Goal: Task Accomplishment & Management: Use online tool/utility

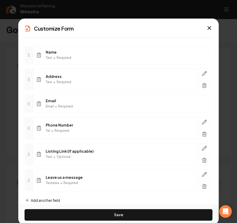
scroll to position [45, 0]
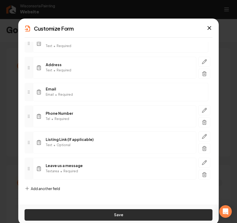
click at [108, 216] on button "Save" at bounding box center [119, 215] width 188 height 12
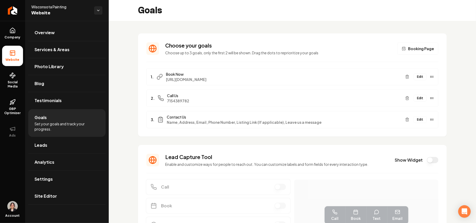
click at [50, 191] on link "Site Editor" at bounding box center [66, 196] width 77 height 17
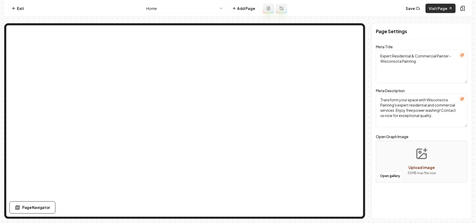
click at [237, 6] on link "Visit Page" at bounding box center [441, 8] width 30 height 9
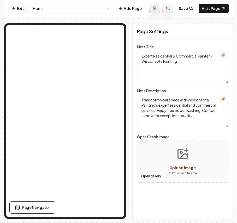
click at [11, 8] on link "Exit" at bounding box center [17, 8] width 19 height 9
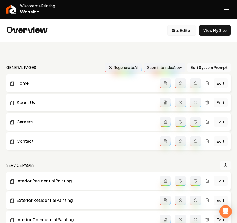
click at [174, 30] on link "Site Editor" at bounding box center [182, 30] width 29 height 10
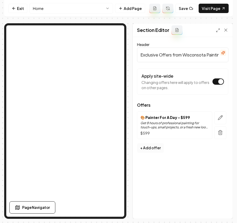
click at [151, 151] on button "+ Add offer" at bounding box center [150, 147] width 27 height 9
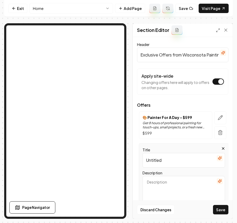
drag, startPoint x: 182, startPoint y: 160, endPoint x: 124, endPoint y: 157, distance: 57.6
click at [68, 131] on div "Section Editor Header Exclusive Offers from Wisconsota Painting Apply site-wide…" at bounding box center [118, 121] width 229 height 196
click at [147, 161] on input "free most move in touch up" at bounding box center [184, 160] width 83 height 15
click at [158, 163] on input "Free most move in touch up" at bounding box center [184, 160] width 83 height 15
drag, startPoint x: 171, startPoint y: 162, endPoint x: 168, endPoint y: 162, distance: 2.9
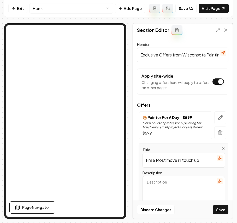
click at [168, 162] on input "Free Most move in touch up" at bounding box center [184, 160] width 83 height 15
click at [178, 160] on input "Free Most Move in touch up" at bounding box center [184, 160] width 83 height 15
drag, startPoint x: 185, startPoint y: 161, endPoint x: 182, endPoint y: 161, distance: 2.9
click at [182, 161] on input "Free Most Move In touch up" at bounding box center [184, 160] width 83 height 15
click at [195, 161] on input "Free Most Move In Touch up" at bounding box center [184, 160] width 83 height 15
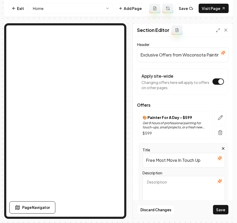
scroll to position [70, 0]
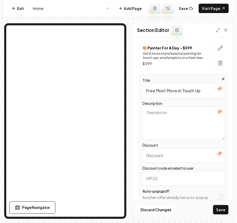
type input "Free Most Move In Touch Up"
click at [166, 155] on input "Discount" at bounding box center [184, 155] width 83 height 15
type input "FREE"
drag, startPoint x: 194, startPoint y: 89, endPoint x: 168, endPoint y: 92, distance: 25.6
click at [168, 92] on input "Free Most Move In Touch Up" at bounding box center [184, 90] width 83 height 15
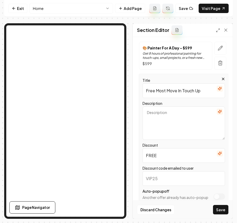
click at [158, 180] on input "Discount code emailed to user" at bounding box center [184, 178] width 83 height 15
type input "MOVEINTOUCH"
click at [177, 88] on input "Free Most Move In Touch Up" at bounding box center [184, 90] width 83 height 15
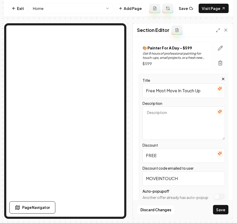
click at [185, 132] on textarea "Description" at bounding box center [184, 122] width 83 height 33
paste textarea "Free Most Move In Touch Up"
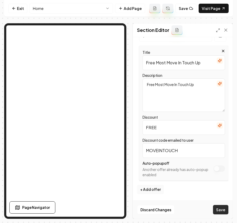
type textarea "Free Most Move In Touch Up"
click at [223, 212] on button "Save" at bounding box center [220, 209] width 15 height 9
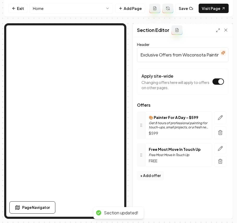
scroll to position [0, 0]
click at [221, 148] on icon "button" at bounding box center [220, 148] width 5 height 5
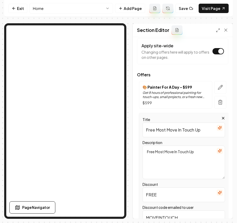
scroll to position [70, 0]
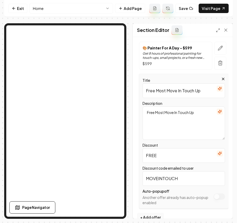
click at [217, 109] on button "button" at bounding box center [220, 112] width 6 height 6
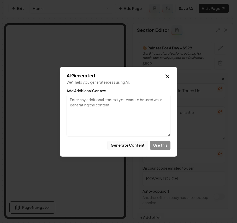
click at [125, 147] on button "Generate Content" at bounding box center [127, 145] width 41 height 9
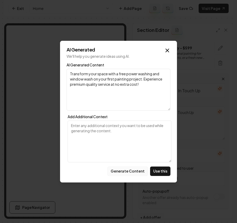
click at [132, 173] on button "Generate Content" at bounding box center [127, 171] width 41 height 9
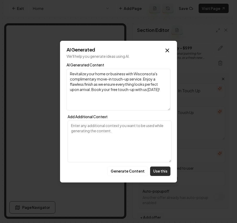
click at [158, 173] on button "Use this" at bounding box center [160, 171] width 20 height 9
type textarea "Revitalize your home or business with Wisconsota's complimentary move-in touch-…"
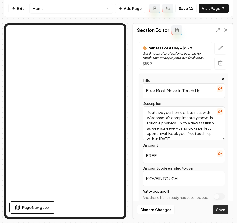
click at [220, 209] on button "Save" at bounding box center [220, 209] width 15 height 9
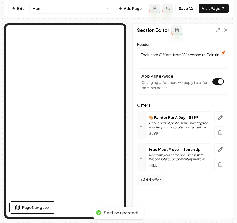
scroll to position [0, 0]
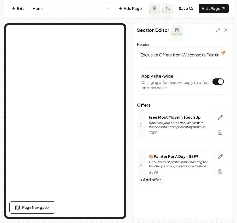
drag, startPoint x: 137, startPoint y: 130, endPoint x: 135, endPoint y: 170, distance: 39.8
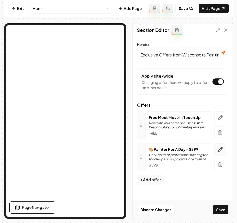
click at [224, 154] on button "button" at bounding box center [221, 149] width 12 height 13
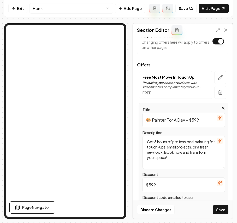
scroll to position [98, 0]
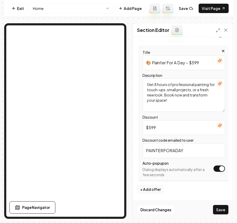
click at [214, 168] on button "Apply site-wide" at bounding box center [220, 169] width 12 height 6
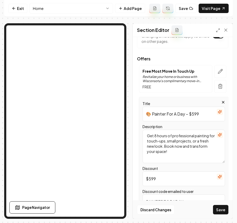
scroll to position [35, 0]
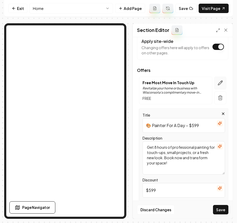
click at [215, 82] on button "button" at bounding box center [221, 83] width 12 height 13
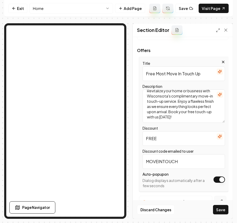
scroll to position [98, 0]
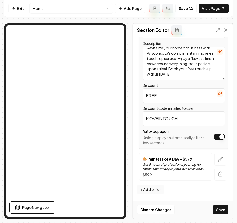
click at [214, 135] on button "Apply site-wide" at bounding box center [220, 137] width 12 height 6
click at [216, 209] on button "Save" at bounding box center [220, 209] width 15 height 9
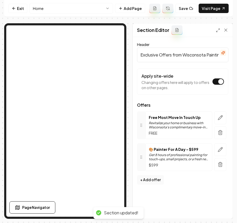
scroll to position [0, 0]
click at [214, 7] on link "Visit Page" at bounding box center [214, 8] width 30 height 9
click at [220, 119] on icon "button" at bounding box center [220, 117] width 5 height 5
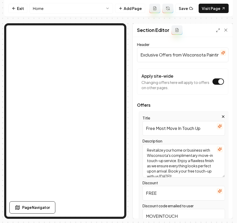
click at [193, 150] on textarea "Revitalize your home or business with Wisconsota's complimentary move-in touch-…" at bounding box center [184, 160] width 83 height 33
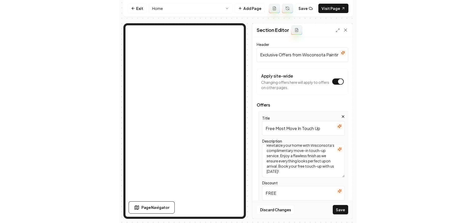
scroll to position [10, 0]
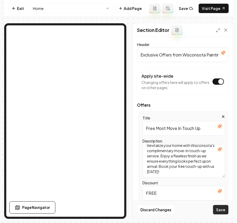
type textarea "Revitalize your home with Wisconsota's complimentary move-in touch-up service. …"
click at [221, 207] on button "Save" at bounding box center [220, 209] width 15 height 9
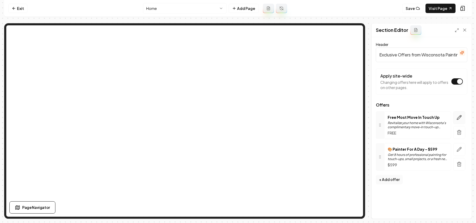
click at [237, 117] on icon "button" at bounding box center [459, 117] width 5 height 5
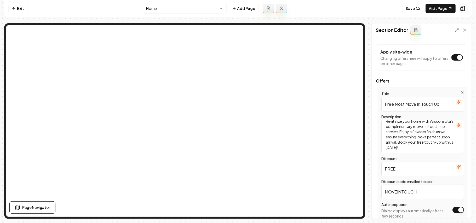
scroll to position [35, 0]
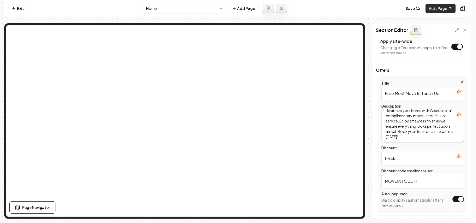
click at [237, 10] on link "Visit Page" at bounding box center [441, 8] width 30 height 9
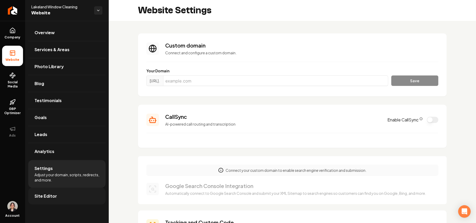
scroll to position [352, 0]
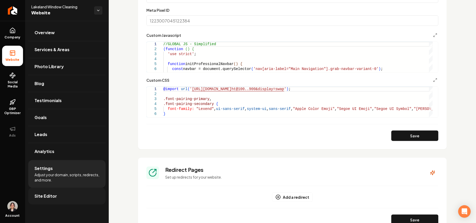
click at [81, 197] on link "Site Editor" at bounding box center [66, 196] width 77 height 17
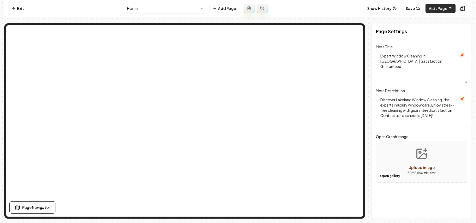
click at [440, 10] on link "Visit Page" at bounding box center [441, 8] width 30 height 9
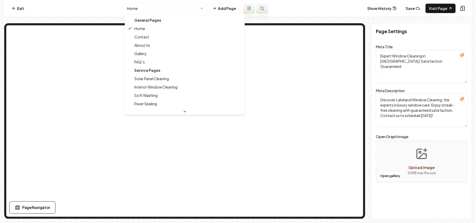
click at [180, 9] on html "Computer Required This feature is only available on a computer. Please switch t…" at bounding box center [238, 111] width 476 height 223
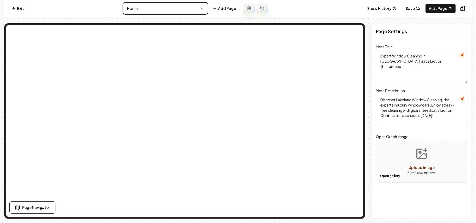
click at [180, 9] on html "Computer Required This feature is only available on a computer. Please switch t…" at bounding box center [238, 111] width 476 height 223
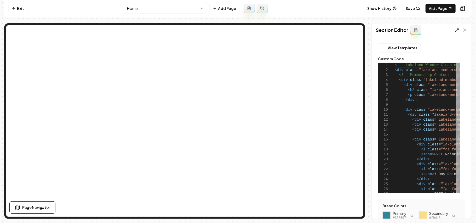
click at [457, 31] on icon at bounding box center [457, 30] width 4 height 4
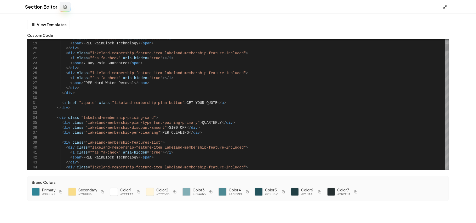
drag, startPoint x: 101, startPoint y: 103, endPoint x: 79, endPoint y: 104, distance: 22.0
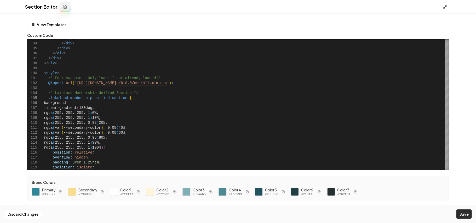
type textarea "**********"
click at [462, 214] on button "Save" at bounding box center [464, 214] width 15 height 9
click at [445, 6] on icon at bounding box center [445, 6] width 5 height 5
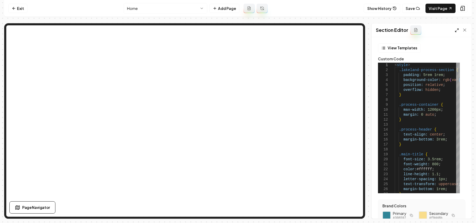
click at [456, 32] on polyline at bounding box center [456, 31] width 1 height 1
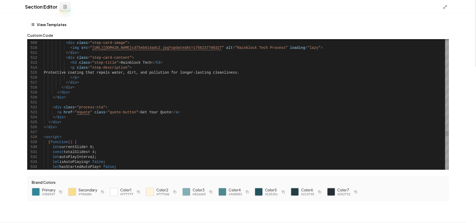
type textarea "**********"
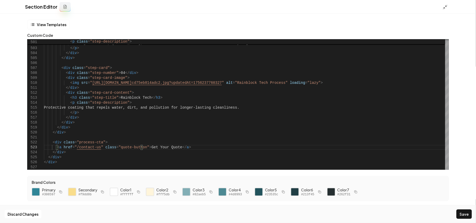
click at [467, 213] on button "Save" at bounding box center [464, 214] width 15 height 9
click at [445, 8] on line at bounding box center [445, 8] width 2 height 2
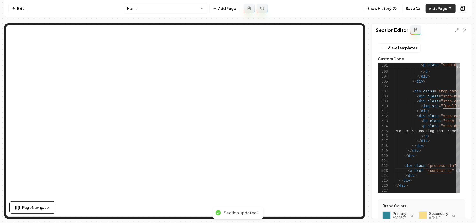
click at [433, 10] on link "Visit Page" at bounding box center [441, 8] width 30 height 9
click at [171, 14] on nav "Exit Home Add Page Show History Save Visit Page" at bounding box center [238, 8] width 468 height 17
click at [168, 12] on html "Computer Required This feature is only available on a computer. Please switch t…" at bounding box center [238, 111] width 476 height 223
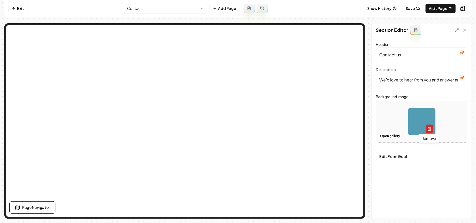
click at [430, 128] on icon "button" at bounding box center [429, 127] width 1 height 1
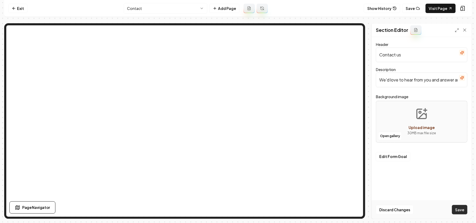
click at [460, 212] on button "Save" at bounding box center [459, 209] width 15 height 9
click at [388, 139] on button "Open gallery" at bounding box center [390, 136] width 24 height 8
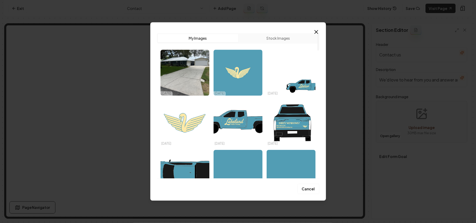
click at [276, 164] on img "Select image image_68e6e6255c7cd75eb84f23ea.png" at bounding box center [291, 173] width 49 height 46
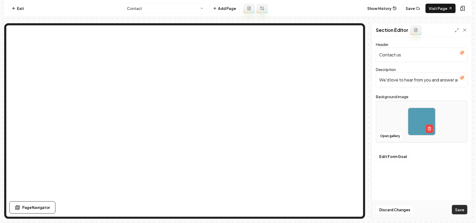
click at [461, 208] on button "Save" at bounding box center [459, 209] width 15 height 9
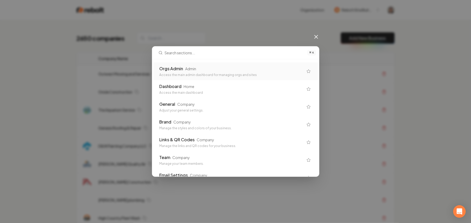
click at [192, 72] on div "Orgs Admin Admin Access the main admin dashboard for managing orgs and sites" at bounding box center [232, 72] width 144 height 12
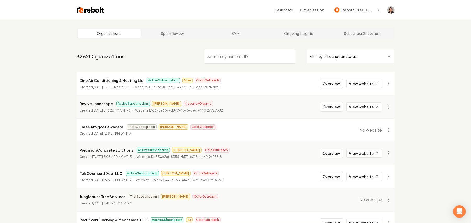
paste input "PG Custom Plumbing & Water Filtration"
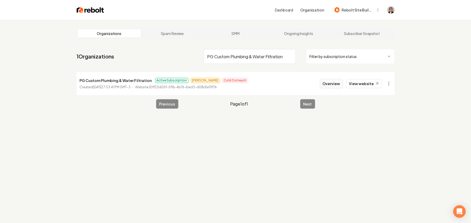
type input "PG Custom Plumbing & Water Filtration"
click at [338, 84] on button "Overview" at bounding box center [331, 83] width 23 height 9
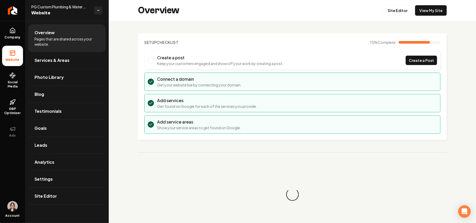
click at [424, 3] on div "Overview Site Editor View My Site" at bounding box center [292, 10] width 367 height 21
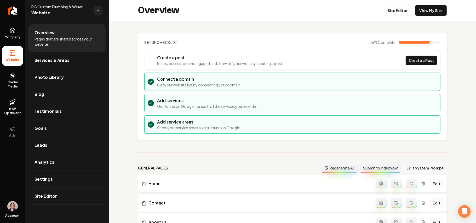
click at [425, 4] on div "Overview Site Editor View My Site" at bounding box center [292, 10] width 367 height 21
click at [427, 12] on link "View My Site" at bounding box center [431, 10] width 32 height 10
click at [12, 14] on icon "Return to dashboard" at bounding box center [12, 10] width 8 height 8
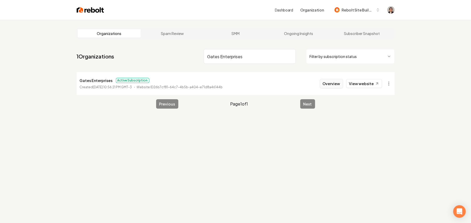
type input "Gates Enterprises"
click at [336, 80] on button "Overview" at bounding box center [331, 83] width 23 height 9
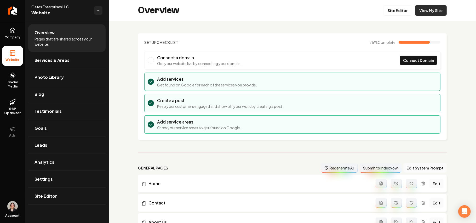
click at [426, 8] on link "View My Site" at bounding box center [431, 10] width 32 height 10
click at [394, 13] on link "Site Editor" at bounding box center [397, 10] width 29 height 10
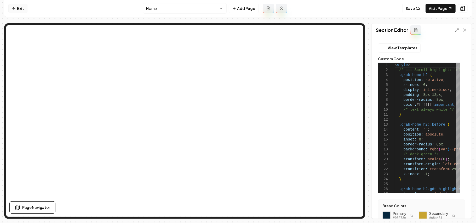
click at [24, 7] on link "Exit" at bounding box center [17, 8] width 19 height 9
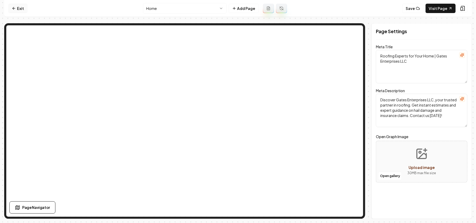
click at [15, 8] on icon at bounding box center [14, 8] width 4 height 4
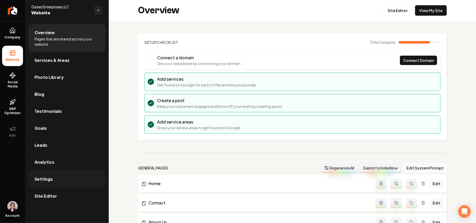
click at [53, 180] on link "Settings" at bounding box center [66, 179] width 77 height 17
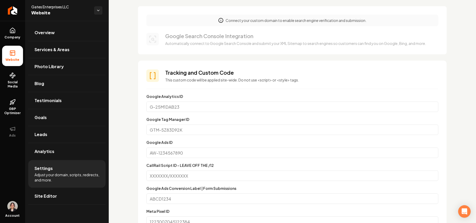
scroll to position [209, 0]
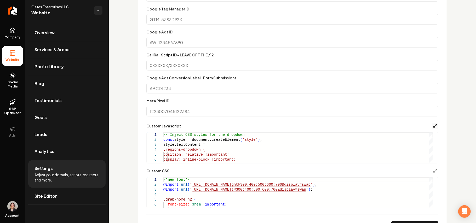
click at [433, 127] on icon "Main content area" at bounding box center [435, 126] width 4 height 4
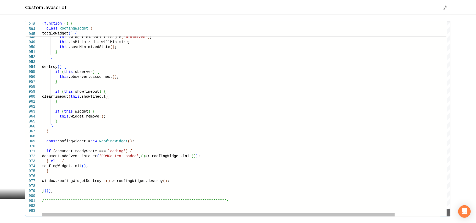
click at [451, 217] on div "Main content area" at bounding box center [449, 213] width 4 height 8
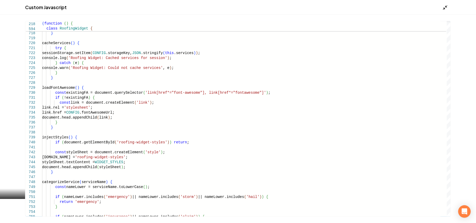
click at [443, 8] on div "Custom Javascript" at bounding box center [238, 7] width 476 height 15
click at [443, 8] on icon "Main content area" at bounding box center [445, 7] width 5 height 5
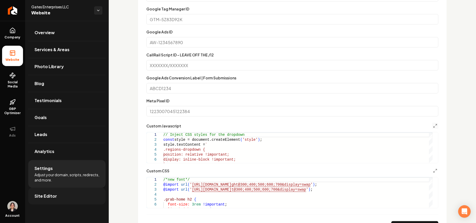
click at [46, 195] on span "Site Editor" at bounding box center [46, 196] width 22 height 6
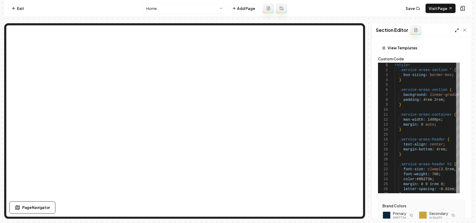
click at [457, 30] on icon at bounding box center [457, 30] width 4 height 4
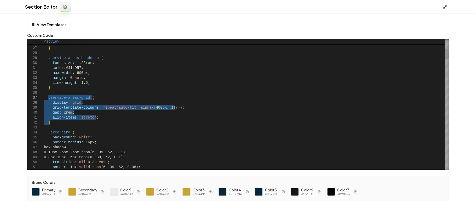
drag, startPoint x: 51, startPoint y: 124, endPoint x: 47, endPoint y: 99, distance: 25.2
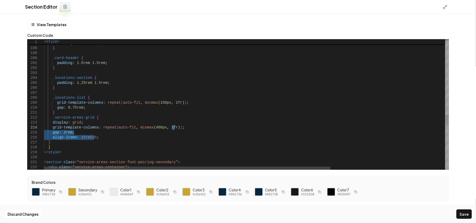
drag, startPoint x: 112, startPoint y: 139, endPoint x: 203, endPoint y: 128, distance: 91.4
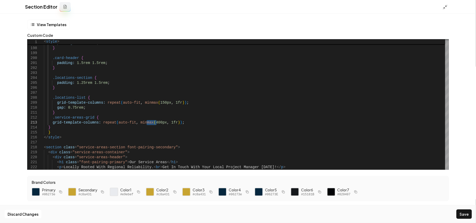
scroll to position [10, 105]
click at [470, 218] on button "Save" at bounding box center [464, 214] width 15 height 9
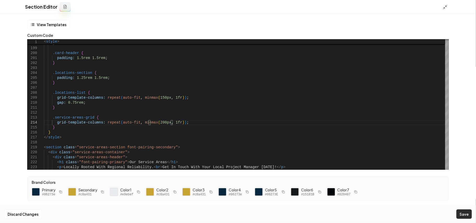
click at [465, 213] on button "Save" at bounding box center [464, 214] width 15 height 9
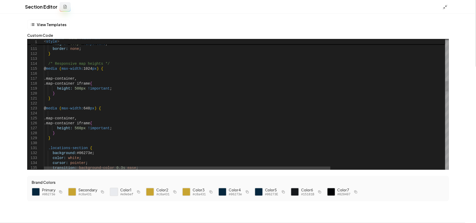
scroll to position [15, 62]
drag, startPoint x: 77, startPoint y: 129, endPoint x: 70, endPoint y: 129, distance: 6.3
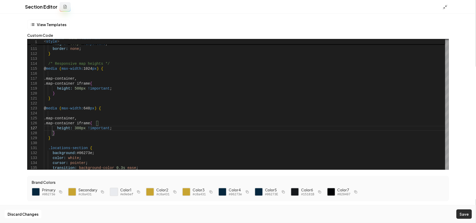
type textarea "**********"
click at [462, 217] on button "Save" at bounding box center [464, 214] width 15 height 9
click at [444, 9] on icon at bounding box center [445, 6] width 5 height 5
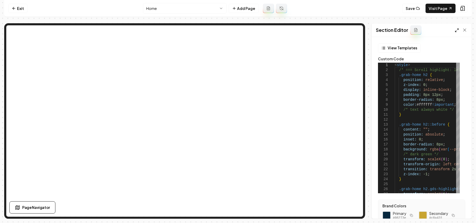
click at [456, 31] on icon at bounding box center [457, 30] width 4 height 4
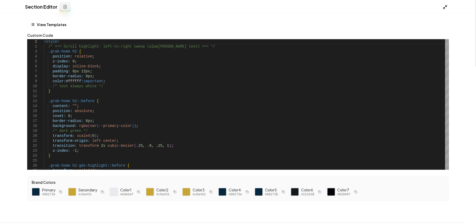
click at [447, 4] on div "Section Editor" at bounding box center [238, 7] width 476 height 14
click at [445, 6] on icon at bounding box center [445, 6] width 5 height 5
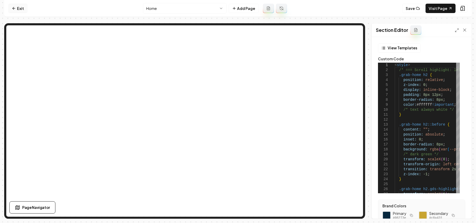
click at [22, 9] on link "Exit" at bounding box center [17, 8] width 19 height 9
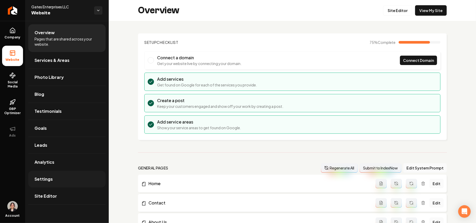
click at [56, 185] on link "Settings" at bounding box center [66, 179] width 77 height 17
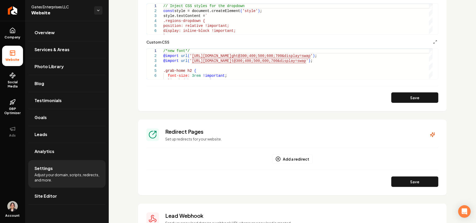
scroll to position [279, 0]
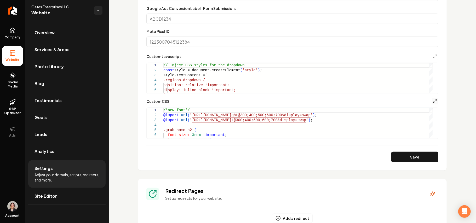
click at [433, 103] on icon "Main content area" at bounding box center [435, 101] width 4 height 4
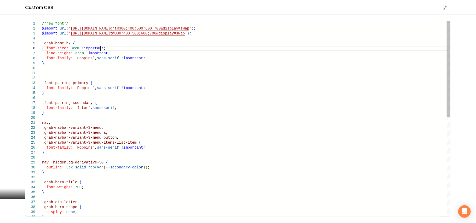
scroll to position [0, 0]
drag, startPoint x: 117, startPoint y: 50, endPoint x: 117, endPoint y: 44, distance: 6.0
click at [117, 44] on div "/*new font*/ @import url ( ' https://fonts.googleapis.com/css2?family=Poppins:w…" at bounding box center [246, 220] width 409 height 398
type textarea "**********"
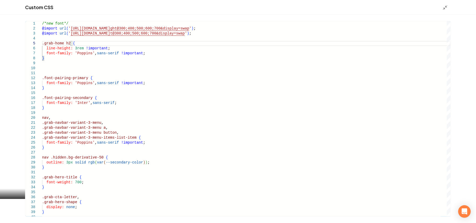
click at [446, 5] on icon "Main content area" at bounding box center [445, 7] width 5 height 5
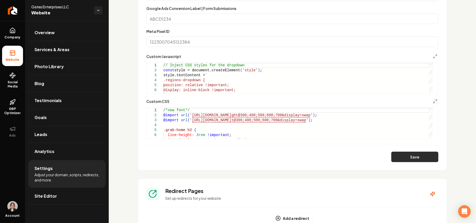
click at [409, 160] on button "Save" at bounding box center [415, 157] width 47 height 10
click at [64, 197] on link "Site Editor" at bounding box center [66, 196] width 77 height 17
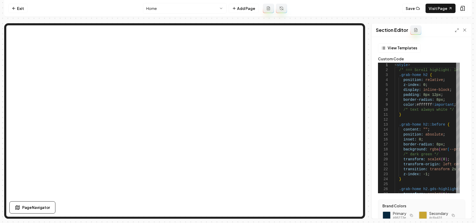
click at [460, 27] on div "Section Editor" at bounding box center [422, 31] width 100 height 14
click at [459, 28] on icon at bounding box center [457, 30] width 4 height 4
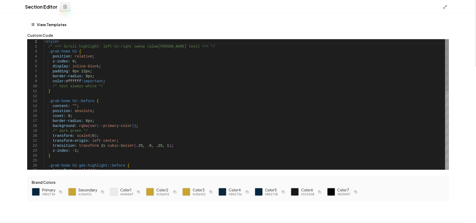
type textarea "**********"
click at [82, 48] on div ".grab-home h2.gds-highlight::before { transform: scaleX ( 1 ) ; transition: tra…" at bounding box center [246, 203] width 405 height 328
click at [446, 6] on line at bounding box center [447, 6] width 2 height 2
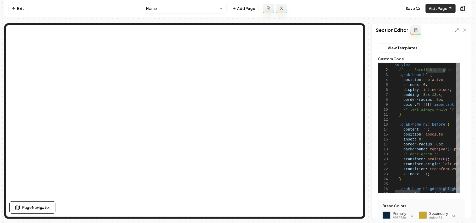
click at [443, 10] on link "Visit Page" at bounding box center [441, 8] width 30 height 9
click at [464, 7] on icon at bounding box center [462, 8] width 5 height 5
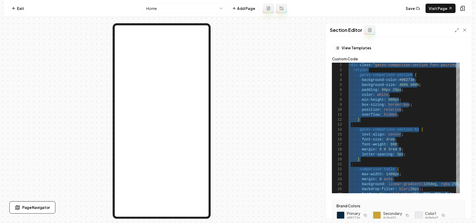
click at [458, 32] on icon at bounding box center [457, 30] width 4 height 4
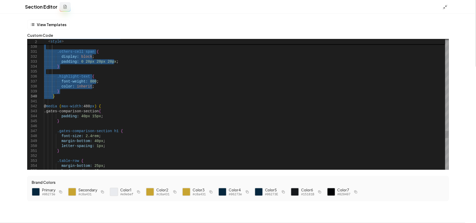
drag, startPoint x: 53, startPoint y: 76, endPoint x: 61, endPoint y: 96, distance: 21.5
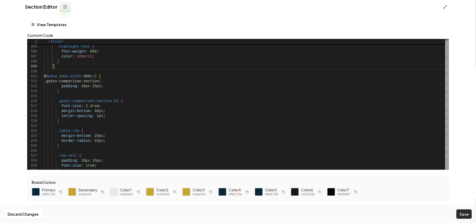
click at [462, 214] on button "Save" at bounding box center [464, 214] width 15 height 9
click at [446, 8] on icon at bounding box center [445, 6] width 5 height 5
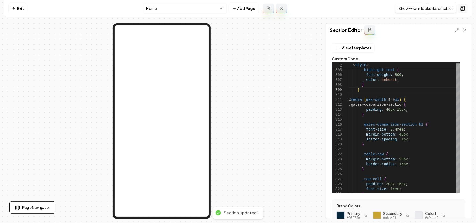
click at [463, 10] on icon at bounding box center [462, 8] width 5 height 5
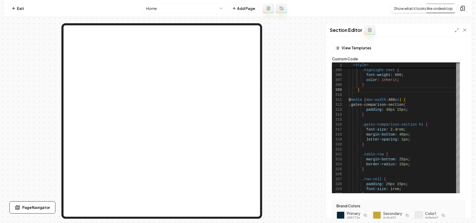
click at [460, 5] on button at bounding box center [463, 8] width 10 height 8
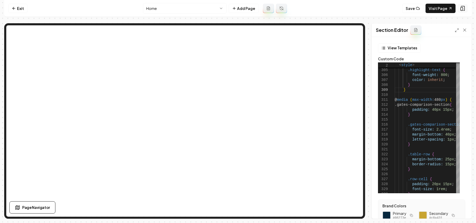
click at [463, 9] on rect at bounding box center [462, 9] width 2 height 3
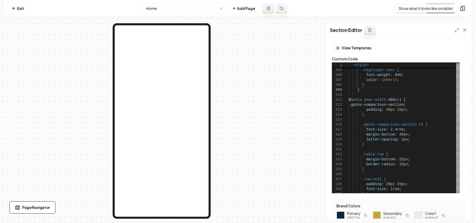
click at [463, 10] on icon at bounding box center [462, 8] width 5 height 5
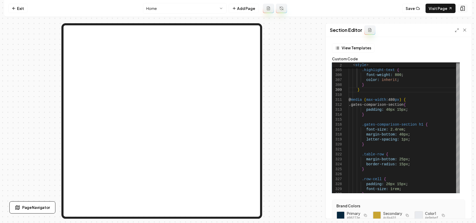
click at [463, 10] on icon at bounding box center [462, 8] width 5 height 5
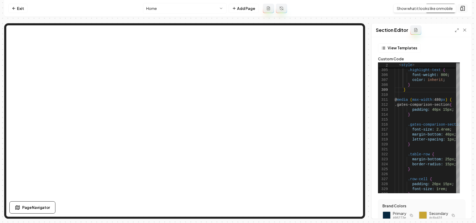
click at [465, 9] on icon at bounding box center [462, 8] width 5 height 5
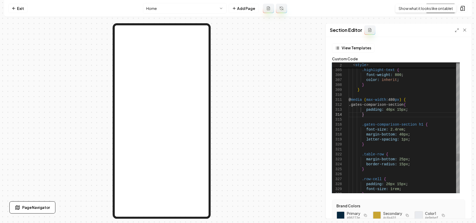
type textarea "**********"
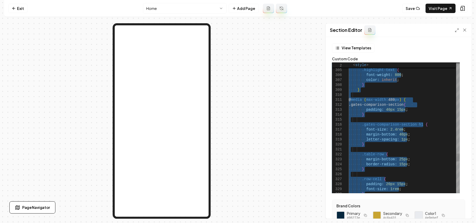
scroll to position [0, 0]
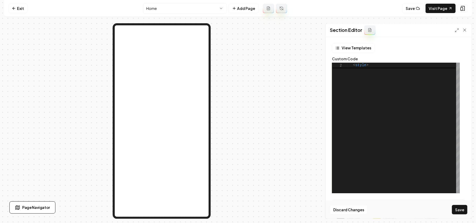
type textarea "**********"
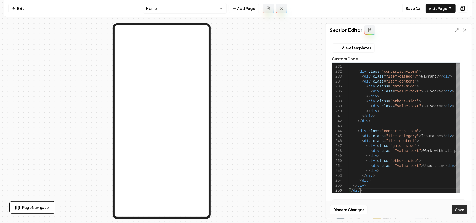
click at [458, 211] on button "Save" at bounding box center [459, 209] width 15 height 9
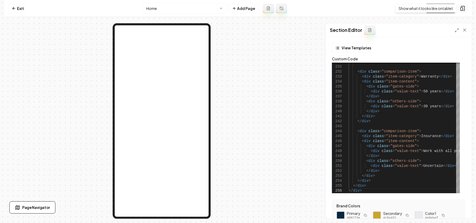
click at [464, 9] on icon at bounding box center [462, 8] width 5 height 5
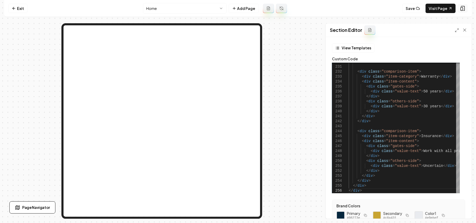
click at [463, 10] on icon at bounding box center [462, 8] width 5 height 5
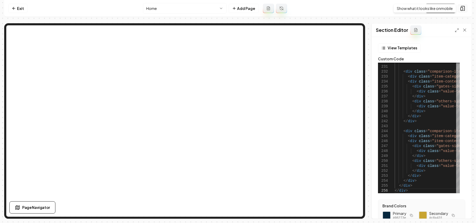
click at [461, 8] on rect at bounding box center [462, 9] width 2 height 3
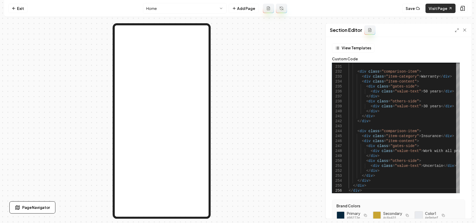
click at [446, 10] on link "Visit Page" at bounding box center [441, 8] width 30 height 9
click at [17, 6] on link "Exit" at bounding box center [17, 8] width 19 height 9
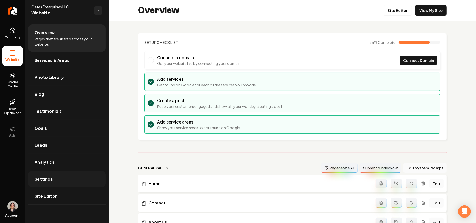
click at [48, 180] on span "Settings" at bounding box center [44, 179] width 18 height 6
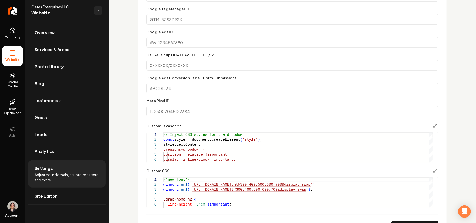
scroll to position [349, 0]
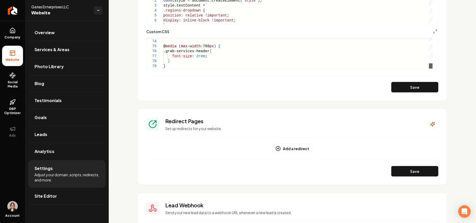
click at [433, 69] on div "Main content area" at bounding box center [431, 66] width 4 height 5
type textarea "**********"
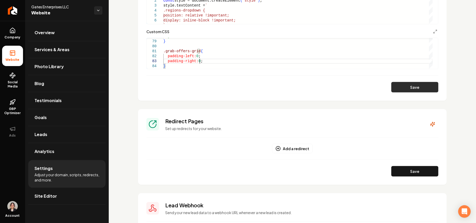
click at [399, 87] on button "Save" at bounding box center [415, 87] width 47 height 10
type textarea "**********"
click at [433, 32] on icon "Main content area" at bounding box center [435, 32] width 4 height 4
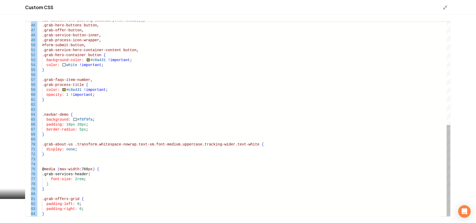
drag, startPoint x: 47, startPoint y: 217, endPoint x: 44, endPoint y: 207, distance: 10.1
click at [44, 207] on div "45 46 47 48 49 50 51 52 53 54 55 56 57 58 59 60 61 62 63 64 65 66 67 68 69 70 7…" at bounding box center [238, 119] width 476 height 209
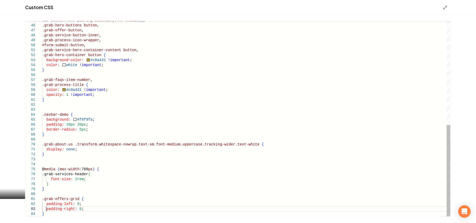
click at [46, 209] on div "nav button.font-pairing-secondary:nth-child ( 1 ) , .grab-hero-buttons button ,…" at bounding box center [246, 7] width 409 height 417
drag, startPoint x: 47, startPoint y: 215, endPoint x: 40, endPoint y: 201, distance: 15.3
click at [42, 201] on div "nav button.font-pairing-secondary:nth-child ( 1 ) , .grab-hero-buttons button ,…" at bounding box center [246, 7] width 409 height 417
drag, startPoint x: 49, startPoint y: 202, endPoint x: 54, endPoint y: 183, distance: 20.4
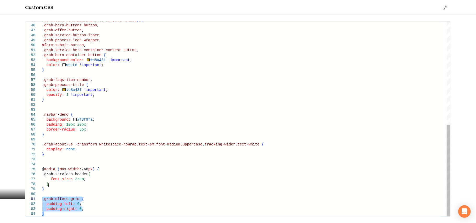
type textarea "**********"
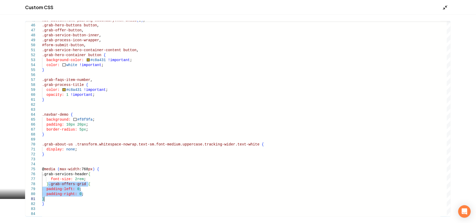
click at [447, 5] on icon "Main content area" at bounding box center [445, 7] width 5 height 5
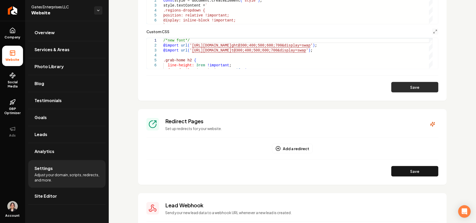
click at [410, 89] on button "Save" at bounding box center [415, 87] width 47 height 10
click at [59, 196] on link "Site Editor" at bounding box center [66, 196] width 77 height 17
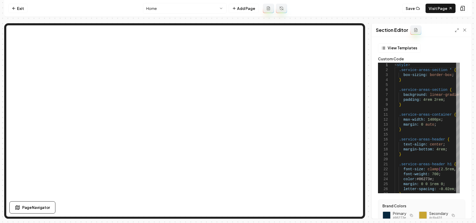
click at [459, 27] on div "Section Editor" at bounding box center [422, 31] width 100 height 14
click at [456, 32] on icon at bounding box center [457, 30] width 4 height 4
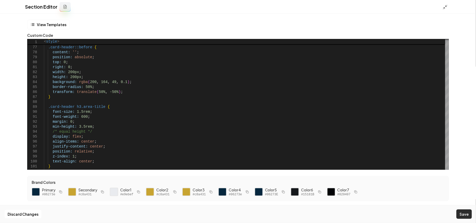
click at [463, 216] on button "Save" at bounding box center [464, 214] width 15 height 9
click at [445, 4] on icon at bounding box center [445, 6] width 5 height 5
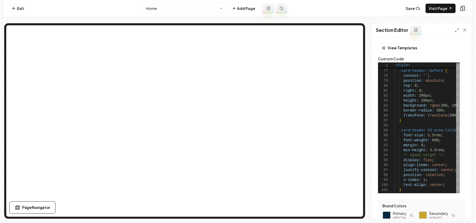
click at [466, 10] on button at bounding box center [463, 8] width 10 height 8
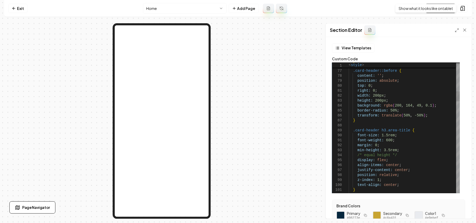
type textarea "**********"
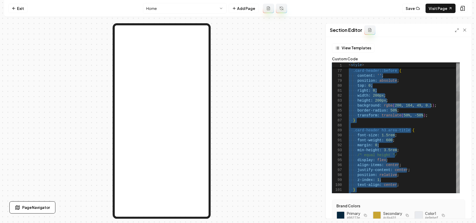
scroll to position [0, 0]
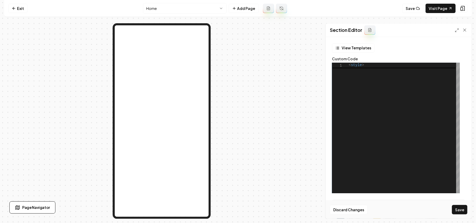
type textarea "******"
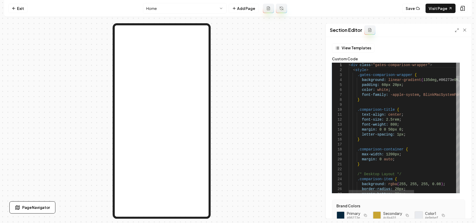
type textarea "**********"
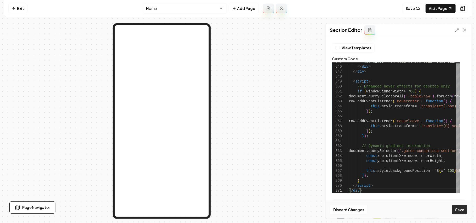
click at [466, 211] on button "Save" at bounding box center [459, 209] width 15 height 9
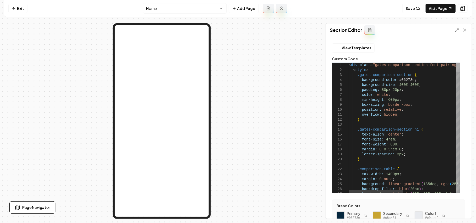
click at [460, 63] on div at bounding box center [458, 67] width 4 height 9
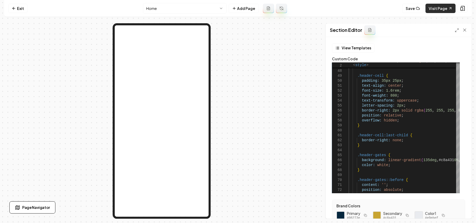
click at [438, 5] on link "Visit Page" at bounding box center [441, 8] width 30 height 9
click at [458, 31] on icon at bounding box center [457, 30] width 4 height 4
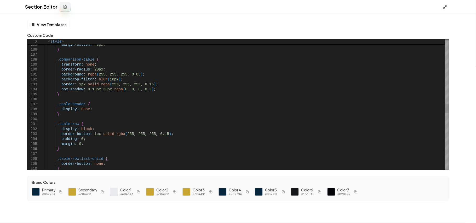
click at [88, 144] on div "font-size: 2.2rem ; margin-bottom: 40px ; } .comparison-table { transform: none…" at bounding box center [246, 52] width 405 height 1849
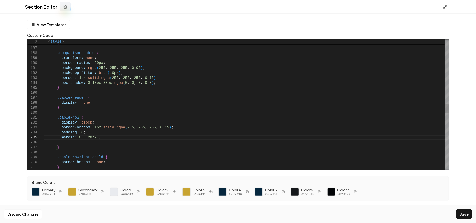
scroll to position [24, 52]
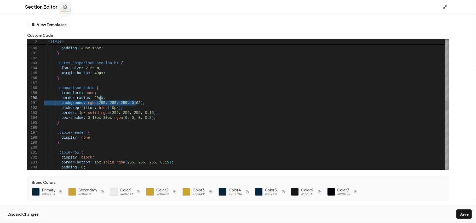
click at [144, 100] on div "margin-bottom: 40px ; } .comparison-table { transform: none ; border-radius: 20…" at bounding box center [246, 83] width 405 height 1854
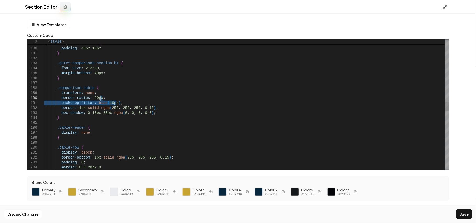
drag, startPoint x: 151, startPoint y: 104, endPoint x: 151, endPoint y: 99, distance: 5.2
click at [151, 99] on div "margin-bottom: 40px ; } .comparison-table { transform: none ; border-radius: 20…" at bounding box center [246, 80] width 405 height 1849
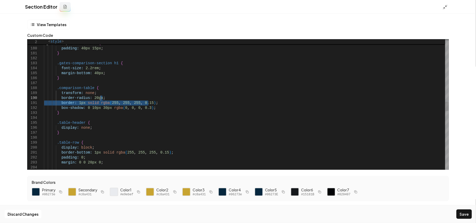
drag, startPoint x: 154, startPoint y: 104, endPoint x: 153, endPoint y: 100, distance: 3.2
click at [153, 100] on div "margin-bottom: 40px ; } .comparison-table { transform: none ; border-radius: 20…" at bounding box center [246, 78] width 405 height 1844
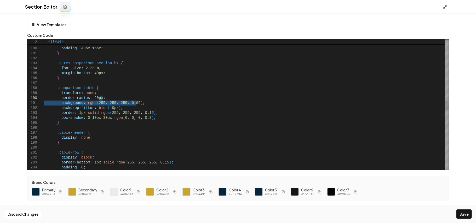
click at [87, 103] on div "margin-bottom: 40px ; } .comparison-table { transform: none ; border-radius: 20…" at bounding box center [246, 83] width 405 height 1854
drag, startPoint x: 84, startPoint y: 104, endPoint x: 135, endPoint y: 103, distance: 51.0
click at [135, 103] on div "margin-bottom: 40px ; } .comparison-table { transform: none ; border-radius: 20…" at bounding box center [246, 83] width 405 height 1854
drag, startPoint x: 94, startPoint y: 109, endPoint x: 115, endPoint y: 110, distance: 20.7
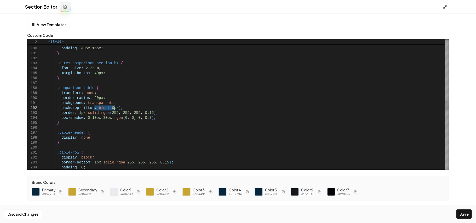
click at [115, 110] on div "margin-bottom: 40px ; } .comparison-table { transform: none ; border-radius: 20…" at bounding box center [246, 83] width 405 height 1854
click at [77, 111] on div "margin-bottom: 40px ; } .comparison-table { transform: none ; border-radius: 20…" at bounding box center [246, 83] width 405 height 1854
click at [73, 116] on div "margin-bottom: 40px ; } .comparison-table { transform: none ; border-radius: 20…" at bounding box center [246, 83] width 405 height 1854
drag, startPoint x: 77, startPoint y: 114, endPoint x: 146, endPoint y: 114, distance: 69.3
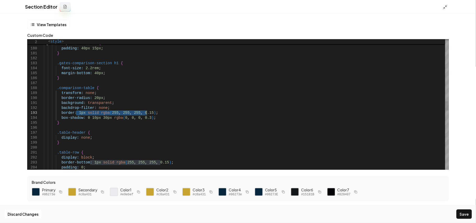
click at [146, 114] on div "margin-bottom: 40px ; } .comparison-table { transform: none ; border-radius: 20…" at bounding box center [246, 83] width 405 height 1854
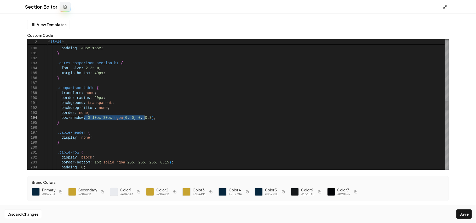
drag, startPoint x: 85, startPoint y: 117, endPoint x: 144, endPoint y: 118, distance: 58.9
click at [144, 118] on div "margin-bottom: 40px ; } .comparison-table { transform: none ; border-radius: 20…" at bounding box center [246, 83] width 405 height 1854
click at [465, 215] on button "Save" at bounding box center [464, 214] width 15 height 9
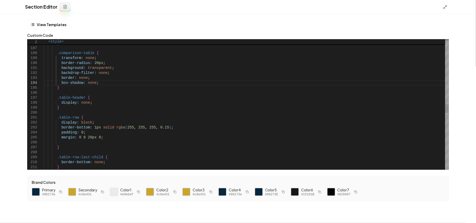
click at [85, 130] on div "margin-bottom: 40px ; } .comparison-table { transform: none ; border-radius: 20…" at bounding box center [246, 48] width 405 height 1854
click at [107, 138] on div "margin-bottom: 40px ; } .comparison-table { transform: none ; border-radius: 20…" at bounding box center [246, 48] width 405 height 1854
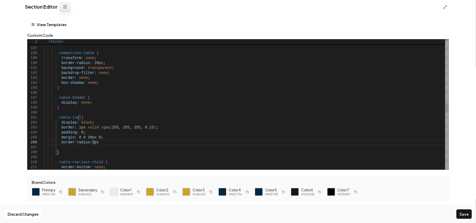
scroll to position [25, 52]
click at [90, 144] on div "margin-bottom: 40px ; } .comparison-table { transform: none ; border-radius: 20…" at bounding box center [246, 50] width 405 height 1859
click at [460, 214] on button "Save" at bounding box center [464, 214] width 15 height 9
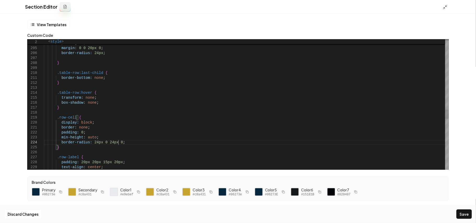
scroll to position [19, 73]
click at [463, 216] on button "Save" at bounding box center [464, 214] width 15 height 9
drag, startPoint x: 104, startPoint y: 142, endPoint x: 102, endPoint y: 141, distance: 2.8
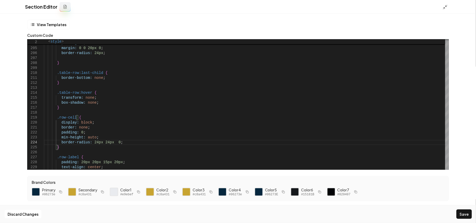
scroll to position [19, 68]
click at [467, 216] on button "Save" at bounding box center [464, 214] width 15 height 9
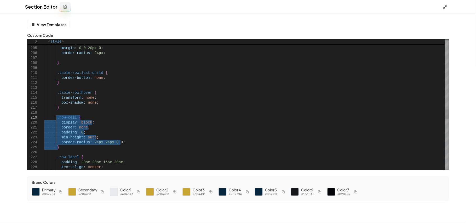
drag, startPoint x: 73, startPoint y: 147, endPoint x: 56, endPoint y: 117, distance: 33.7
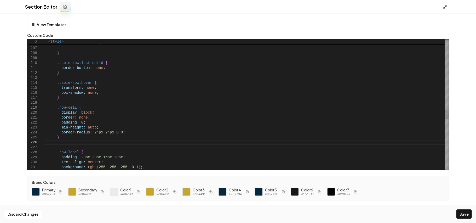
scroll to position [30, 12]
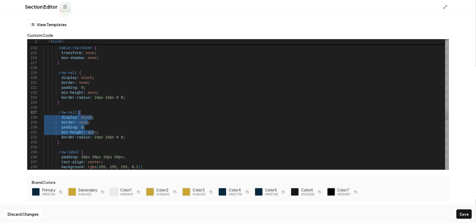
drag, startPoint x: 109, startPoint y: 131, endPoint x: 109, endPoint y: 114, distance: 17.3
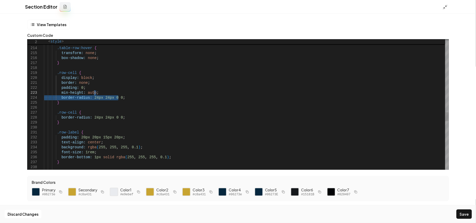
drag, startPoint x: 127, startPoint y: 100, endPoint x: 114, endPoint y: 101, distance: 12.9
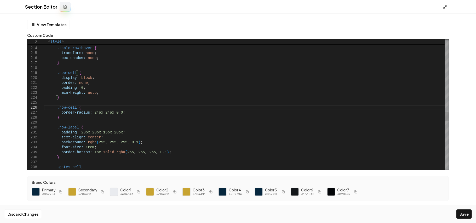
click at [471, 214] on div "Discard Changes Save" at bounding box center [238, 214] width 476 height 18
click at [471, 214] on button "Save" at bounding box center [464, 214] width 15 height 9
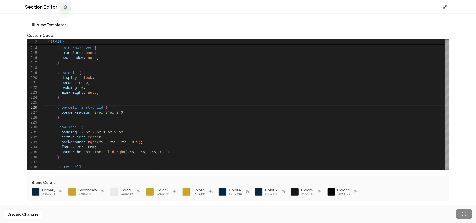
click at [471, 214] on div "Discard Changes Save" at bounding box center [238, 214] width 476 height 18
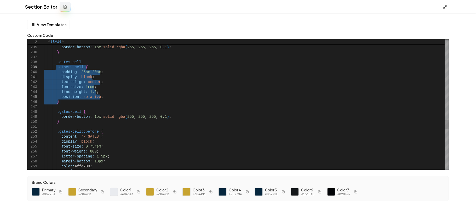
drag, startPoint x: 62, startPoint y: 103, endPoint x: 56, endPoint y: 69, distance: 34.5
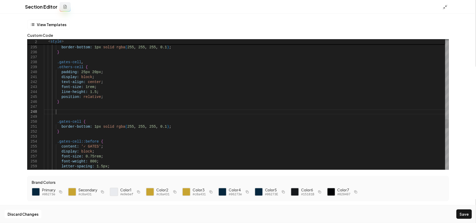
scroll to position [39, 12]
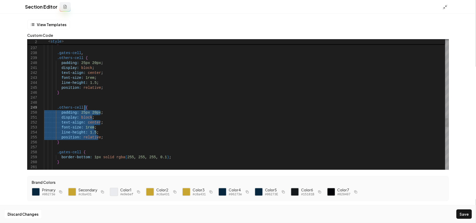
drag, startPoint x: 105, startPoint y: 138, endPoint x: 112, endPoint y: 108, distance: 31.2
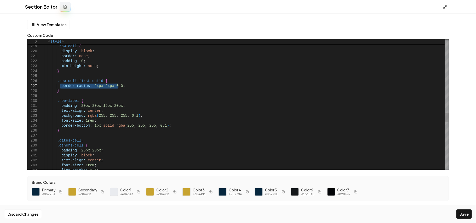
drag, startPoint x: 124, startPoint y: 85, endPoint x: 60, endPoint y: 85, distance: 64.1
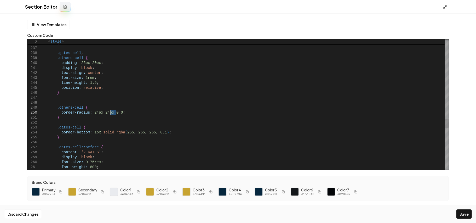
drag, startPoint x: 116, startPoint y: 112, endPoint x: 110, endPoint y: 113, distance: 6.0
drag, startPoint x: 112, startPoint y: 113, endPoint x: 91, endPoint y: 113, distance: 20.9
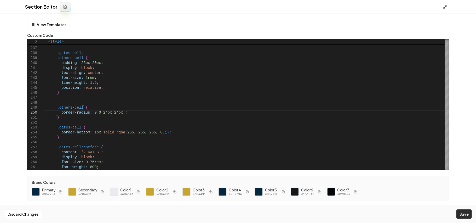
click at [468, 218] on button "Save" at bounding box center [464, 214] width 15 height 9
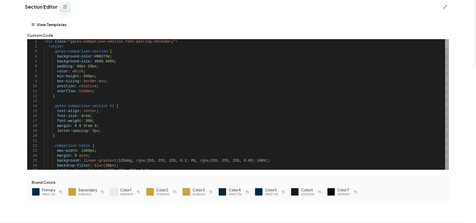
click at [449, 39] on div at bounding box center [447, 43] width 4 height 9
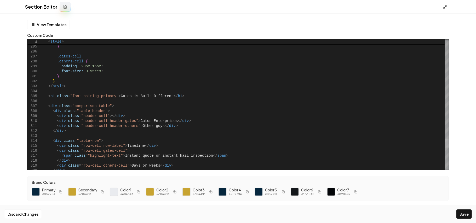
click at [449, 143] on div at bounding box center [447, 143] width 4 height 9
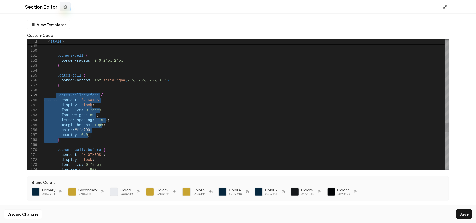
drag, startPoint x: 60, startPoint y: 141, endPoint x: 56, endPoint y: 94, distance: 46.5
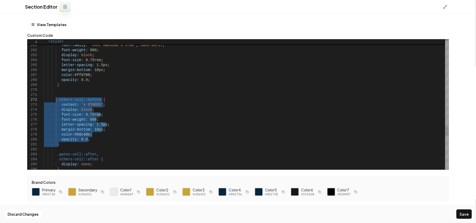
drag, startPoint x: 63, startPoint y: 145, endPoint x: 56, endPoint y: 99, distance: 46.7
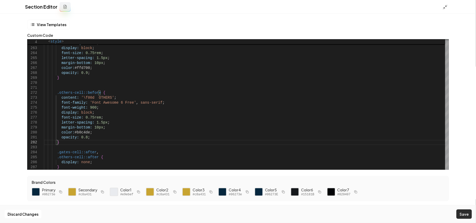
click at [464, 214] on button "Save" at bounding box center [464, 214] width 15 height 9
drag, startPoint x: 446, startPoint y: 7, endPoint x: 446, endPoint y: 21, distance: 14.6
click at [446, 7] on icon at bounding box center [445, 6] width 5 height 5
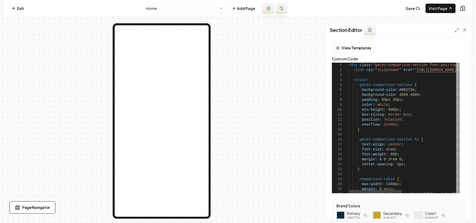
click at [460, 63] on div at bounding box center [458, 67] width 4 height 9
click at [465, 7] on icon at bounding box center [462, 8] width 5 height 5
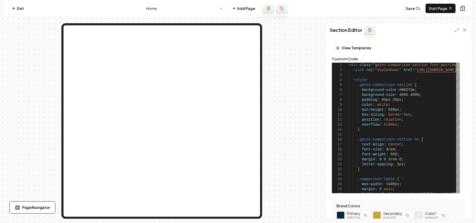
click at [465, 7] on icon at bounding box center [462, 8] width 5 height 5
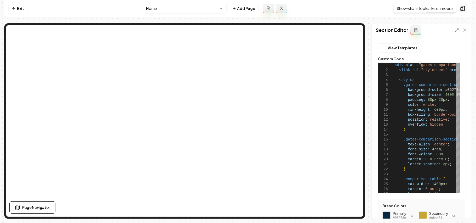
click at [465, 9] on icon at bounding box center [462, 8] width 5 height 5
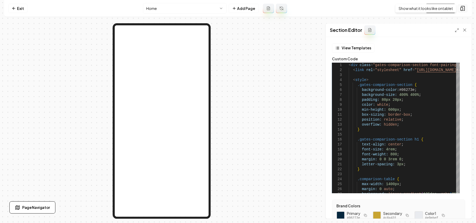
click at [460, 7] on icon at bounding box center [462, 8] width 5 height 5
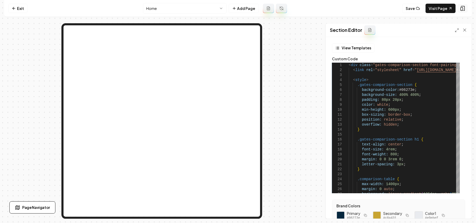
click at [460, 7] on icon at bounding box center [462, 8] width 5 height 5
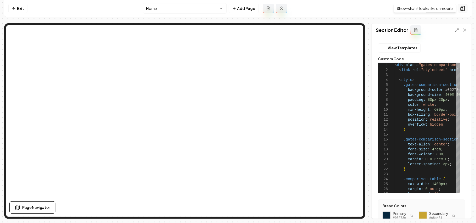
click at [466, 6] on button at bounding box center [463, 8] width 10 height 8
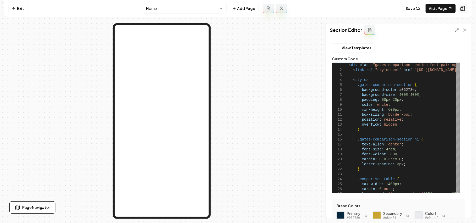
click at [466, 6] on button at bounding box center [463, 8] width 10 height 8
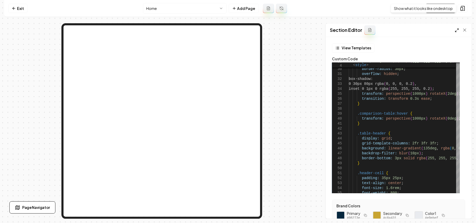
click at [457, 30] on icon at bounding box center [457, 30] width 4 height 4
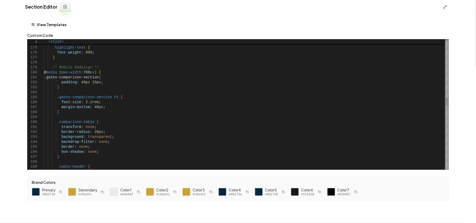
click at [91, 74] on div "margin-bottom: 40px ; } .comparison-table { transform: none ; border-radius: 20…" at bounding box center [246, 145] width 405 height 1928
click at [467, 213] on button "Save" at bounding box center [464, 214] width 15 height 9
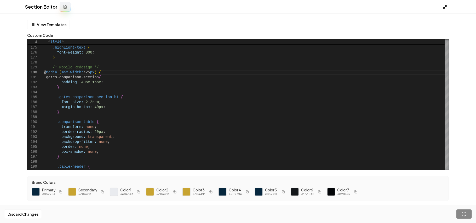
click at [447, 6] on icon at bounding box center [445, 6] width 5 height 5
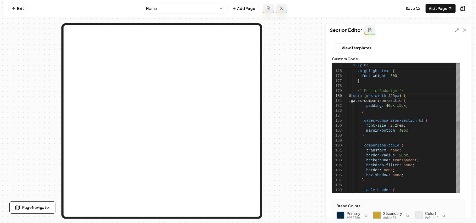
click at [418, 109] on div "margin-bottom: 40px ; } .comparison-table { transform: none ; border-radius: 20…" at bounding box center [404, 169] width 111 height 1931
type textarea "**********"
click at [461, 212] on button "Save" at bounding box center [459, 209] width 15 height 9
click at [444, 13] on link "Visit Page" at bounding box center [441, 8] width 30 height 9
click at [438, 10] on link "Visit Page" at bounding box center [441, 8] width 30 height 9
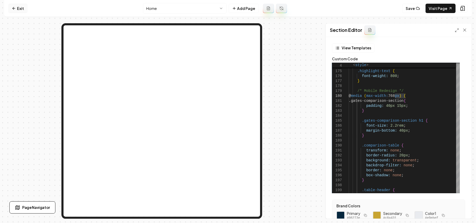
click at [15, 5] on link "Exit" at bounding box center [17, 8] width 19 height 9
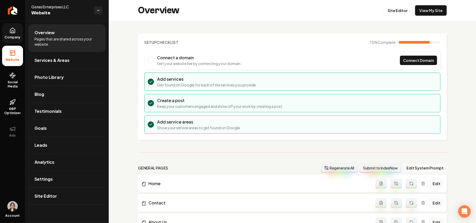
click at [12, 33] on icon at bounding box center [12, 30] width 5 height 5
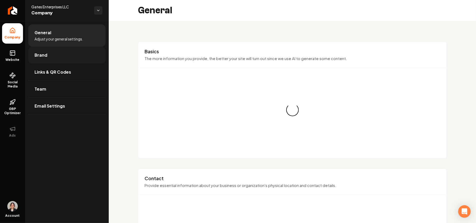
click at [42, 58] on span "Brand" at bounding box center [41, 55] width 13 height 6
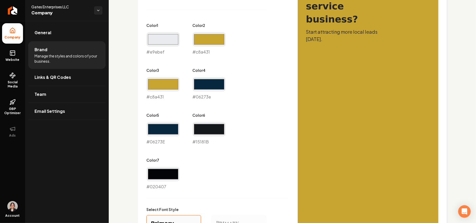
scroll to position [287, 0]
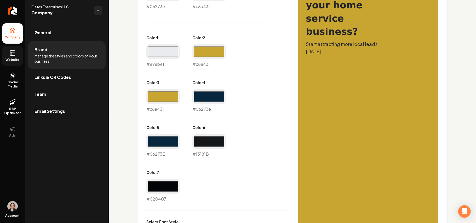
click at [10, 60] on span "Website" at bounding box center [13, 60] width 18 height 4
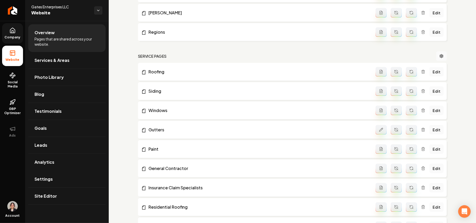
click at [62, 182] on link "Settings" at bounding box center [66, 179] width 77 height 17
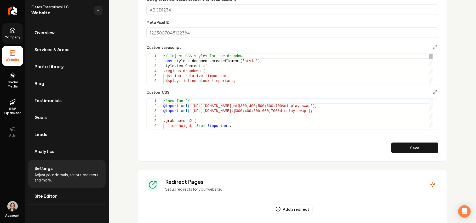
scroll to position [349, 0]
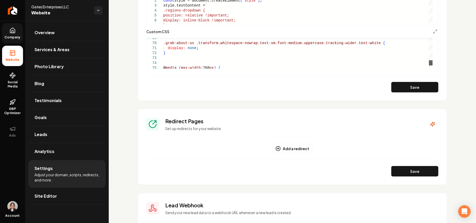
click at [433, 66] on div "Main content area" at bounding box center [431, 62] width 4 height 5
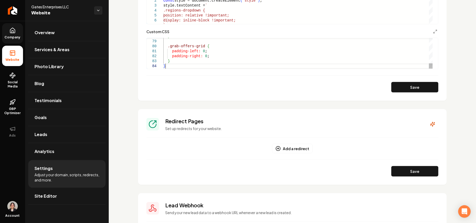
drag, startPoint x: 407, startPoint y: 89, endPoint x: 398, endPoint y: 88, distance: 9.3
click at [406, 89] on button "Save" at bounding box center [415, 87] width 47 height 10
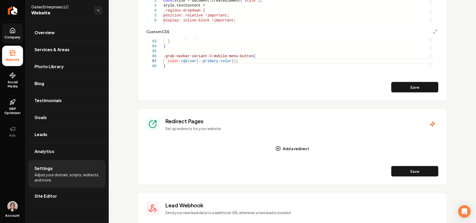
type textarea "**********"
click at [69, 190] on link "Site Editor" at bounding box center [66, 196] width 77 height 17
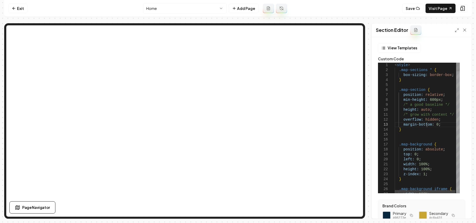
type textarea "**********"
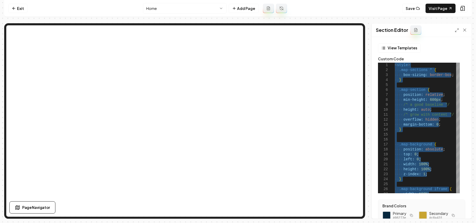
click at [189, 8] on html "Computer Required This feature is only available on a computer. Please switch t…" at bounding box center [238, 111] width 476 height 223
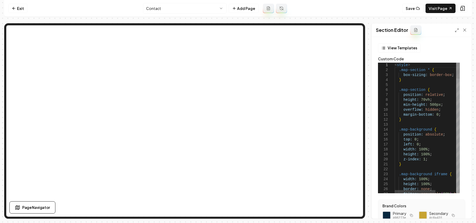
click at [460, 154] on div at bounding box center [458, 128] width 4 height 131
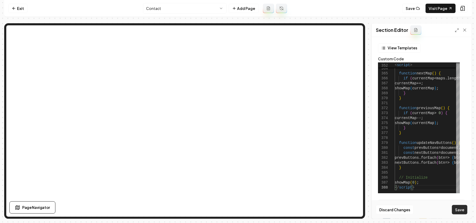
click at [461, 210] on button "Save" at bounding box center [459, 209] width 15 height 9
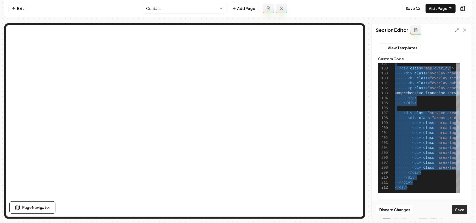
click at [458, 208] on button "Save" at bounding box center [459, 209] width 15 height 9
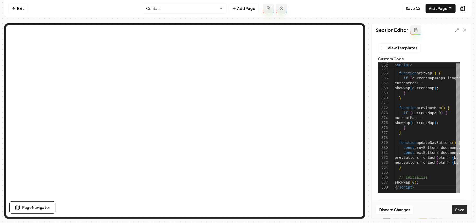
click at [462, 209] on button "Save" at bounding box center [459, 209] width 15 height 9
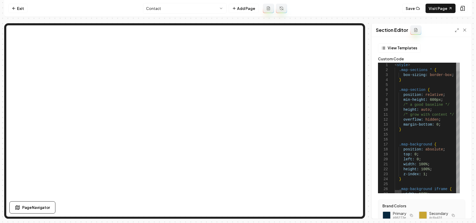
click at [460, 63] on div at bounding box center [458, 67] width 4 height 9
click at [455, 33] on div at bounding box center [461, 29] width 13 height 5
click at [456, 31] on polyline at bounding box center [456, 31] width 1 height 1
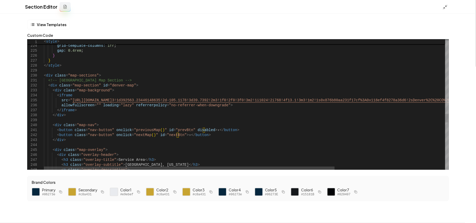
drag, startPoint x: 94, startPoint y: 77, endPoint x: 138, endPoint y: 74, distance: 43.7
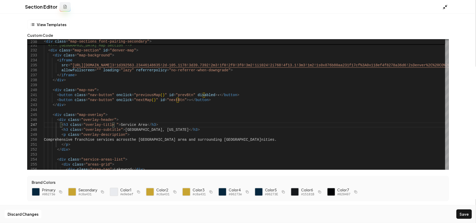
click at [446, 6] on polyline at bounding box center [446, 5] width 1 height 1
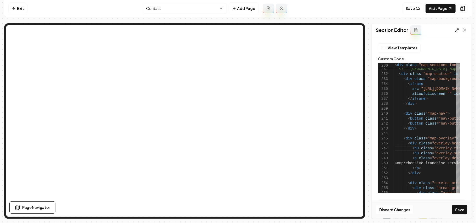
click at [457, 31] on icon at bounding box center [457, 30] width 4 height 4
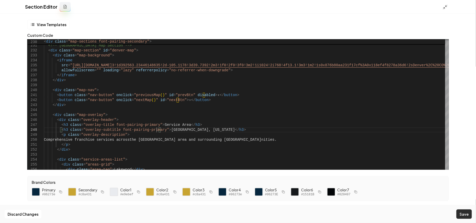
click at [466, 215] on button "Save" at bounding box center [464, 214] width 15 height 9
click at [445, 10] on div "Section Editor" at bounding box center [238, 7] width 476 height 14
click at [445, 7] on icon at bounding box center [445, 6] width 5 height 5
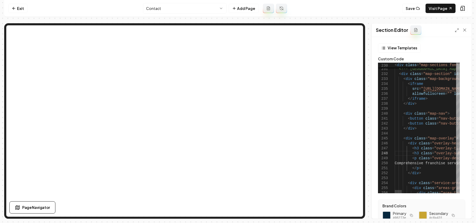
scroll to position [34, 112]
type textarea "**********"
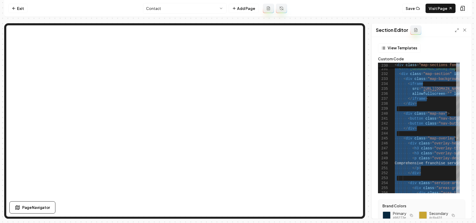
click at [166, 4] on html "Computer Required This feature is only available on a computer. Please switch t…" at bounding box center [238, 111] width 476 height 223
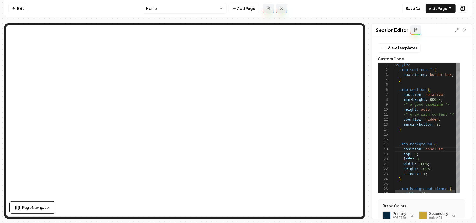
type textarea "**********"
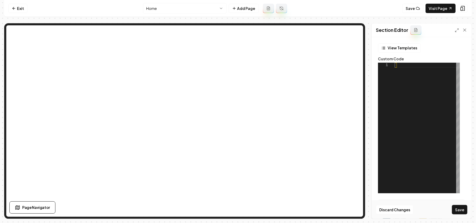
type textarea "**********"
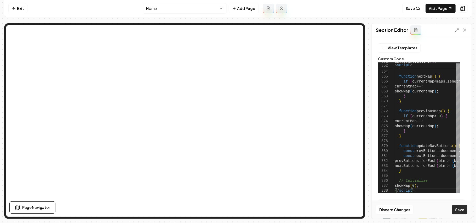
click at [461, 209] on button "Save" at bounding box center [459, 209] width 15 height 9
click at [437, 8] on link "Visit Page" at bounding box center [441, 8] width 30 height 9
click at [159, 8] on html "Computer Required This feature is only available on a computer. Please switch t…" at bounding box center [238, 111] width 476 height 223
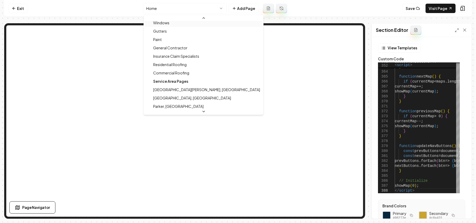
scroll to position [105, 0]
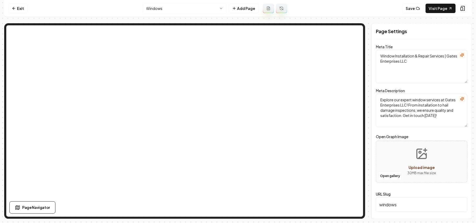
click at [167, 3] on html "Computer Required This feature is only available on a computer. Please switch t…" at bounding box center [238, 111] width 476 height 223
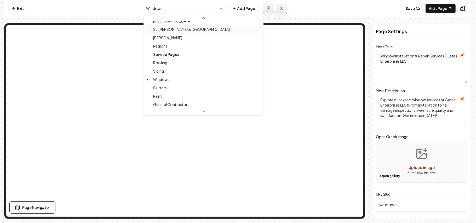
scroll to position [58, 0]
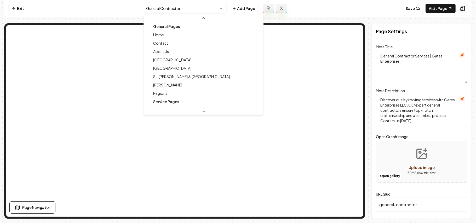
click at [177, 9] on html "Computer Required This feature is only available on a computer. Please switch t…" at bounding box center [238, 111] width 476 height 223
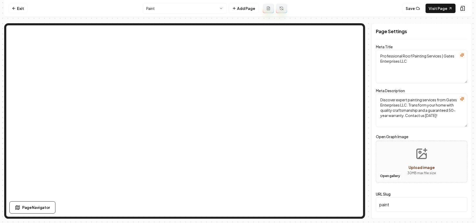
click at [182, 6] on html "Computer Required This feature is only available on a computer. Please switch t…" at bounding box center [238, 111] width 476 height 223
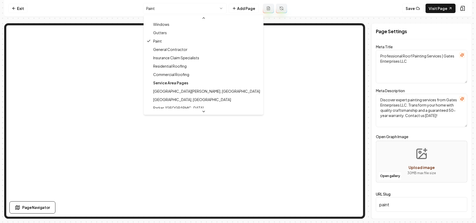
scroll to position [109, 0]
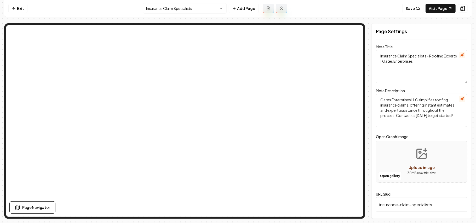
click at [178, 13] on html "Computer Required This feature is only available on a computer. Please switch t…" at bounding box center [238, 111] width 476 height 223
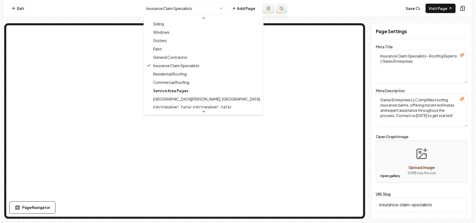
scroll to position [126, 0]
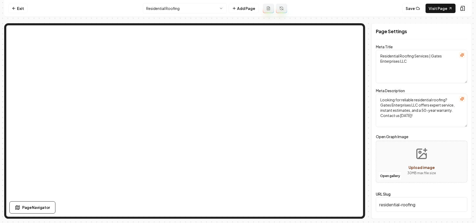
click at [163, 5] on html "Computer Required This feature is only available on a computer. Please switch t…" at bounding box center [238, 111] width 476 height 223
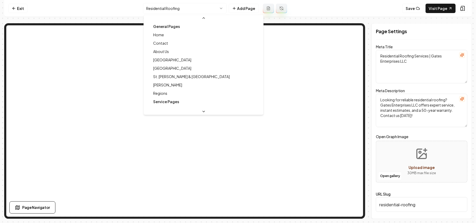
scroll to position [64, 0]
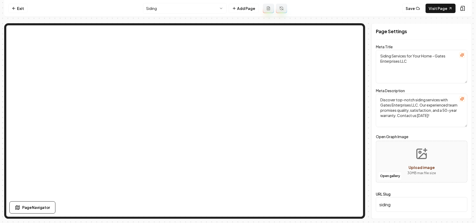
click at [203, 11] on html "Computer Required This feature is only available on a computer. Please switch t…" at bounding box center [238, 111] width 476 height 223
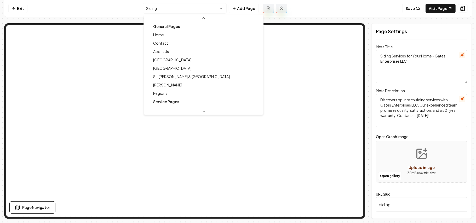
scroll to position [14, 0]
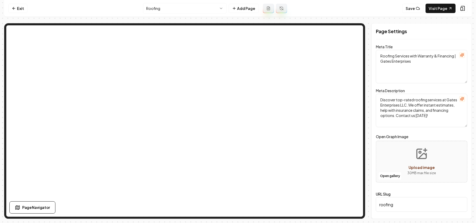
click at [173, 7] on html "Computer Required This feature is only available on a computer. Please switch t…" at bounding box center [238, 111] width 476 height 223
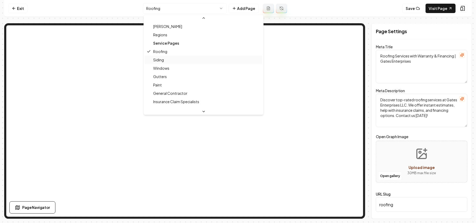
scroll to position [70, 0]
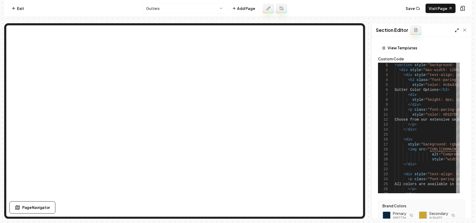
click at [457, 30] on icon at bounding box center [457, 30] width 4 height 4
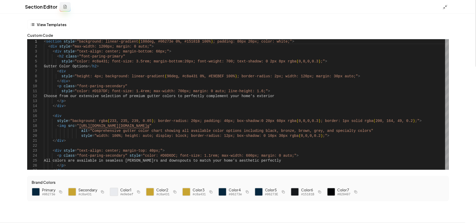
click at [442, 10] on div "Section Editor" at bounding box center [238, 7] width 476 height 14
click at [445, 8] on line at bounding box center [445, 8] width 2 height 2
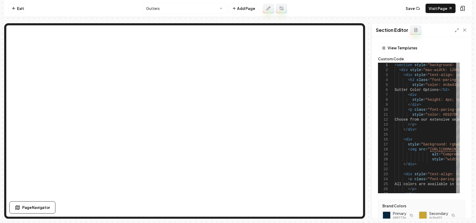
click at [177, 2] on nav "Exit Gutters Add Page Save Visit Page" at bounding box center [238, 8] width 468 height 17
click at [161, 11] on html "Computer Required This feature is only available on a computer. Please switch t…" at bounding box center [238, 111] width 476 height 223
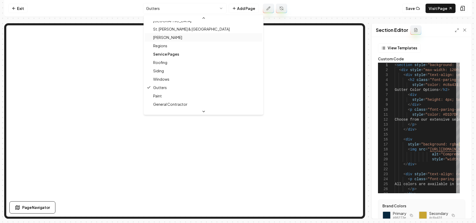
scroll to position [84, 0]
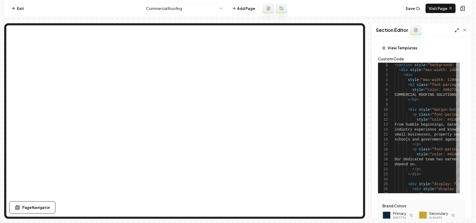
click at [458, 29] on icon at bounding box center [457, 30] width 4 height 4
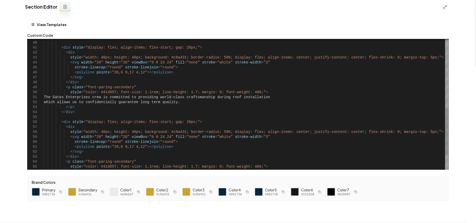
click at [230, 91] on div "</ div > < div style = "display: flex; align-items: flex-start; gap: 20px ;" > …" at bounding box center [246, 27] width 405 height 363
click at [303, 64] on div "</ div > < div style = "display: flex; align-items: flex-start; gap: 20px ;" > …" at bounding box center [246, 27] width 405 height 363
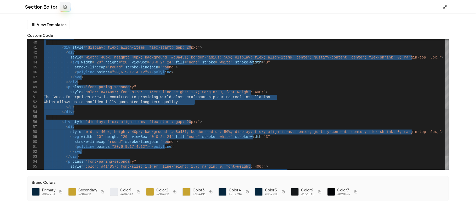
type textarea "**********"
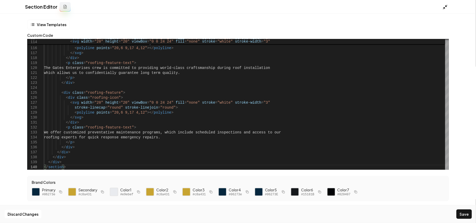
click at [446, 8] on icon at bounding box center [445, 6] width 5 height 5
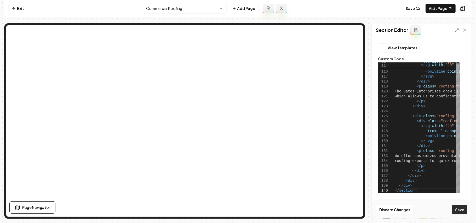
click at [459, 210] on button "Save" at bounding box center [459, 209] width 15 height 9
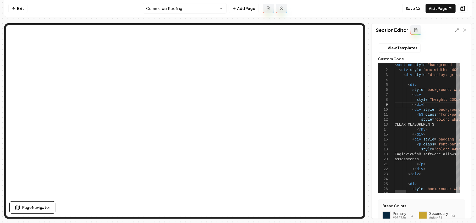
type textarea "**********"
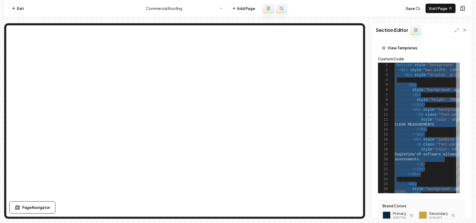
scroll to position [0, 0]
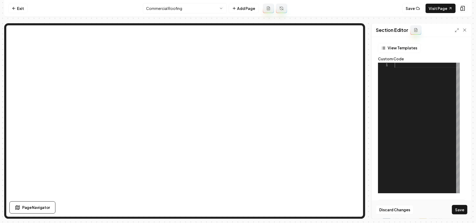
type textarea "**********"
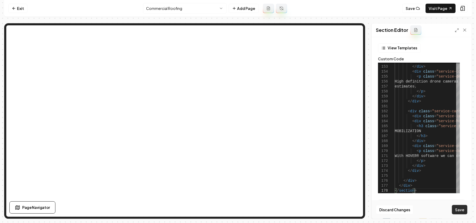
click at [457, 208] on button "Save" at bounding box center [459, 209] width 15 height 9
click at [450, 9] on icon at bounding box center [451, 9] width 2 height 2
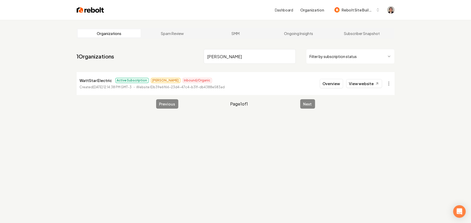
type input "[PERSON_NAME]"
click at [345, 83] on div "Overview View website" at bounding box center [351, 83] width 62 height 9
click at [337, 84] on button "Overview" at bounding box center [331, 83] width 23 height 9
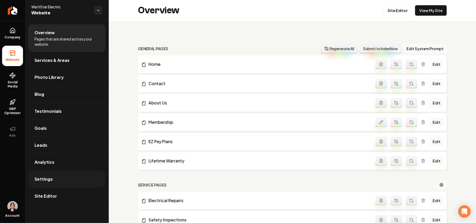
click at [63, 180] on link "Settings" at bounding box center [66, 179] width 77 height 17
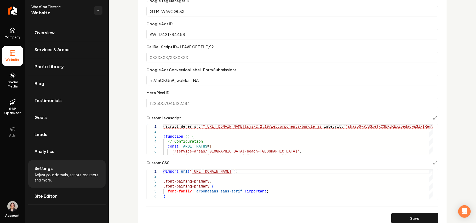
scroll to position [351, 0]
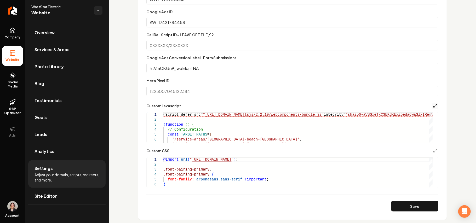
click at [433, 105] on icon "Main content area" at bounding box center [435, 106] width 4 height 4
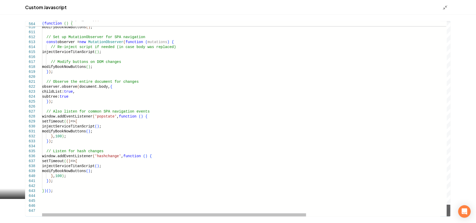
click at [451, 217] on div "Main content area" at bounding box center [449, 211] width 4 height 12
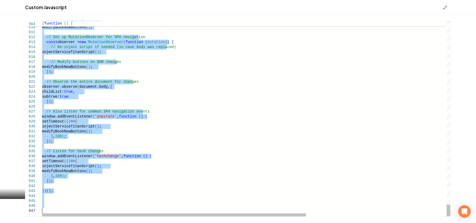
drag, startPoint x: 49, startPoint y: 162, endPoint x: 131, endPoint y: 237, distance: 110.7
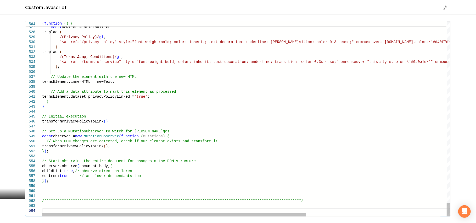
scroll to position [15, 0]
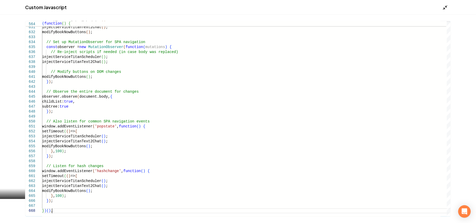
type textarea "**********"
click at [444, 5] on icon "Main content area" at bounding box center [445, 7] width 5 height 5
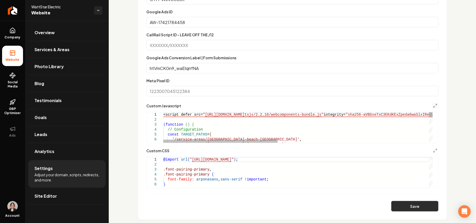
click at [399, 206] on button "Save" at bounding box center [415, 206] width 47 height 10
type textarea "**********"
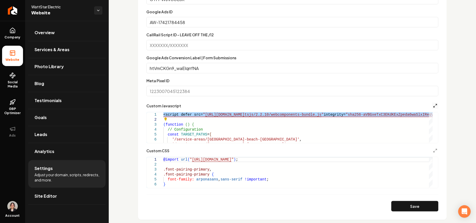
click at [433, 105] on icon "Main content area" at bounding box center [435, 106] width 4 height 4
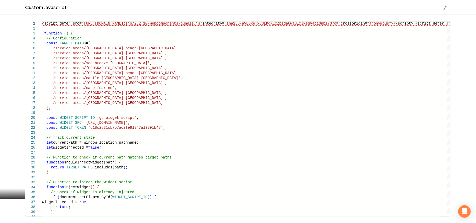
click at [442, 8] on div "Custom Javascript" at bounding box center [238, 7] width 476 height 15
click at [444, 7] on icon "Main content area" at bounding box center [445, 7] width 5 height 5
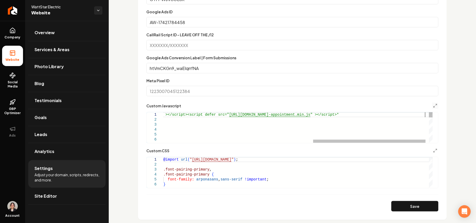
scroll to position [0, 621]
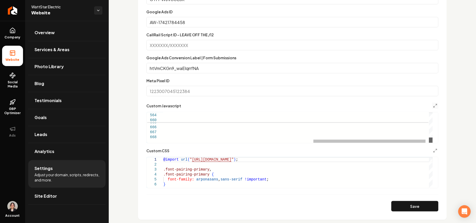
click at [429, 143] on div "Main content area" at bounding box center [431, 140] width 4 height 5
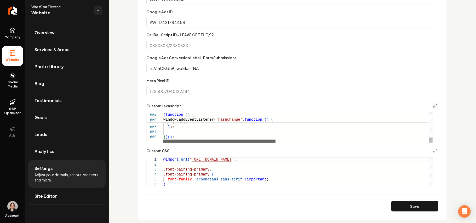
click at [163, 143] on div "Main content area" at bounding box center [219, 141] width 112 height 3
type textarea "**********"
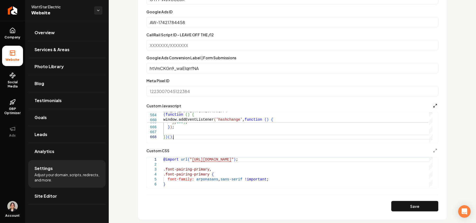
click at [433, 107] on icon "Main content area" at bounding box center [435, 106] width 4 height 4
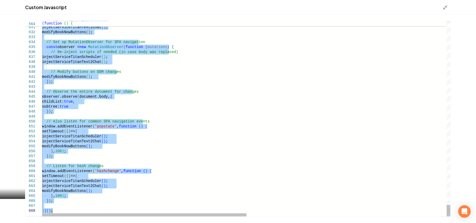
drag, startPoint x: 46, startPoint y: 65, endPoint x: 142, endPoint y: 237, distance: 197.2
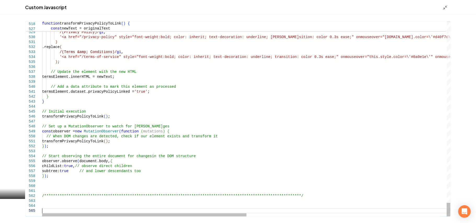
scroll to position [19, 0]
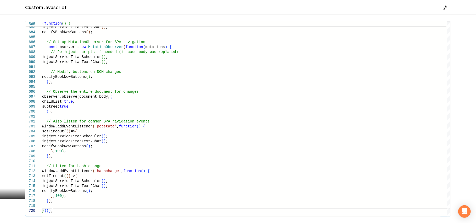
type textarea "**********"
click at [443, 7] on icon "Main content area" at bounding box center [445, 7] width 5 height 5
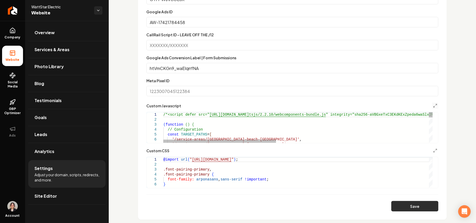
click at [404, 207] on button "Save" at bounding box center [415, 206] width 47 height 10
click at [433, 104] on icon "Main content area" at bounding box center [435, 106] width 4 height 4
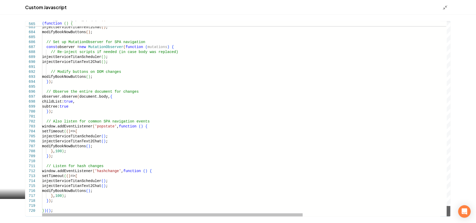
click at [451, 217] on div "Main content area" at bounding box center [449, 211] width 4 height 10
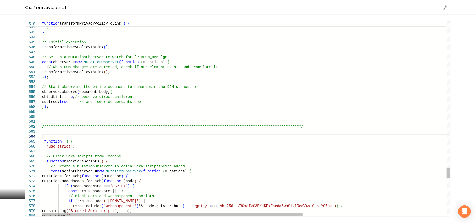
scroll to position [0, 30]
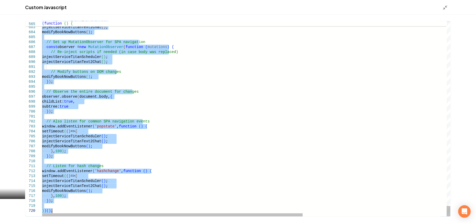
drag, startPoint x: 62, startPoint y: 135, endPoint x: 90, endPoint y: 237, distance: 105.5
type textarea "*****"
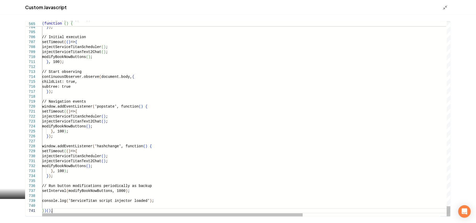
scroll to position [0, 10]
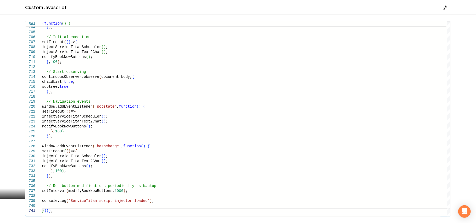
click at [444, 8] on polyline "Main content area" at bounding box center [444, 8] width 1 height 1
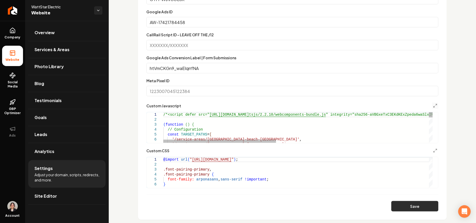
click at [408, 210] on button "Save" at bounding box center [415, 206] width 47 height 10
click at [433, 105] on icon "Main content area" at bounding box center [435, 106] width 4 height 4
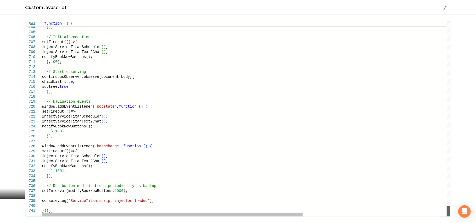
click at [447, 217] on div "Main content area" at bounding box center [449, 212] width 4 height 10
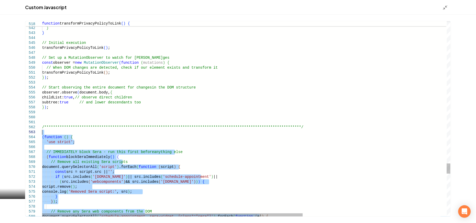
drag, startPoint x: 76, startPoint y: 211, endPoint x: 5, endPoint y: 134, distance: 104.2
type textarea "**********"
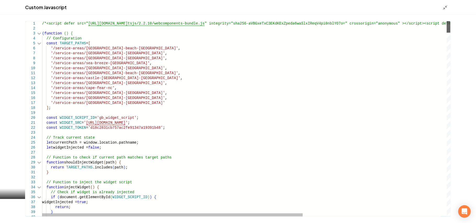
click at [449, 21] on div "Main content area" at bounding box center [449, 27] width 4 height 12
click at [444, 2] on div "Custom Javascript" at bounding box center [238, 7] width 476 height 15
click at [446, 11] on div "Custom Javascript" at bounding box center [238, 7] width 476 height 15
click at [444, 7] on icon "Main content area" at bounding box center [445, 7] width 5 height 5
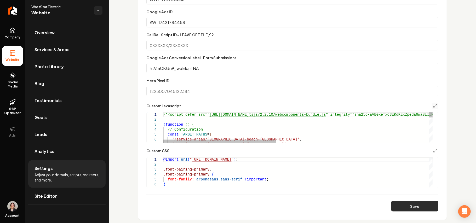
click at [415, 205] on button "Save" at bounding box center [415, 206] width 47 height 10
drag, startPoint x: 168, startPoint y: 114, endPoint x: 157, endPoint y: 112, distance: 11.1
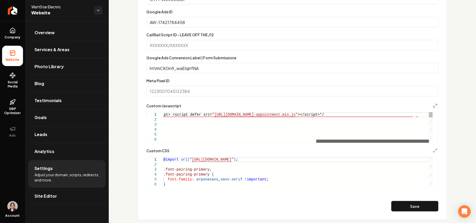
click at [429, 140] on div "Main content area" at bounding box center [372, 141] width 113 height 3
type textarea "**********"
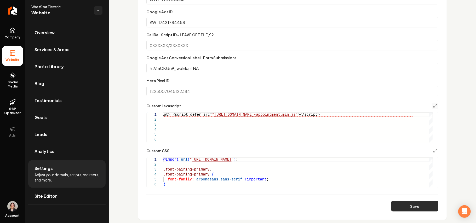
click at [403, 208] on button "Save" at bounding box center [415, 206] width 47 height 10
click at [432, 108] on button "Main content area" at bounding box center [435, 106] width 6 height 6
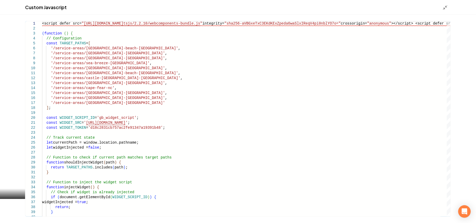
click at [304, 19] on div "1 2 3 4 5 6 7 8 9 10 11 12 13 14 15 16 17 18 19 20 21 22 23 24 25 26 27 28 29 3…" at bounding box center [238, 119] width 476 height 209
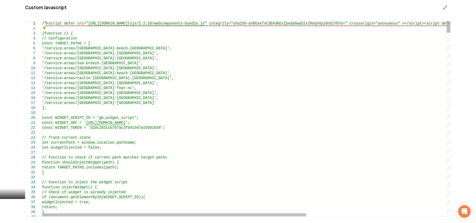
scroll to position [0, 4]
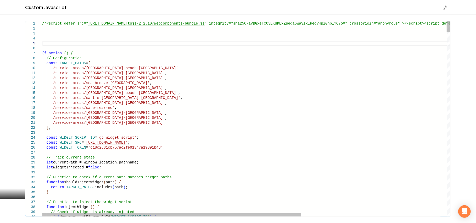
scroll to position [19, 0]
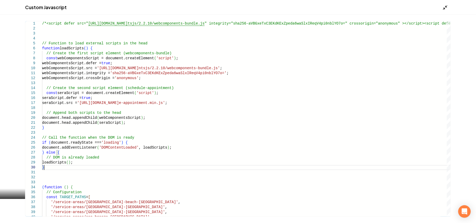
type textarea "**********"
click at [447, 8] on icon "Main content area" at bounding box center [445, 7] width 5 height 5
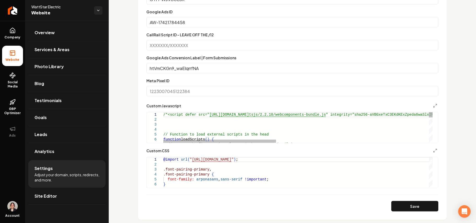
click at [411, 201] on form "Google Analytics ID Google Tag Manager ID GTM-W6VCGL8X Google Ads ID AW-1742178…" at bounding box center [292, 87] width 292 height 249
click at [411, 204] on button "Save" at bounding box center [415, 206] width 47 height 10
click at [433, 106] on icon "Main content area" at bounding box center [435, 106] width 4 height 4
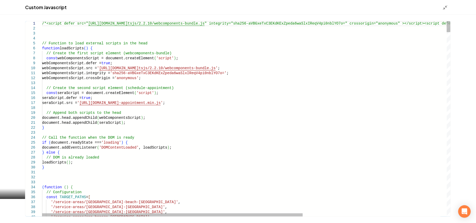
scroll to position [0, 86]
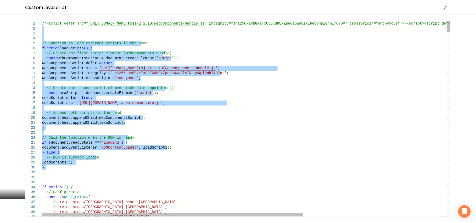
drag, startPoint x: 52, startPoint y: 174, endPoint x: 18, endPoint y: 28, distance: 149.8
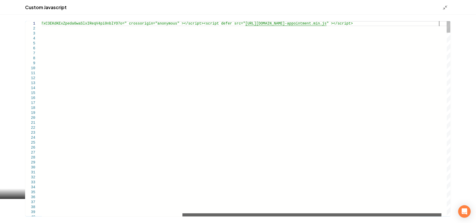
click at [183, 214] on div "Main content area" at bounding box center [312, 215] width 259 height 3
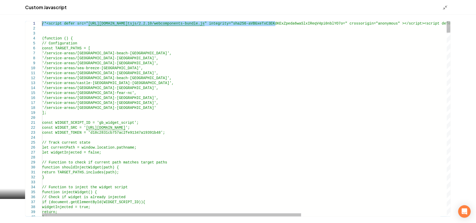
drag, startPoint x: 54, startPoint y: 24, endPoint x: 0, endPoint y: 20, distance: 54.6
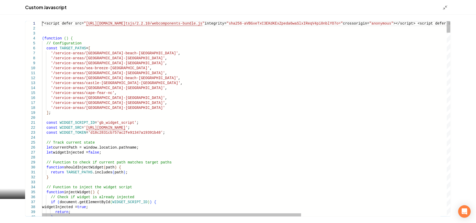
type textarea "**********"
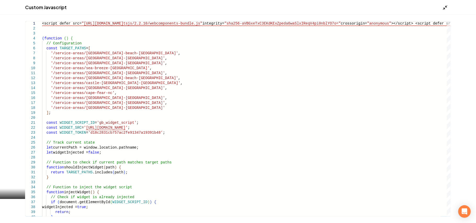
click at [447, 9] on icon "Main content area" at bounding box center [445, 7] width 5 height 5
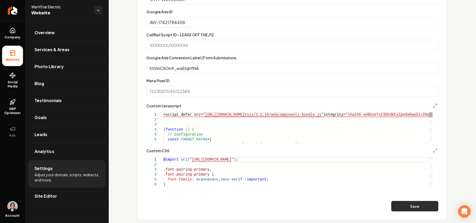
click at [407, 211] on button "Save" at bounding box center [415, 206] width 47 height 10
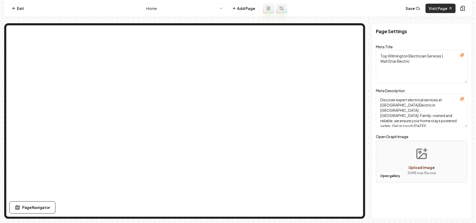
click at [441, 10] on link "Visit Page" at bounding box center [441, 8] width 30 height 9
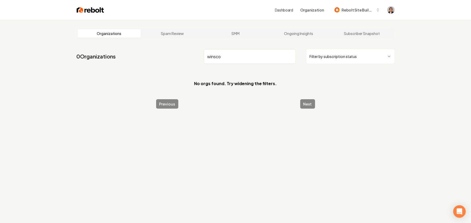
drag, startPoint x: 188, startPoint y: 56, endPoint x: 23, endPoint y: 37, distance: 166.1
click at [63, 47] on div "Organizations Spam Review SMM Ongoing Insights Subscriber Snapshot 0 Organizati…" at bounding box center [235, 131] width 471 height 223
paste input "Wisconsota"
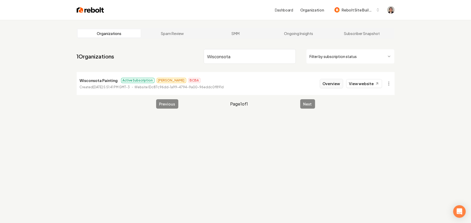
type input "Wisconsota"
click at [332, 81] on button "Overview" at bounding box center [331, 83] width 23 height 9
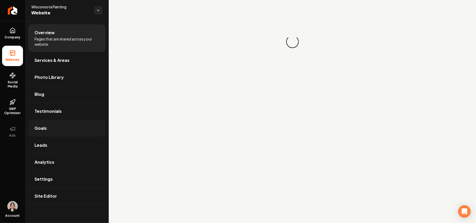
click at [43, 126] on span "Goals" at bounding box center [41, 128] width 12 height 6
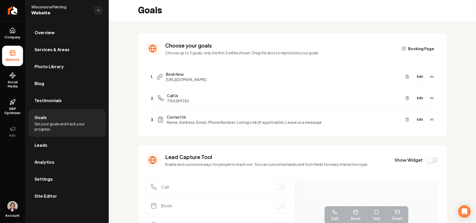
click at [415, 120] on button "Edit" at bounding box center [420, 119] width 13 height 7
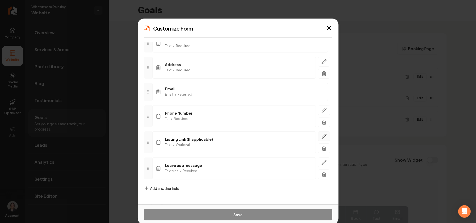
scroll to position [45, 0]
click at [320, 133] on button "button" at bounding box center [324, 137] width 12 height 10
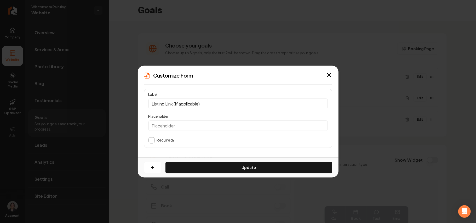
scroll to position [0, 0]
drag, startPoint x: 217, startPoint y: 103, endPoint x: 173, endPoint y: 100, distance: 43.5
click at [173, 100] on input "Listing Link (If applicable)" at bounding box center [238, 104] width 179 height 10
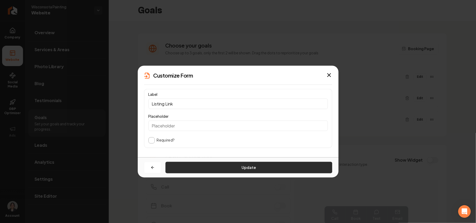
type input "Listing Link"
click at [216, 169] on button "Update" at bounding box center [249, 168] width 167 height 12
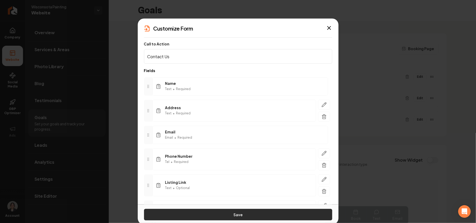
click at [234, 215] on button "Save" at bounding box center [238, 215] width 188 height 12
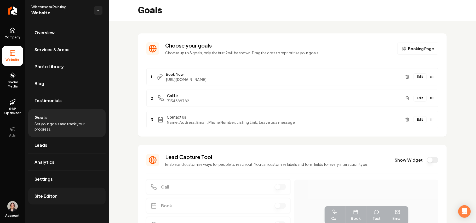
click at [64, 196] on link "Site Editor" at bounding box center [66, 196] width 77 height 17
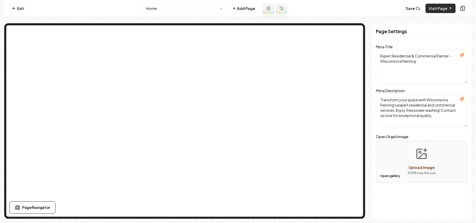
click at [439, 9] on link "Visit Page" at bounding box center [441, 8] width 30 height 9
click at [12, 10] on icon at bounding box center [14, 8] width 4 height 4
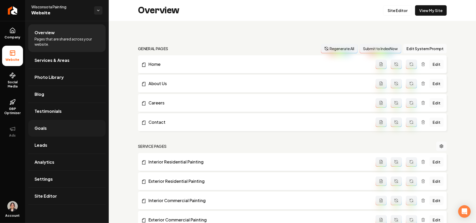
click at [44, 129] on span "Goals" at bounding box center [41, 128] width 12 height 6
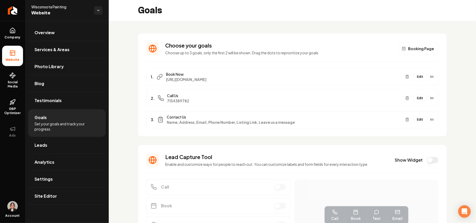
click at [414, 122] on button "Edit" at bounding box center [420, 119] width 13 height 7
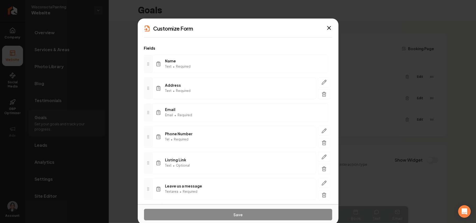
scroll to position [45, 0]
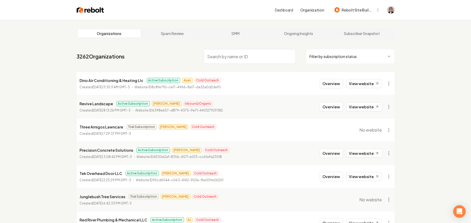
paste input "[US_STATE] Outdoor Life Landscaping [PERSON_NAME]"
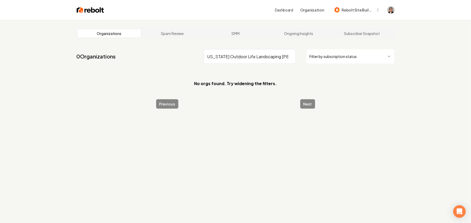
drag, startPoint x: 250, startPoint y: 56, endPoint x: 476, endPoint y: 71, distance: 226.9
click at [471, 71] on html "Dashboard Organization Rebolt Site Builder Organizations Spam Review SMM Ongoin…" at bounding box center [235, 111] width 471 height 223
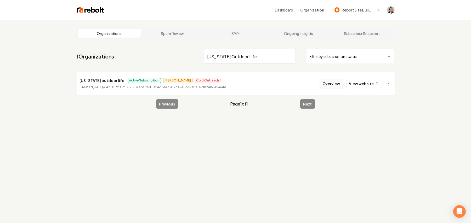
type input "[US_STATE] Outdoor Life"
click at [339, 82] on button "Overview" at bounding box center [331, 83] width 23 height 9
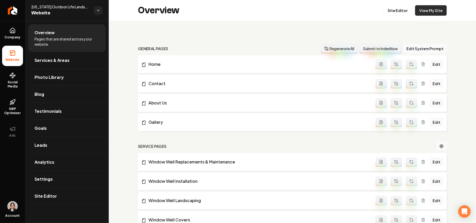
click at [429, 11] on link "View My Site" at bounding box center [431, 10] width 32 height 10
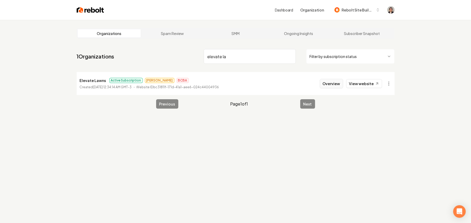
type input "elevate la"
click at [331, 85] on button "Overview" at bounding box center [331, 83] width 23 height 9
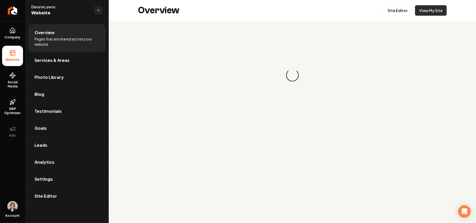
click at [427, 11] on link "View My Site" at bounding box center [431, 10] width 32 height 10
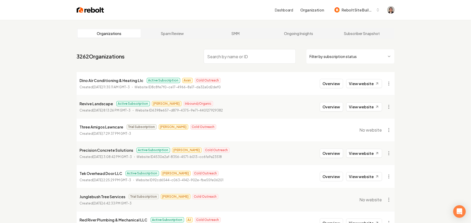
paste input "[PERSON_NAME] Landscape"
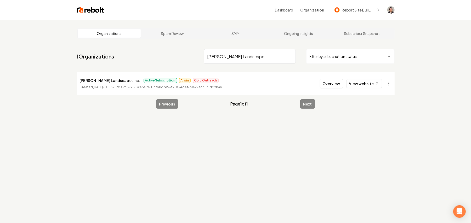
type input "[PERSON_NAME] Landscape"
click at [329, 82] on button "Overview" at bounding box center [331, 83] width 23 height 9
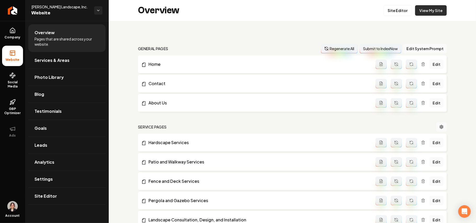
click at [432, 10] on link "View My Site" at bounding box center [431, 10] width 32 height 10
click at [9, 30] on link "Company" at bounding box center [12, 33] width 21 height 20
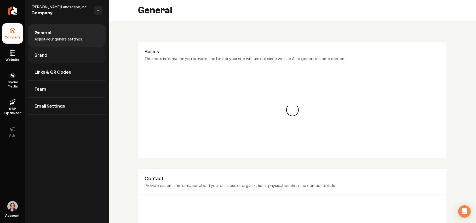
click at [41, 59] on link "Brand" at bounding box center [66, 55] width 77 height 17
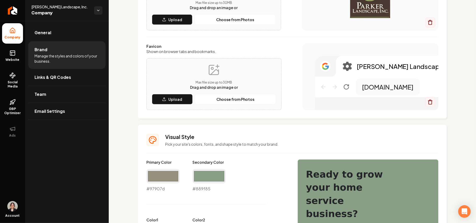
scroll to position [70, 0]
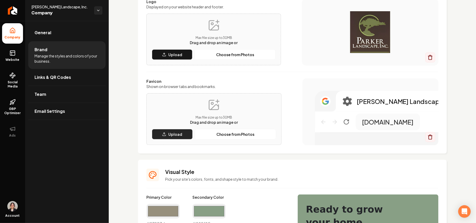
click at [177, 133] on p "Upload" at bounding box center [175, 134] width 14 height 5
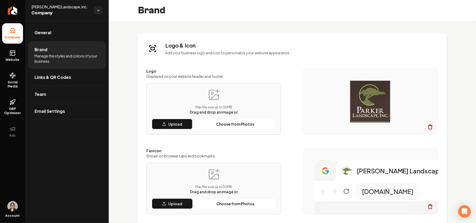
scroll to position [105, 0]
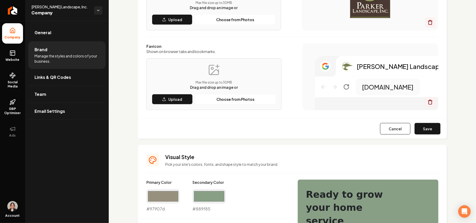
click at [421, 129] on button "Save" at bounding box center [428, 129] width 26 height 12
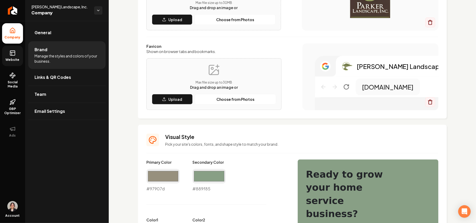
click at [8, 57] on link "Website" at bounding box center [12, 56] width 21 height 20
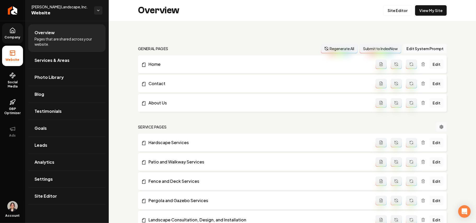
click at [395, 5] on div "Overview Site Editor View My Site" at bounding box center [292, 10] width 367 height 21
click at [395, 9] on link "Site Editor" at bounding box center [397, 10] width 29 height 10
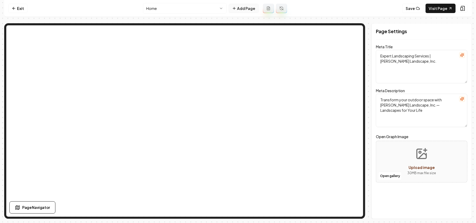
click at [247, 6] on button "Add Page" at bounding box center [244, 8] width 30 height 9
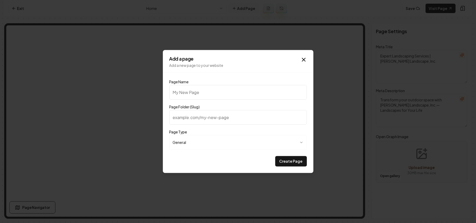
type input "G"
type input "g"
type input "Ga"
type input "ga"
type input "Gal"
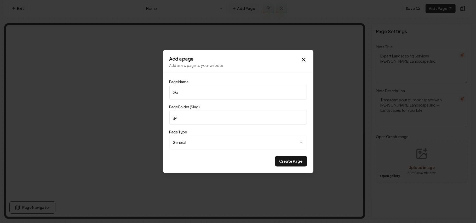
type input "gal"
type input "Gall"
type input "gall"
type input "Galle"
type input "galle"
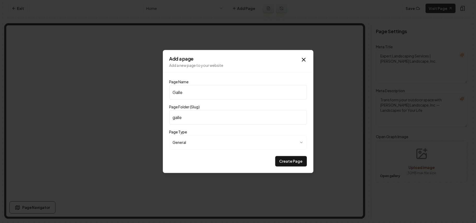
type input "Galler"
type input "galler"
type input "Gallery"
type input "gallery"
type input "Gallery"
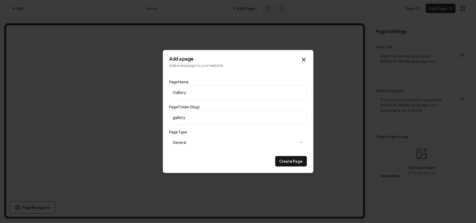
click at [275, 156] on button "Create Page" at bounding box center [291, 161] width 32 height 10
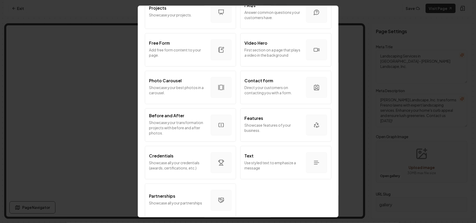
scroll to position [282, 0]
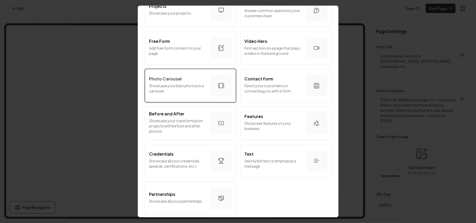
click at [165, 76] on p "Photo Carousel" at bounding box center [165, 79] width 33 height 6
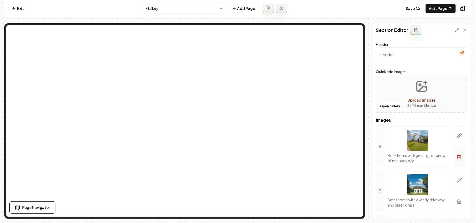
click at [454, 162] on button "button" at bounding box center [460, 157] width 12 height 19
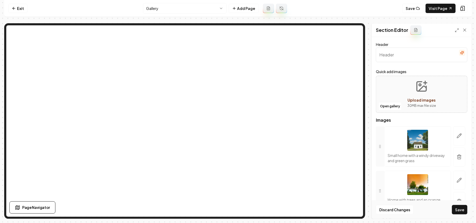
click at [454, 162] on button "button" at bounding box center [460, 157] width 12 height 19
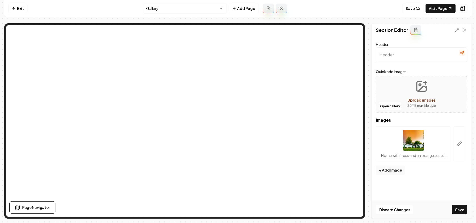
click at [414, 94] on button "Upload images 30 MB max file size" at bounding box center [421, 94] width 37 height 37
type input "**********"
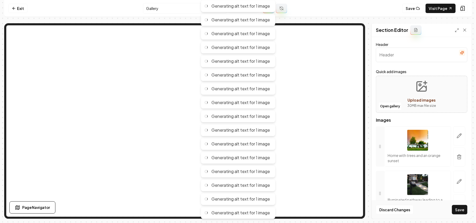
click at [460, 54] on icon "button" at bounding box center [462, 53] width 4 height 4
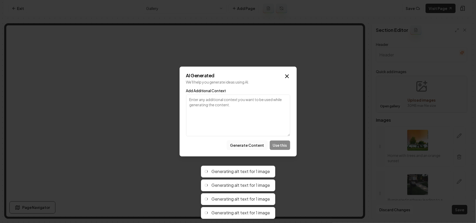
click at [254, 146] on button "Generate Content" at bounding box center [247, 145] width 41 height 9
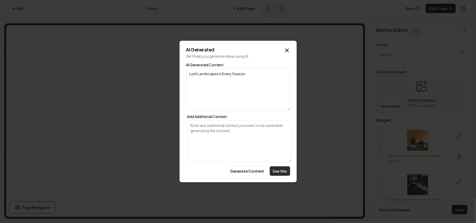
click at [279, 173] on button "Use this" at bounding box center [280, 171] width 20 height 9
type input "Lush Landscapes in Every Season"
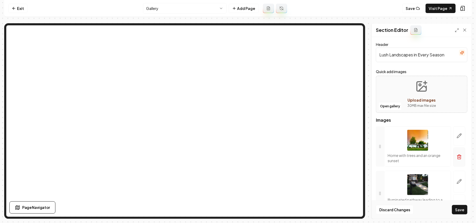
click at [458, 156] on icon "button" at bounding box center [460, 156] width 4 height 0
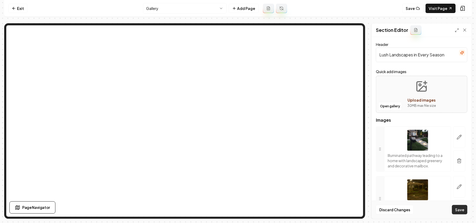
click at [463, 211] on button "Save" at bounding box center [459, 209] width 15 height 9
click at [18, 8] on link "Exit" at bounding box center [17, 8] width 19 height 9
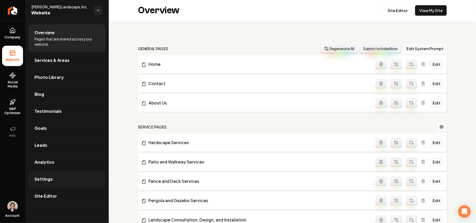
click at [59, 182] on link "Settings" at bounding box center [66, 179] width 77 height 17
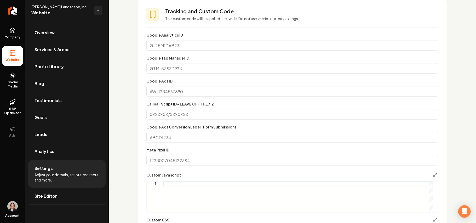
scroll to position [352, 0]
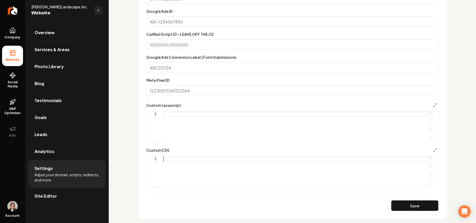
click at [204, 172] on div "Main content area" at bounding box center [297, 172] width 269 height 31
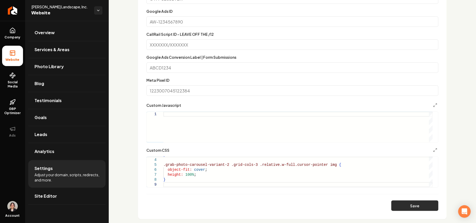
click at [401, 209] on button "Save" at bounding box center [415, 206] width 47 height 10
type textarea "**********"
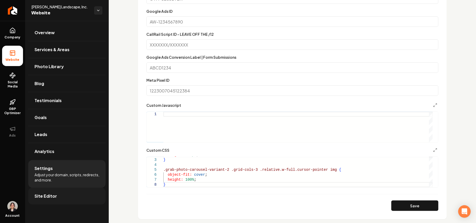
click at [66, 190] on link "Site Editor" at bounding box center [66, 196] width 77 height 17
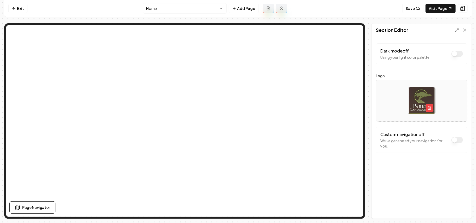
click at [461, 141] on button "Dark mode off" at bounding box center [458, 140] width 12 height 6
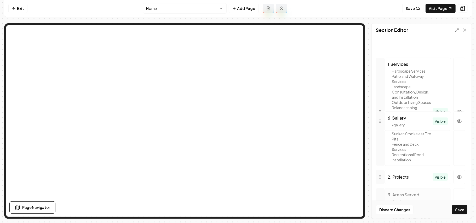
scroll to position [139, 0]
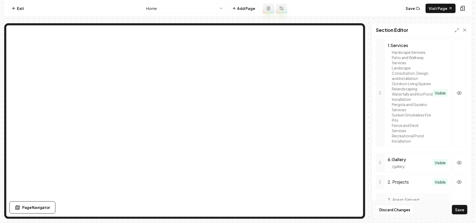
drag, startPoint x: 378, startPoint y: 134, endPoint x: 392, endPoint y: 173, distance: 41.0
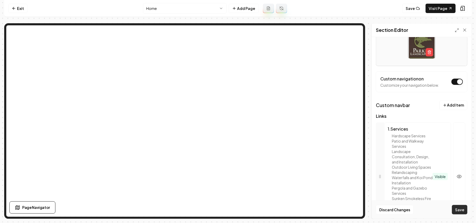
click at [458, 210] on button "Save" at bounding box center [459, 209] width 15 height 9
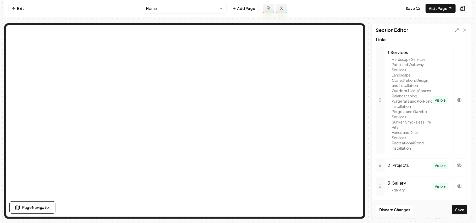
scroll to position [279, 0]
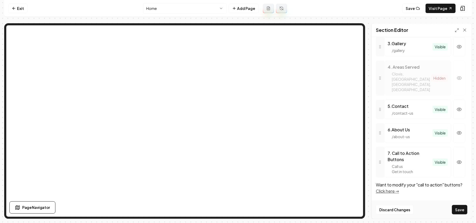
click at [465, 210] on button "Save" at bounding box center [459, 209] width 15 height 9
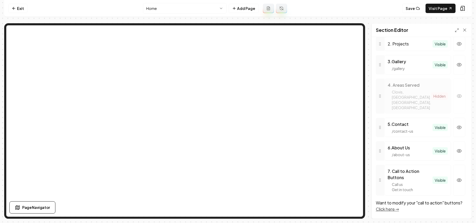
scroll to position [261, 0]
click at [165, 1] on nav "Exit Home Add Page Save Visit Page" at bounding box center [238, 8] width 468 height 17
click at [162, 4] on html "Computer Required This feature is only available on a computer. Please switch t…" at bounding box center [238, 111] width 476 height 223
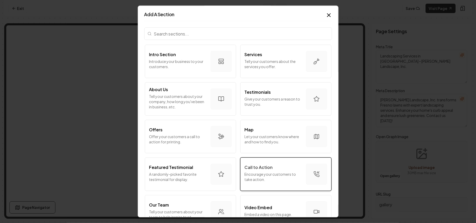
click at [264, 173] on p "Encourage your customers to take action." at bounding box center [273, 177] width 57 height 10
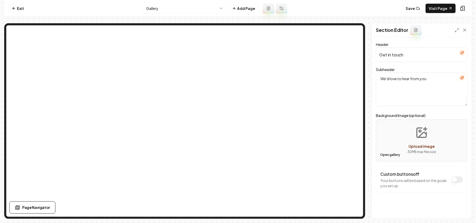
click at [394, 154] on button "Open gallery" at bounding box center [390, 155] width 24 height 8
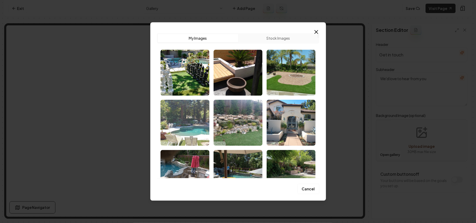
click at [181, 125] on img "Select image image_68e97cb85c7cd75eb8a62aa4.jpg" at bounding box center [185, 123] width 49 height 46
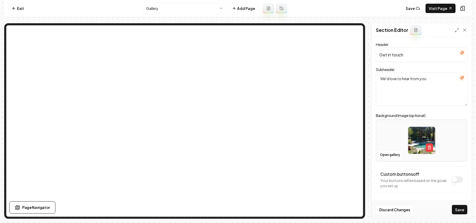
click at [454, 52] on div "Header Get in touch" at bounding box center [422, 51] width 92 height 21
click at [460, 53] on icon "button" at bounding box center [462, 53] width 4 height 4
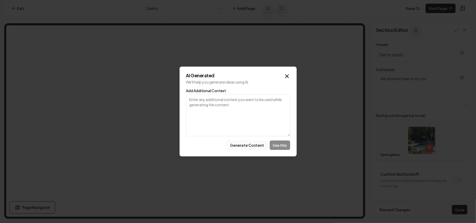
click at [251, 146] on button "Generate Content" at bounding box center [247, 145] width 41 height 9
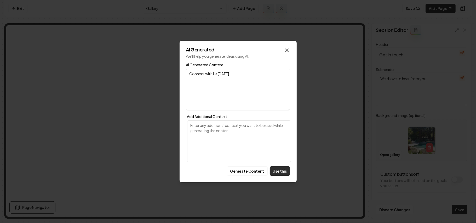
click at [283, 169] on button "Use this" at bounding box center [280, 171] width 20 height 9
type input "Connect with Us Today"
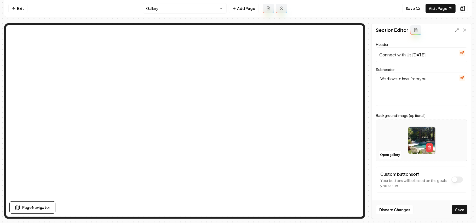
click at [460, 77] on button "button" at bounding box center [462, 78] width 6 height 6
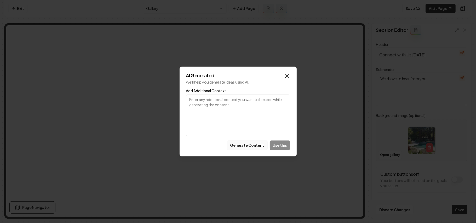
click at [241, 145] on button "Generate Content" at bounding box center [247, 145] width 41 height 9
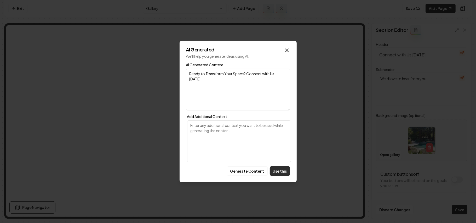
click at [285, 167] on button "Use this" at bounding box center [280, 171] width 20 height 9
type textarea "Ready to Transform Your Space? Connect with Us Today!"
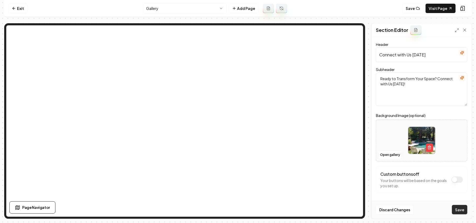
click at [466, 210] on button "Save" at bounding box center [459, 209] width 15 height 9
click at [24, 9] on link "Exit" at bounding box center [17, 8] width 19 height 9
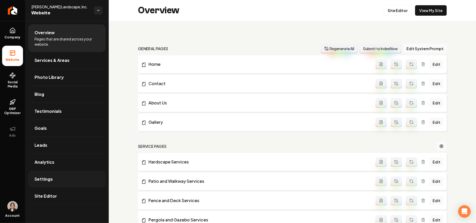
click at [64, 183] on link "Settings" at bounding box center [66, 179] width 77 height 17
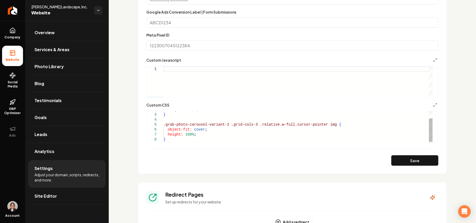
scroll to position [418, 0]
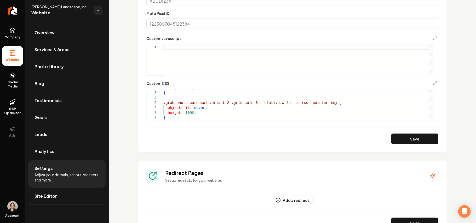
click at [187, 121] on div "2 3 4 5 6 7 8 height: 400px ; } .grab-photo-carousel-variant-2 .grid-cols-3 .re…" at bounding box center [292, 105] width 292 height 31
click at [187, 117] on div "height: 400px ; } .grab-photo-carousel-variant-2 .grid-cols-3 .relative.w-full.…" at bounding box center [297, 101] width 269 height 40
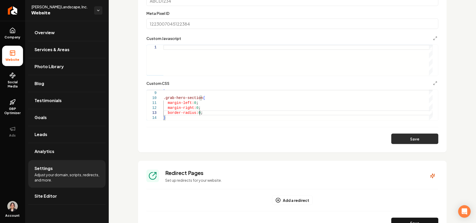
click at [406, 138] on button "Save" at bounding box center [415, 139] width 47 height 10
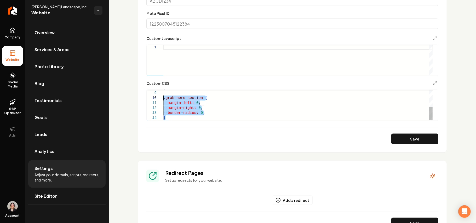
drag, startPoint x: 184, startPoint y: 120, endPoint x: 161, endPoint y: 97, distance: 32.4
click at [163, 97] on div "} .grab-hero-section { margin-left: 0 ; margin-right: 0 ; border-radius: 0 ; }" at bounding box center [297, 86] width 269 height 70
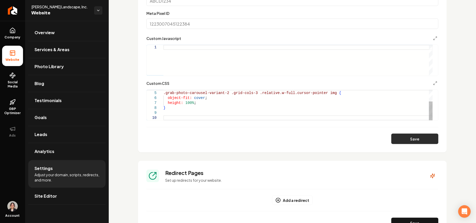
click at [410, 141] on button "Save" at bounding box center [415, 139] width 47 height 10
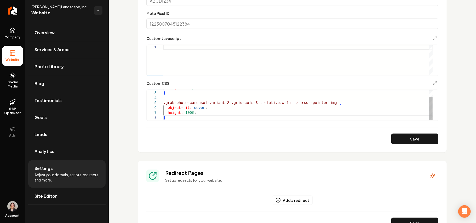
click at [265, 112] on div "} .grab-photo-carousel-variant-2 .grid-cols-3 .relative.w-full.cursor-pointer i…" at bounding box center [297, 101] width 269 height 40
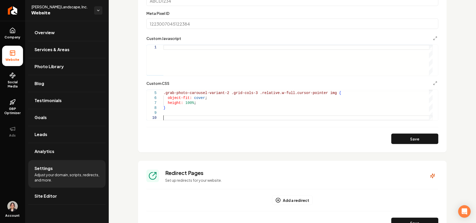
type textarea "**********"
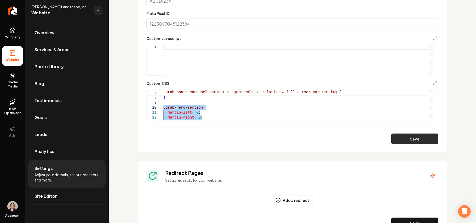
click at [393, 139] on button "Save" at bounding box center [415, 139] width 47 height 10
click at [71, 208] on ul "Overview Services & Areas Photo Library Blog Testimonials Goals Leads Analytics…" at bounding box center [67, 114] width 84 height 187
click at [64, 199] on link "Site Editor" at bounding box center [66, 196] width 77 height 17
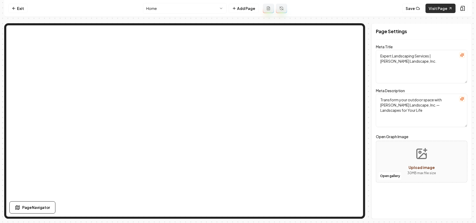
click at [442, 5] on link "Visit Page" at bounding box center [441, 8] width 30 height 9
click at [15, 13] on nav "Exit Home Add Page Save Visit Page" at bounding box center [238, 8] width 468 height 17
click at [20, 9] on link "Exit" at bounding box center [17, 8] width 19 height 9
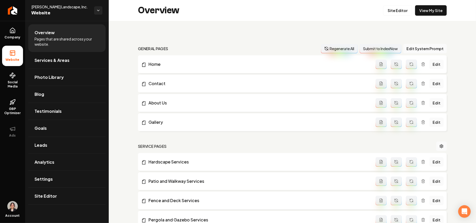
click at [49, 5] on span "Parker Landscape, Inc." at bounding box center [60, 6] width 59 height 5
copy span "Parker Landscape, Inc."
click at [62, 178] on link "Settings" at bounding box center [66, 179] width 77 height 17
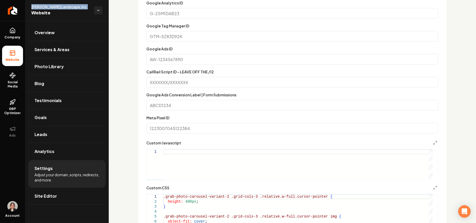
scroll to position [349, 0]
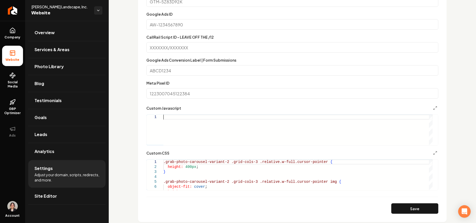
click at [198, 123] on div "Main content area" at bounding box center [297, 130] width 269 height 31
click at [433, 108] on button "Main content area" at bounding box center [435, 108] width 6 height 6
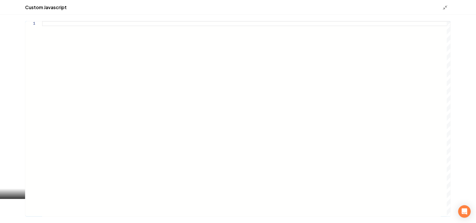
click at [156, 43] on div "Main content area" at bounding box center [246, 119] width 409 height 196
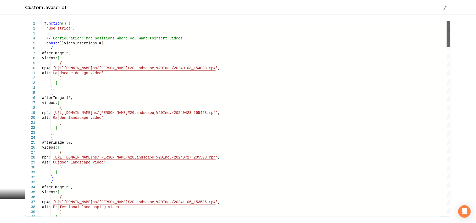
click at [451, 21] on div "Main content area" at bounding box center [449, 34] width 4 height 26
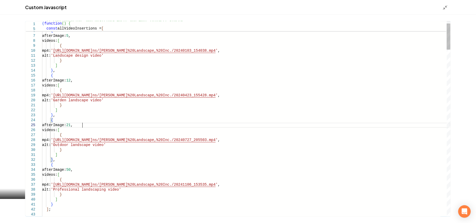
type textarea "**********"
click at [446, 8] on icon "Main content area" at bounding box center [445, 7] width 5 height 5
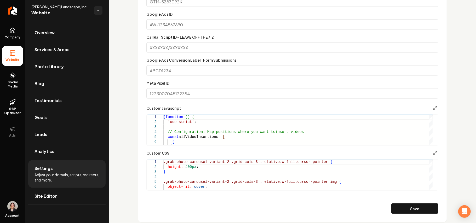
click at [412, 207] on button "Save" at bounding box center [415, 209] width 47 height 10
click at [401, 207] on button "Save" at bounding box center [415, 209] width 47 height 10
click at [433, 107] on button "Main content area" at bounding box center [435, 108] width 6 height 6
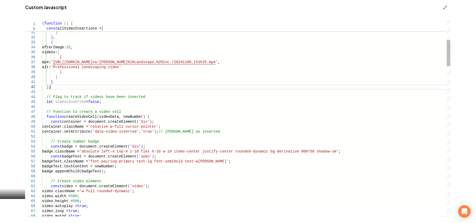
type textarea "**********"
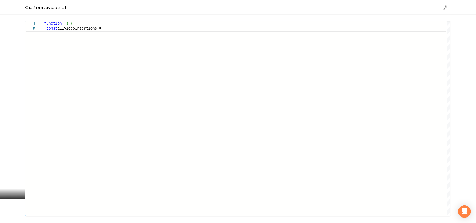
type textarea "**********"
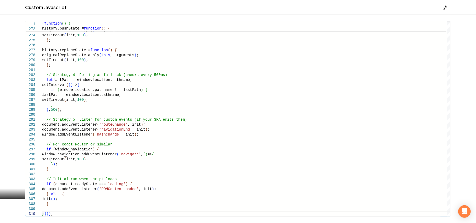
click at [446, 5] on icon "Main content area" at bounding box center [445, 7] width 5 height 5
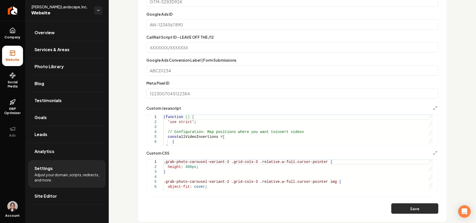
click at [400, 211] on button "Save" at bounding box center [415, 209] width 47 height 10
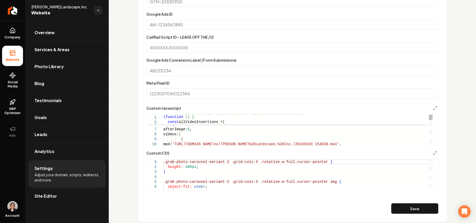
type textarea "**********"
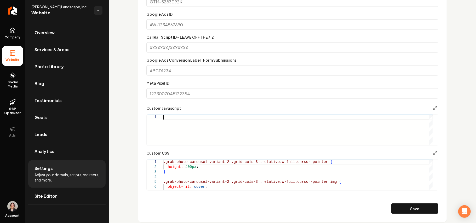
type textarea "**********"
click at [397, 212] on button "Save" at bounding box center [415, 209] width 47 height 10
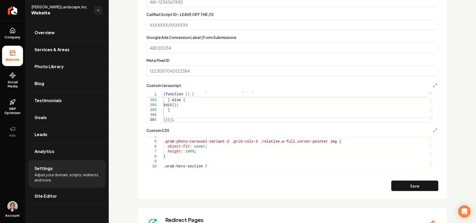
scroll to position [383, 0]
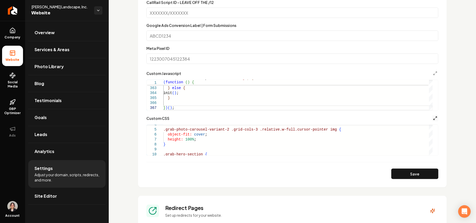
click at [436, 117] on polyline "Main content area" at bounding box center [436, 117] width 1 height 1
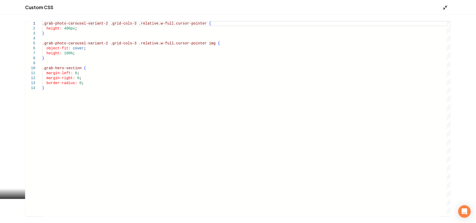
click at [444, 8] on polyline "Main content area" at bounding box center [444, 8] width 1 height 1
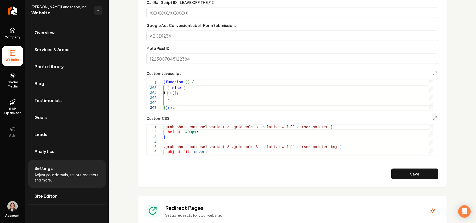
click at [432, 70] on form "**********" at bounding box center [292, 54] width 292 height 249
click at [433, 71] on button "Main content area" at bounding box center [435, 73] width 6 height 6
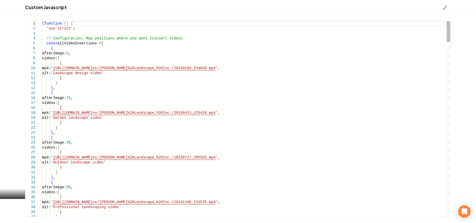
scroll to position [0, 0]
type textarea "**********"
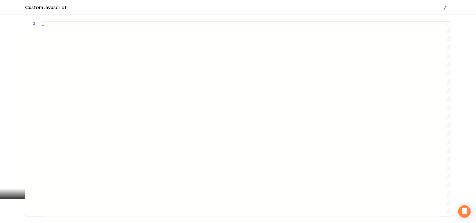
type textarea "**********"
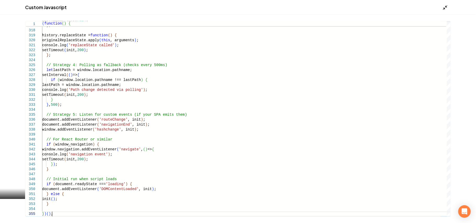
click at [446, 8] on icon "Main content area" at bounding box center [445, 7] width 5 height 5
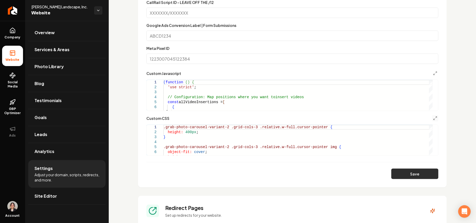
click at [412, 176] on button "Save" at bounding box center [415, 174] width 47 height 10
click at [402, 170] on button "Save" at bounding box center [415, 174] width 47 height 10
type textarea "**********"
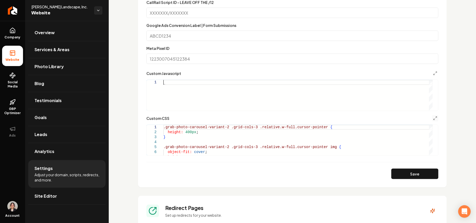
type textarea "* *****"
click at [408, 175] on button "Save" at bounding box center [415, 174] width 47 height 10
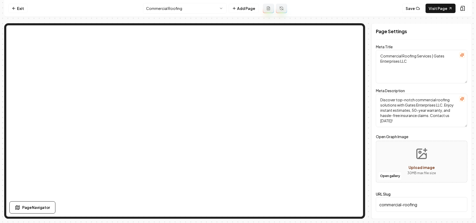
click at [195, 8] on html "Computer Required This feature is only available on a computer. Please switch t…" at bounding box center [238, 111] width 476 height 223
click at [420, 8] on icon at bounding box center [418, 8] width 4 height 4
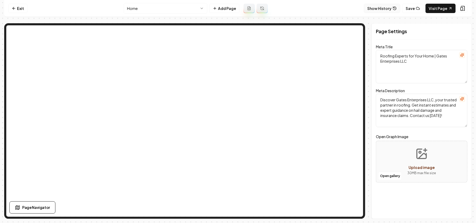
click at [389, 10] on button "Show History" at bounding box center [382, 8] width 36 height 9
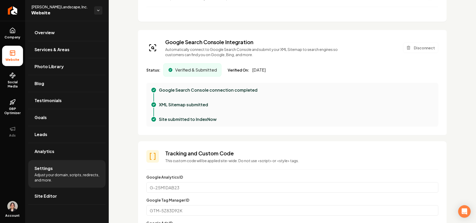
scroll to position [314, 0]
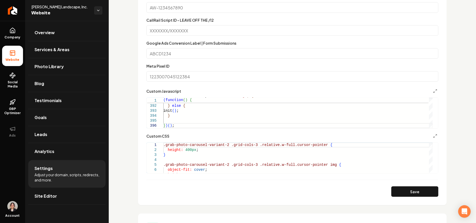
scroll to position [418, 0]
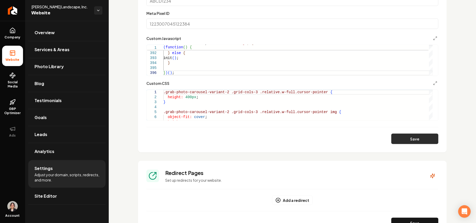
click at [417, 135] on button "Save" at bounding box center [415, 139] width 47 height 10
type textarea "**********"
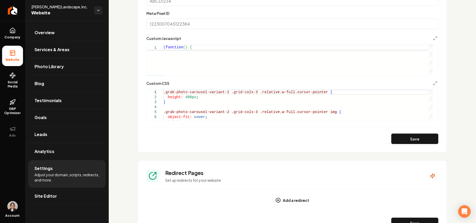
scroll to position [0, 0]
type textarea "**********"
click at [401, 143] on button "Save" at bounding box center [415, 139] width 47 height 10
click at [433, 39] on icon "Main content area" at bounding box center [435, 38] width 4 height 4
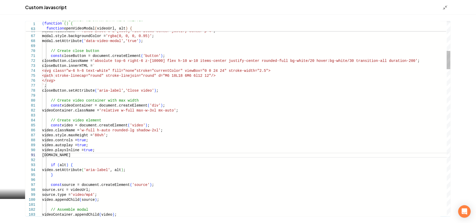
scroll to position [0, 32]
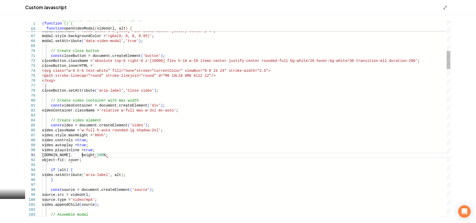
drag, startPoint x: 73, startPoint y: 155, endPoint x: 50, endPoint y: 156, distance: 23.6
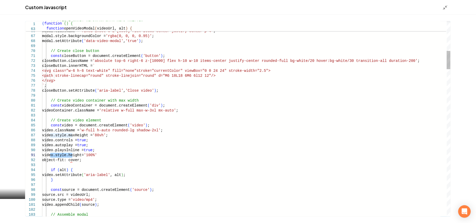
type textarea "**********"
click at [444, 9] on icon "Main content area" at bounding box center [445, 7] width 5 height 5
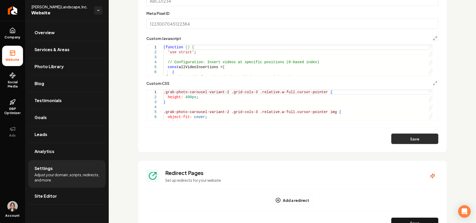
click at [401, 137] on button "Save" at bounding box center [415, 139] width 47 height 10
click at [433, 37] on icon "Main content area" at bounding box center [435, 38] width 4 height 4
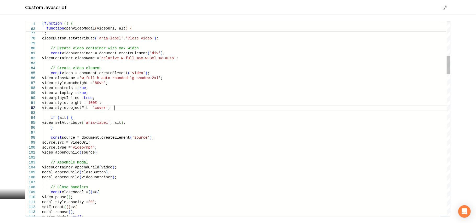
scroll to position [0, 0]
drag, startPoint x: 124, startPoint y: 106, endPoint x: 128, endPoint y: 98, distance: 8.9
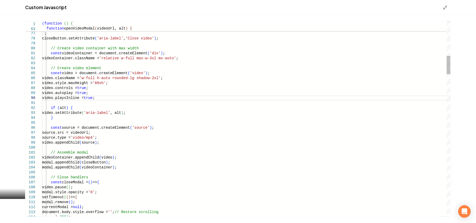
type textarea "**********"
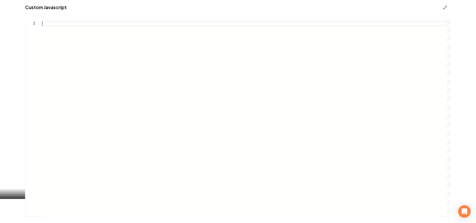
type textarea "**********"
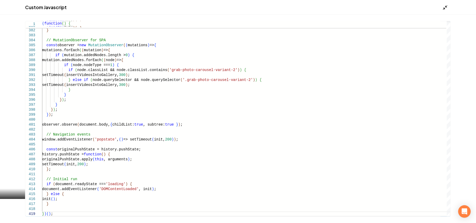
click at [447, 5] on icon "Main content area" at bounding box center [445, 7] width 5 height 5
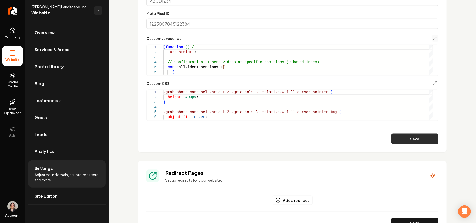
click at [416, 137] on button "Save" at bounding box center [415, 139] width 47 height 10
click at [432, 36] on button "Main content area" at bounding box center [435, 38] width 6 height 6
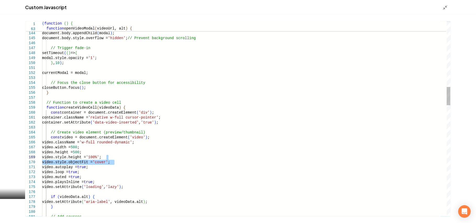
drag, startPoint x: 127, startPoint y: 162, endPoint x: 127, endPoint y: 157, distance: 4.7
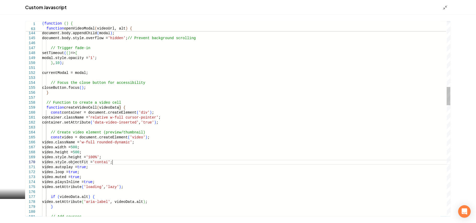
scroll to position [44, 72]
type textarea "**********"
click at [448, 6] on div "Main content area" at bounding box center [447, 7] width 8 height 6
click at [443, 7] on icon "Main content area" at bounding box center [445, 7] width 5 height 5
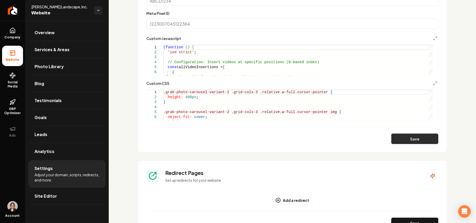
click at [426, 141] on button "Save" at bounding box center [415, 139] width 47 height 10
click at [433, 82] on icon "Main content area" at bounding box center [435, 83] width 4 height 4
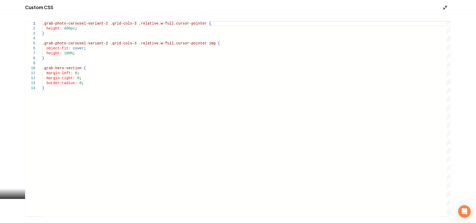
click at [443, 9] on icon "Main content area" at bounding box center [445, 7] width 5 height 5
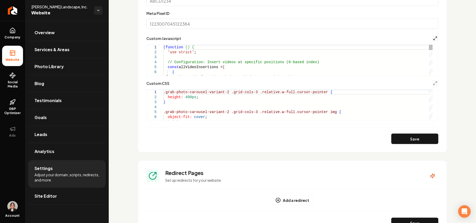
click at [433, 39] on icon "Main content area" at bounding box center [435, 38] width 4 height 4
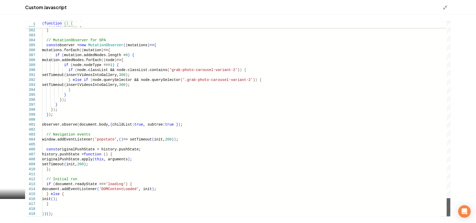
click at [451, 217] on div "Main content area" at bounding box center [449, 208] width 4 height 18
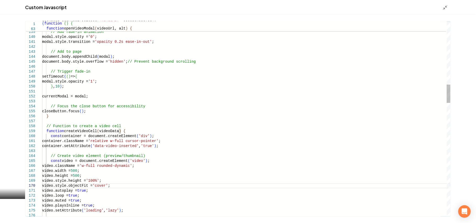
type textarea "**********"
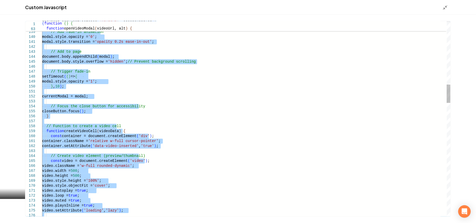
scroll to position [4, 0]
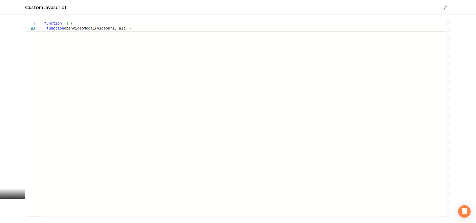
type textarea "**********"
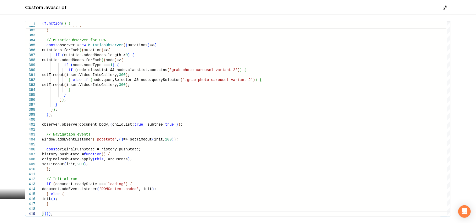
click at [444, 7] on icon "Main content area" at bounding box center [445, 7] width 5 height 5
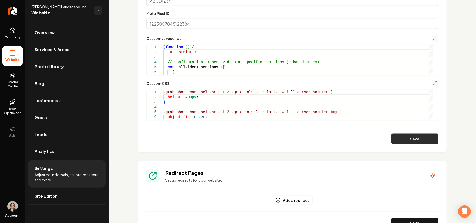
click at [402, 135] on button "Save" at bounding box center [415, 139] width 47 height 10
click at [433, 39] on icon "Main content area" at bounding box center [435, 38] width 4 height 4
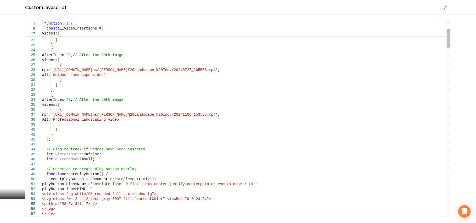
type textarea "**********"
click at [445, 6] on icon "Main content area" at bounding box center [445, 7] width 5 height 5
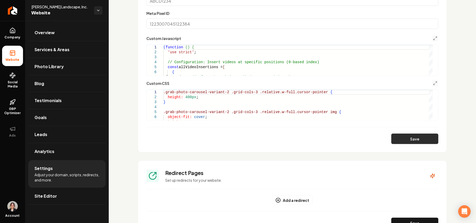
click at [405, 134] on button "Save" at bounding box center [415, 139] width 47 height 10
click at [430, 35] on form "Google Analytics ID Google Tag Manager ID Google Ads ID CallRail Script ID - LE…" at bounding box center [292, 19] width 292 height 249
click at [432, 36] on button "Main content area" at bounding box center [435, 38] width 6 height 6
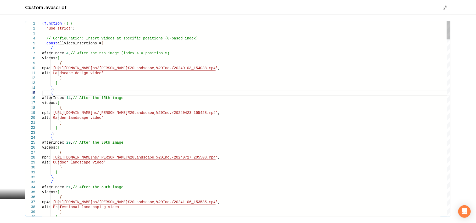
type textarea "**********"
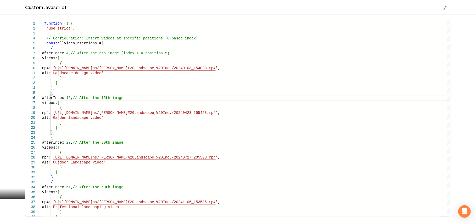
click at [443, 9] on icon "Main content area" at bounding box center [445, 7] width 5 height 5
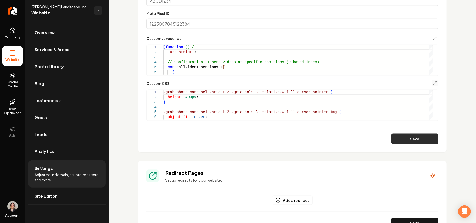
click at [392, 143] on button "Save" at bounding box center [415, 139] width 47 height 10
click at [56, 199] on link "Site Editor" at bounding box center [66, 196] width 77 height 17
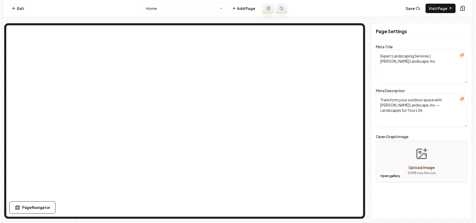
click at [206, 12] on html "Computer Required This feature is only available on a computer. Please switch t…" at bounding box center [238, 111] width 476 height 223
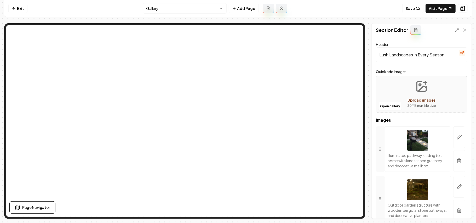
scroll to position [4781, 0]
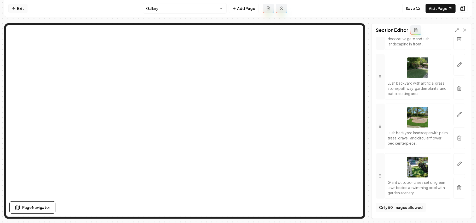
click at [12, 7] on link "Exit" at bounding box center [17, 8] width 19 height 9
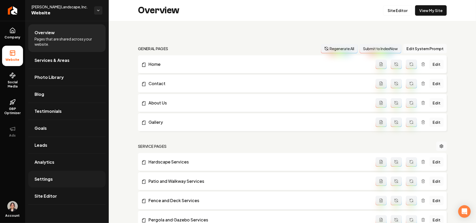
click at [64, 179] on link "Settings" at bounding box center [66, 179] width 77 height 17
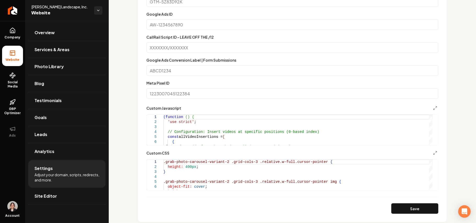
scroll to position [418, 0]
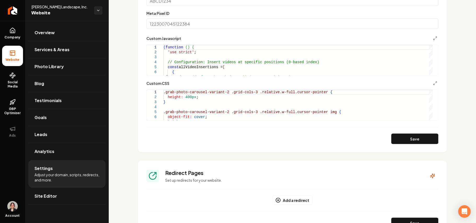
click at [333, 80] on form "Google Analytics ID Google Tag Manager ID Google Ads ID CallRail Script ID - LE…" at bounding box center [292, 19] width 292 height 249
type textarea "**********"
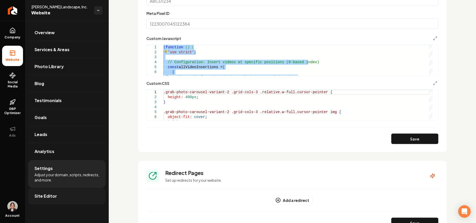
click at [46, 201] on link "Site Editor" at bounding box center [66, 196] width 77 height 17
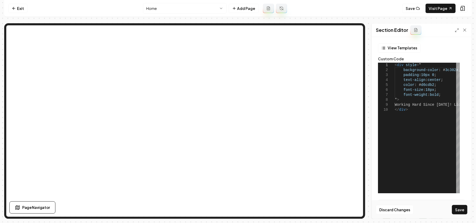
click at [415, 29] on icon at bounding box center [416, 30] width 4 height 4
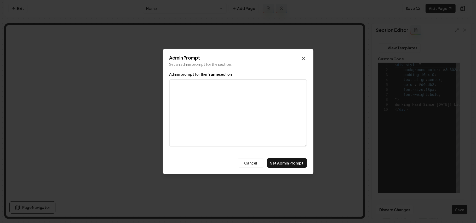
click at [304, 59] on icon "button" at bounding box center [303, 58] width 3 height 3
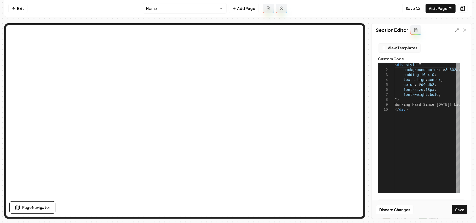
click at [402, 46] on button "View Templates" at bounding box center [399, 47] width 43 height 9
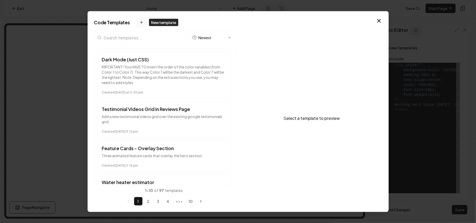
click at [139, 21] on icon at bounding box center [141, 22] width 4 height 4
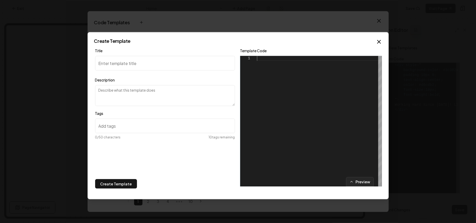
click at [314, 108] on div at bounding box center [319, 121] width 125 height 131
type textarea "**********"
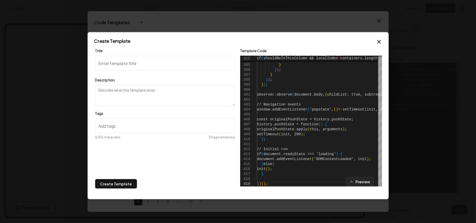
click at [161, 65] on input "Title" at bounding box center [165, 63] width 140 height 15
click at [381, 179] on div "Preview" at bounding box center [311, 181] width 142 height 9
click at [380, 184] on div "Preview" at bounding box center [311, 181] width 142 height 9
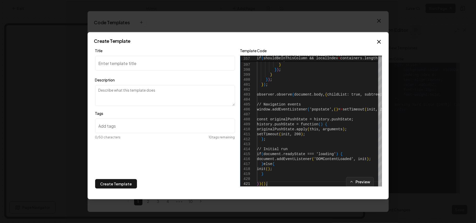
type textarea "*****"
click at [125, 71] on div "Title Description Tags 0 /50 characters 10 tags remaining" at bounding box center [165, 114] width 140 height 132
click at [123, 66] on input "Title" at bounding box center [165, 63] width 140 height 15
type input "i"
type input "Insert Videos in the"
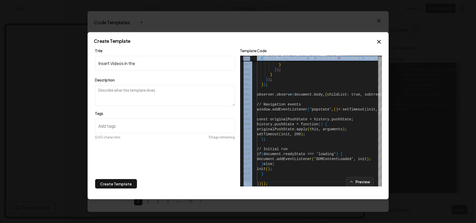
drag, startPoint x: 380, startPoint y: 180, endPoint x: 384, endPoint y: 66, distance: 113.9
click at [384, 66] on div "Create Template Title Insert Videos in the Description Tags 0 /50 characters 10…" at bounding box center [238, 115] width 301 height 167
type textarea "**********"
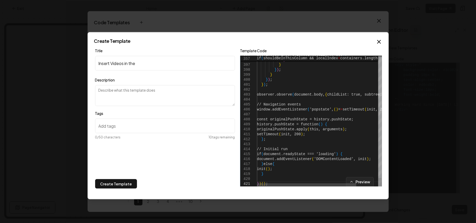
click at [381, 180] on div "Preview" at bounding box center [311, 181] width 142 height 9
drag, startPoint x: 381, startPoint y: 183, endPoint x: 381, endPoint y: 139, distance: 43.9
click at [381, 139] on div "395 396 397 398 399 400 401 402 403 404 405 406 407 408 409 410 411 412 413 414…" at bounding box center [311, 121] width 142 height 131
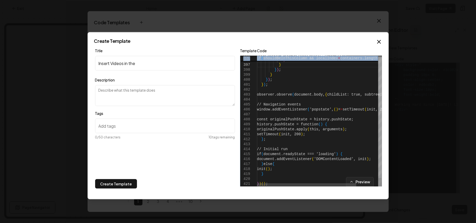
click at [380, 141] on div at bounding box center [380, 121] width 4 height 131
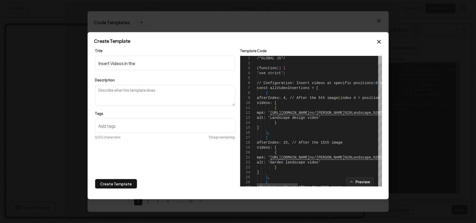
click at [382, 56] on div at bounding box center [380, 60] width 4 height 8
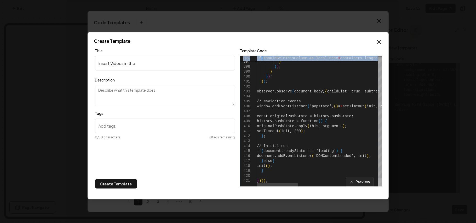
click at [381, 187] on div at bounding box center [380, 183] width 4 height 8
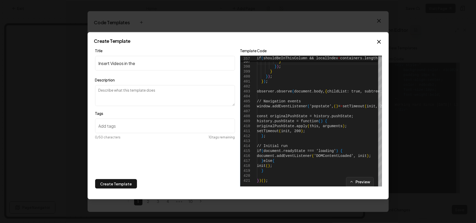
click at [143, 64] on input "Insert Videos in the" at bounding box center [165, 63] width 140 height 15
type input "Insert Videos in the Gallery Grid"
click at [112, 89] on textarea "Description" at bounding box center [165, 95] width 140 height 21
click at [139, 95] on textarea "Note: The code is applied ONLY in the /gallery page. Ask Claude to change the p…" at bounding box center [165, 95] width 140 height 21
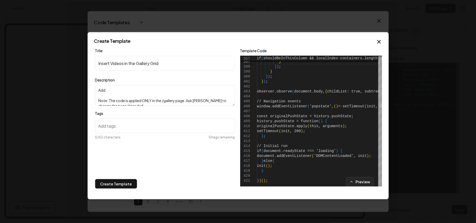
type textarea "Add Note: The code is applied ONLY in the /gallery page. Ask Claude to change t…"
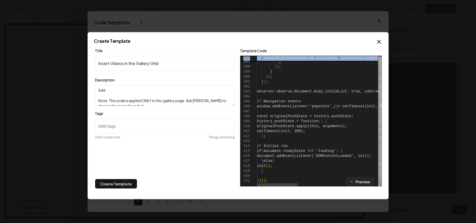
drag, startPoint x: 379, startPoint y: 182, endPoint x: 380, endPoint y: 126, distance: 56.2
click at [380, 126] on div "396 397 398 399 400 401 402 403 404 405 406 407 408 409 410 411 412 413 414 415…" at bounding box center [311, 121] width 142 height 131
click at [380, 171] on div at bounding box center [380, 121] width 4 height 131
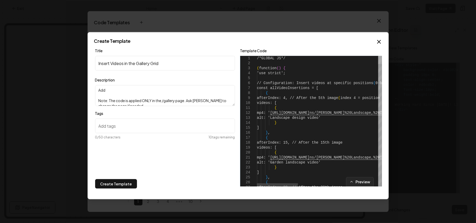
click at [382, 56] on div at bounding box center [380, 60] width 4 height 8
type textarea "**********"
click at [118, 88] on textarea "Add Note: The code is applied ONLY in the /gallery page. Ask Claude to change t…" at bounding box center [165, 95] width 140 height 21
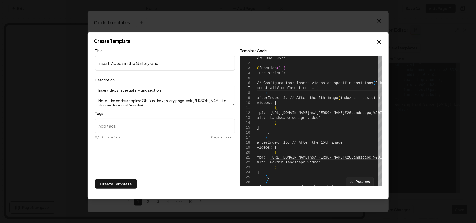
click at [107, 91] on textarea "Inser videos in the gallery grid section Note: The code is applied ONLY in the …" at bounding box center [165, 95] width 140 height 21
click at [172, 90] on textarea "Insert videos in the gallery grid section Note: The code is applied ONLY in the…" at bounding box center [165, 95] width 140 height 21
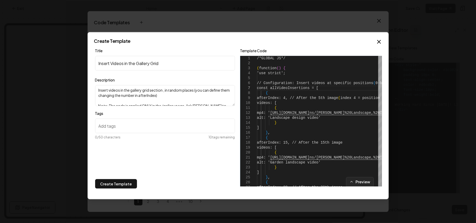
click at [210, 95] on textarea "Insert videos in the gallery grid section , in random places (you can define th…" at bounding box center [165, 95] width 140 height 21
click at [149, 91] on textarea "Insert videos in the gallery grid section , in random places (you can define th…" at bounding box center [165, 95] width 140 height 21
click at [139, 90] on textarea "Insert videos in the grid gallery section , in random places (you can define th…" at bounding box center [165, 95] width 140 height 21
drag, startPoint x: 164, startPoint y: 90, endPoint x: 132, endPoint y: 92, distance: 31.9
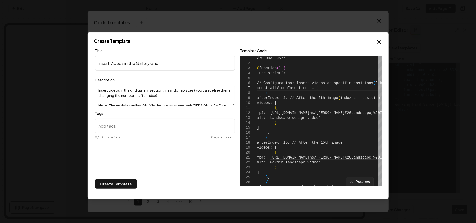
click at [132, 92] on textarea "Insert videos in the grid gallery section , in random places (you can define th…" at bounding box center [165, 95] width 140 height 21
click at [144, 90] on textarea "Insert videos in the grid gallery section , in random places (you can define th…" at bounding box center [165, 95] width 140 height 21
click at [148, 91] on textarea "Insert videos in the grid gallery section , in random places (you can define th…" at bounding box center [165, 95] width 140 height 21
drag, startPoint x: 148, startPoint y: 91, endPoint x: 135, endPoint y: 92, distance: 13.1
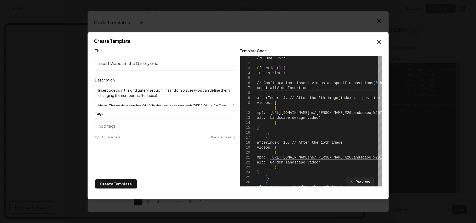
click at [135, 92] on textarea "Insert videos in the grid gallery section , in random places (you can define th…" at bounding box center [165, 95] width 140 height 21
click at [144, 93] on textarea "Insert videos in the grid gallery section , in random places (you can define th…" at bounding box center [165, 95] width 140 height 21
click at [134, 91] on textarea "Insert videos in the grid gallery section , in random places (you can define th…" at bounding box center [165, 95] width 140 height 21
click at [155, 88] on textarea "Insert videos in the gallery sectiongrid , in random places (you can define the…" at bounding box center [165, 95] width 140 height 21
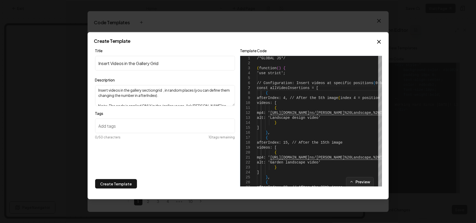
click at [156, 92] on textarea "Insert videos in the gallery sectiongrid , in random places (you can define the…" at bounding box center [165, 95] width 140 height 21
click at [165, 90] on textarea "Insert videos in the gallery section grid , in random places (you can define th…" at bounding box center [165, 95] width 140 height 21
click at [215, 92] on textarea "Insert videos in the gallery section grid , in random places (you can define th…" at bounding box center [165, 95] width 140 height 21
click at [198, 92] on textarea "Insert videos in the gallery section grid , in random places (you can choose th…" at bounding box center [165, 95] width 140 height 21
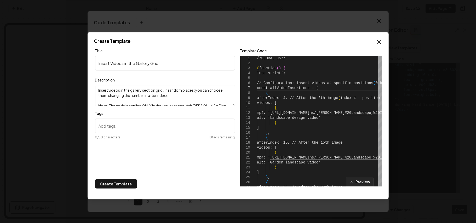
click at [172, 96] on textarea "Insert videos in the gallery section grid , in random places: you can choose th…" at bounding box center [165, 95] width 140 height 21
drag, startPoint x: 163, startPoint y: 93, endPoint x: 166, endPoint y: 93, distance: 2.9
click at [163, 93] on textarea "Insert videos in the gallery section grid , in random places: you can choose th…" at bounding box center [165, 95] width 140 height 21
click at [177, 97] on textarea "Insert videos in the gallery section grid, in random places: you can choose the…" at bounding box center [165, 95] width 140 height 21
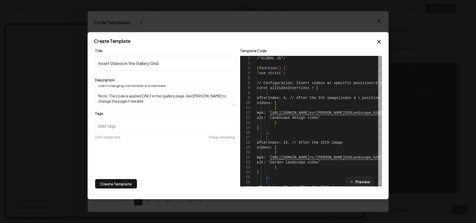
click at [173, 103] on textarea "Insert videos in the gallery section grid, in random places: you can choose the…" at bounding box center [165, 95] width 140 height 21
click at [137, 94] on textarea "Insert videos in the gallery section grid, in random places: you can choose the…" at bounding box center [165, 95] width 140 height 21
drag, startPoint x: 149, startPoint y: 95, endPoint x: 152, endPoint y: 97, distance: 3.4
click at [152, 97] on textarea "Insert videos in the gallery section grid, in random places: you can choose the…" at bounding box center [165, 95] width 140 height 21
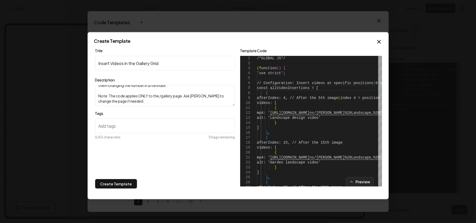
click at [156, 104] on textarea "Insert videos in the gallery section grid, in random places: you can choose the…" at bounding box center [165, 95] width 140 height 21
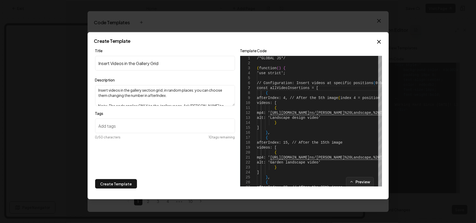
drag, startPoint x: 148, startPoint y: 98, endPoint x: 146, endPoint y: 96, distance: 3.0
click at [146, 96] on textarea "Insert videos in the gallery section grid, in random places: you can choose the…" at bounding box center [165, 95] width 140 height 21
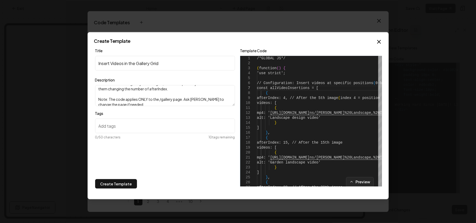
scroll to position [10, 0]
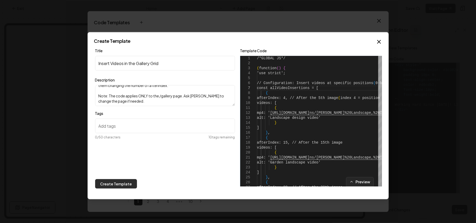
type textarea "Insert videos in the gallery section grid, in random places: you can choose the…"
click at [129, 182] on button "Create Template" at bounding box center [116, 183] width 42 height 9
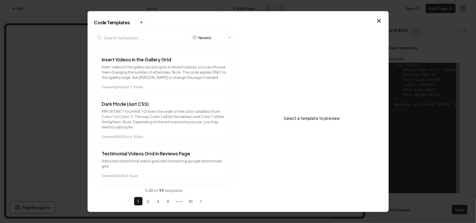
drag, startPoint x: 381, startPoint y: 21, endPoint x: 354, endPoint y: 23, distance: 26.7
click at [380, 21] on icon "button" at bounding box center [379, 21] width 6 height 6
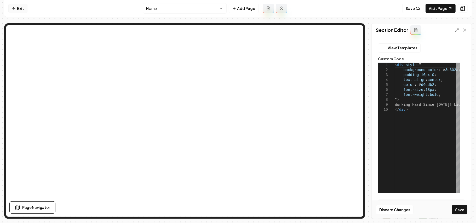
click at [16, 4] on link "Exit" at bounding box center [17, 8] width 19 height 9
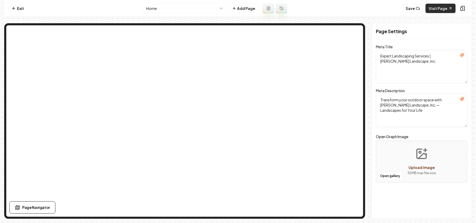
click at [434, 9] on link "Visit Page" at bounding box center [441, 8] width 30 height 9
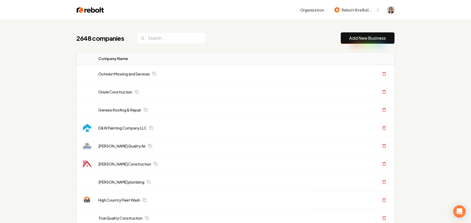
click at [361, 40] on link "Add New Business" at bounding box center [367, 38] width 37 height 6
click at [361, 38] on link "Add New Business" at bounding box center [367, 38] width 37 height 6
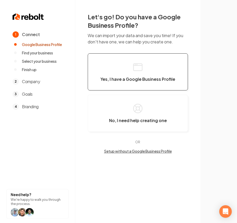
click at [153, 80] on span "Yes, I have a Google Business Profile" at bounding box center [138, 79] width 75 height 5
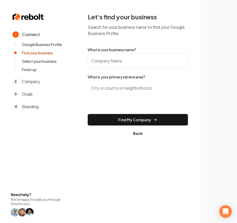
click at [128, 60] on input "What is your business name?" at bounding box center [138, 60] width 100 height 15
paste input "CitySide Painters"
type input "CitySide Painters"
click at [119, 86] on input "search" at bounding box center [138, 88] width 100 height 15
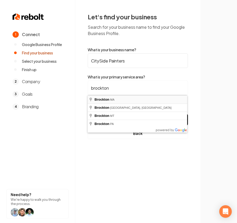
type input "Brockton, MA"
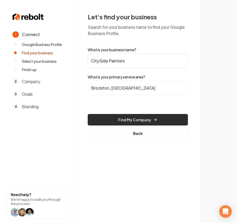
click at [119, 122] on button "Find My Company" at bounding box center [138, 120] width 100 height 12
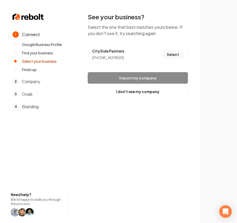
click at [175, 51] on button "Select" at bounding box center [173, 54] width 21 height 9
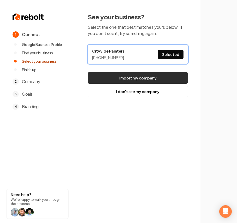
click at [173, 74] on button "Import my company" at bounding box center [138, 78] width 100 height 12
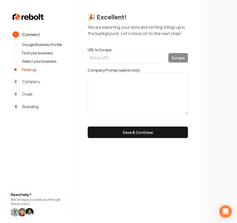
click at [132, 58] on input "URL to Scrape" at bounding box center [127, 57] width 79 height 11
paste input "https://citysidepainters.wixsite.com/citysidepainters"
type input "https://citysidepainters.wixsite.com/citysidepainters"
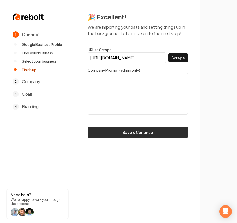
click at [116, 132] on button "Save & Continue" at bounding box center [138, 133] width 100 height 12
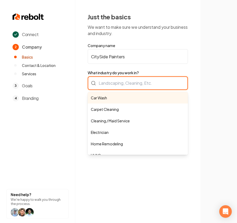
click at [120, 83] on div "Car Wash Carpet Cleaning Cleaning / Maid Service Electrician Home Remodeling HV…" at bounding box center [138, 83] width 100 height 14
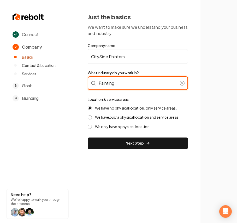
type input "Painting"
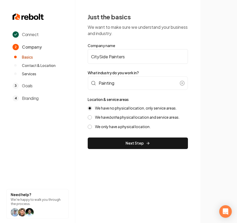
click at [124, 117] on label "We have both a physical location and service areas." at bounding box center [137, 117] width 85 height 5
click at [92, 117] on button "We have both a physical location and service areas." at bounding box center [90, 117] width 4 height 4
click at [114, 135] on form "Company name CitySide Painters What industry do you work in? Painting Location …" at bounding box center [138, 96] width 100 height 106
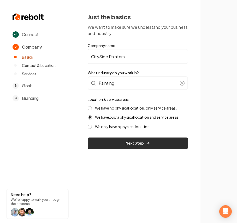
click at [113, 139] on button "Next Step" at bounding box center [138, 144] width 100 height 12
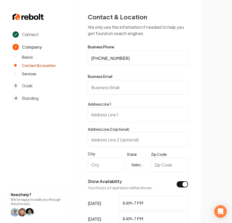
click at [108, 113] on input "Address Line 1" at bounding box center [138, 114] width 100 height 15
paste input "Contact Information PO BOX 4162"
drag, startPoint x: 131, startPoint y: 114, endPoint x: -50, endPoint y: 106, distance: 181.4
click at [0, 106] on html "**********" at bounding box center [116, 111] width 232 height 223
type input "PO BOX 4162"
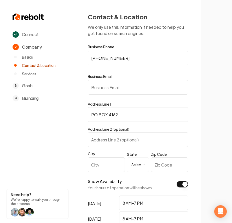
click at [107, 173] on div "**********" at bounding box center [138, 165] width 100 height 25
click at [111, 166] on input "City" at bounding box center [106, 164] width 37 height 15
paste input "Brockton"
type input "Brockton"
click at [134, 165] on html "**********" at bounding box center [116, 111] width 232 height 223
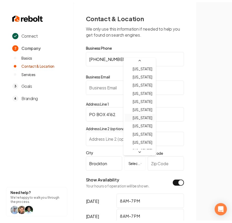
scroll to position [105, 0]
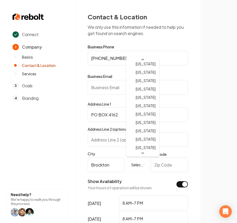
select select "**"
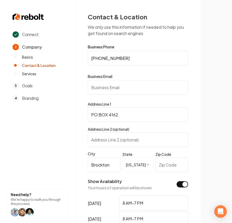
click at [182, 168] on input "Zip Code" at bounding box center [172, 164] width 33 height 15
paste input "02303"
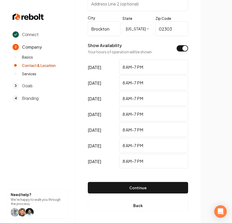
scroll to position [137, 0]
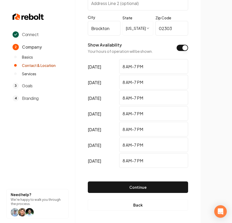
type input "02303"
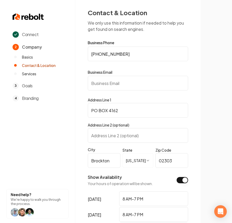
scroll to position [0, 0]
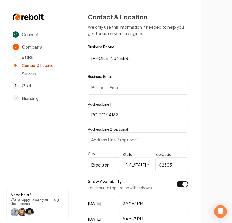
click at [127, 88] on input "Business Email" at bounding box center [138, 87] width 100 height 15
paste input "citysidepainters@gmail.com"
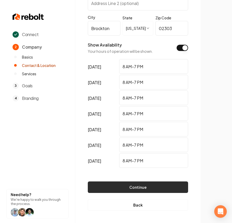
type input "citysidepainters@gmail.com"
click at [142, 185] on button "Continue" at bounding box center [138, 188] width 100 height 12
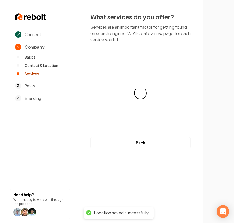
scroll to position [0, 0]
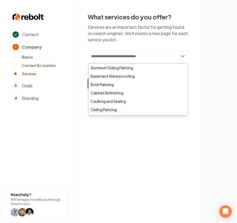
click at [104, 56] on input "text" at bounding box center [138, 56] width 100 height 12
paste input "**********"
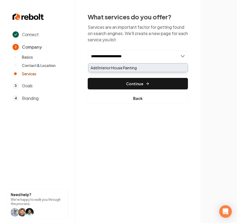
type input "**********"
click at [106, 66] on div "Add Interior House Painting" at bounding box center [138, 68] width 99 height 8
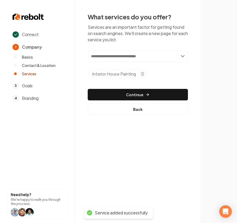
click at [100, 58] on input "text" at bounding box center [138, 56] width 100 height 12
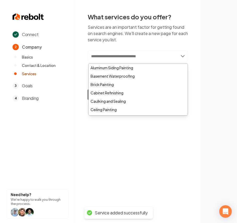
paste input "**********"
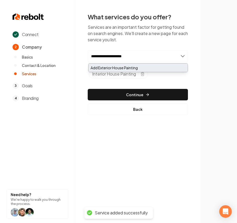
type input "**********"
click at [101, 68] on div "Add Exterior House Painting" at bounding box center [138, 68] width 99 height 8
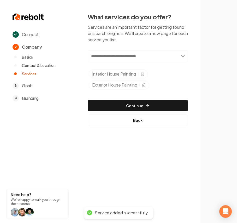
click at [104, 58] on input "text" at bounding box center [138, 56] width 100 height 12
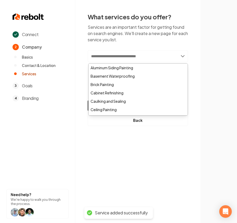
paste input "**********"
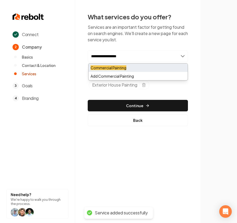
type input "**********"
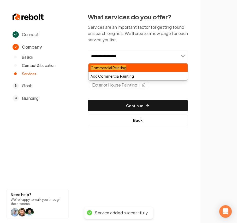
click at [107, 64] on div "Commercial Painting" at bounding box center [138, 68] width 99 height 8
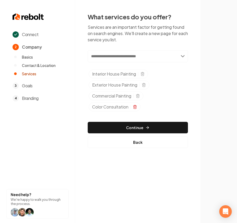
click at [137, 109] on icon "Selected tags" at bounding box center [135, 107] width 4 height 4
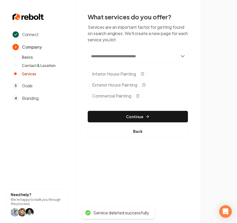
click at [228, 113] on img at bounding box center [219, 111] width 31 height 16
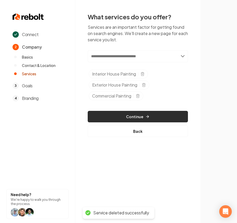
click at [188, 117] on button "Continue" at bounding box center [138, 117] width 100 height 12
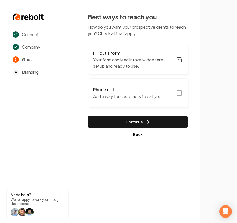
click at [178, 98] on button "Phone call Add a way for customers to call you." at bounding box center [138, 92] width 100 height 29
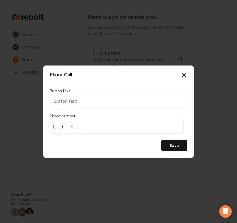
type input "Call us"
type input "(774) 776-5678"
click at [178, 149] on button "Save" at bounding box center [175, 146] width 26 height 12
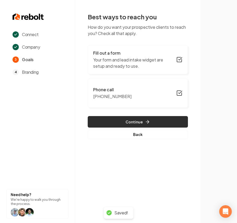
click at [153, 118] on button "Continue" at bounding box center [138, 122] width 100 height 12
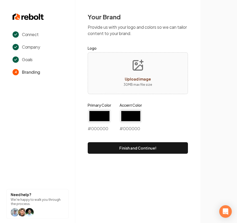
type input "#194d33"
type input "#70be00"
click at [130, 70] on button "Upload image 30 MB max file size" at bounding box center [138, 73] width 37 height 37
type input "**********"
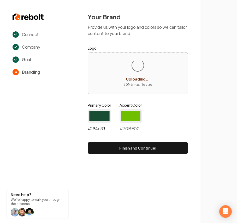
click at [99, 116] on input "#194d33" at bounding box center [100, 116] width 24 height 15
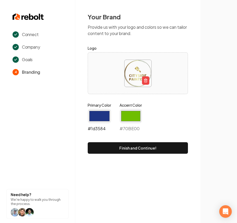
click at [101, 116] on input "#1d3584" at bounding box center [100, 116] width 24 height 15
type input "#103f61"
click at [140, 118] on input "#70be00" at bounding box center [131, 116] width 22 height 15
type input "#a17638"
click at [80, 199] on div "Connect Company Goals 4 Branding Need help? We're happy to walk you through the…" at bounding box center [118, 111] width 237 height 223
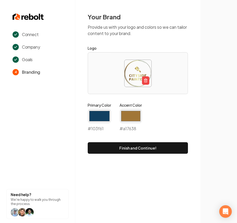
click at [137, 149] on button "Finish and Continue!" at bounding box center [138, 148] width 100 height 12
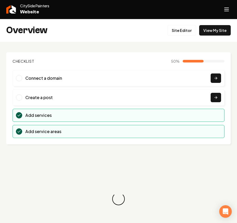
click at [223, 12] on button "Open navigation menu" at bounding box center [227, 9] width 13 height 13
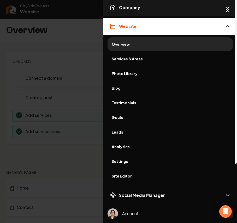
click at [170, 8] on button "Company" at bounding box center [171, 7] width 134 height 17
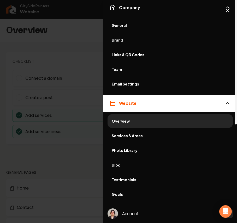
click at [131, 25] on span "General" at bounding box center [170, 25] width 117 height 5
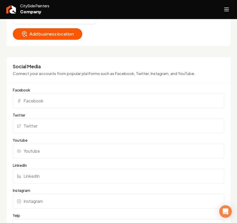
scroll to position [418, 0]
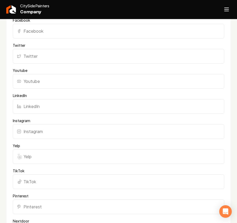
click at [52, 160] on input "Yelp" at bounding box center [119, 156] width 212 height 15
paste input "https://www.yelp.com/biz/cityside-painters-brockton"
type input "https://www.yelp.com/biz/cityside-painters-brockton"
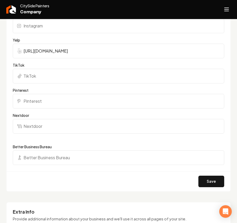
scroll to position [558, 0]
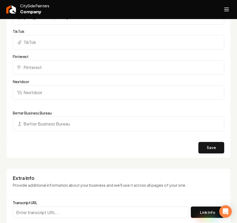
drag, startPoint x: 207, startPoint y: 152, endPoint x: 209, endPoint y: 144, distance: 8.8
click at [207, 152] on button "Save" at bounding box center [212, 148] width 26 height 12
click at [222, 11] on button "Open navigation menu" at bounding box center [227, 9] width 13 height 13
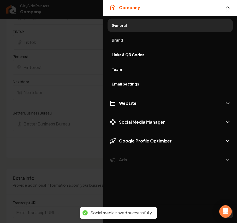
click at [138, 33] on link "Brand" at bounding box center [171, 40] width 126 height 14
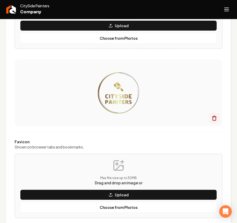
scroll to position [209, 0]
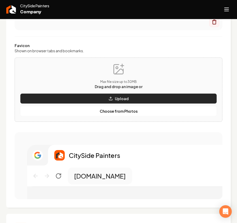
click at [128, 99] on button "Upload" at bounding box center [118, 98] width 197 height 10
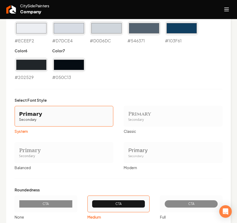
scroll to position [488, 0]
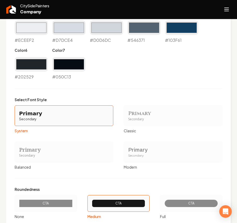
click at [41, 156] on div "Secondary" at bounding box center [64, 156] width 90 height 4
click at [19, 154] on button "Primary Secondary Balanced" at bounding box center [16, 152] width 4 height 4
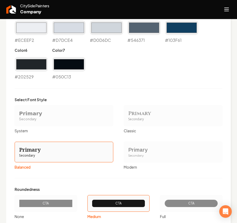
drag, startPoint x: 41, startPoint y: 156, endPoint x: 221, endPoint y: 183, distance: 181.7
click at [220, 183] on div "Visual Style Pick your site's colors, fonts, and shape style to match your bran…" at bounding box center [118, 142] width 225 height 415
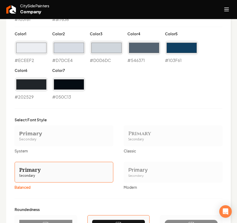
scroll to position [508, 0]
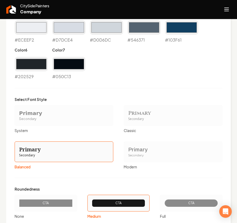
click at [196, 211] on div "CTA" at bounding box center [191, 203] width 63 height 17
click at [164, 205] on button "CTA Full" at bounding box center [162, 203] width 4 height 4
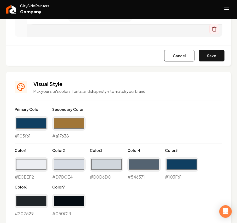
scroll to position [369, 0]
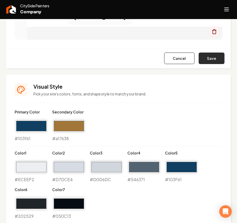
click at [213, 61] on button "Save" at bounding box center [212, 59] width 26 height 12
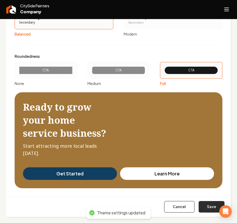
scroll to position [622, 0]
click at [199, 206] on button "Save" at bounding box center [212, 207] width 26 height 12
type input "#eceef2"
type input "#d7dce4"
type input "#d0d6dc"
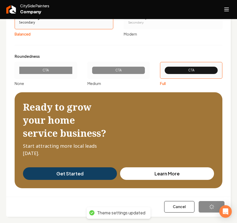
type input "#103f61"
type input "#050c13"
click at [231, 8] on button "Open navigation menu" at bounding box center [227, 9] width 13 height 13
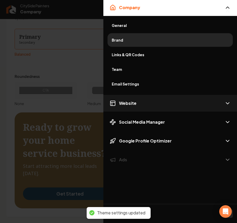
drag, startPoint x: 126, startPoint y: 101, endPoint x: 104, endPoint y: 98, distance: 21.6
click at [124, 102] on span "Website" at bounding box center [128, 103] width 18 height 6
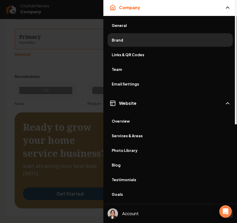
click at [128, 150] on span "Photo Library" at bounding box center [170, 150] width 117 height 5
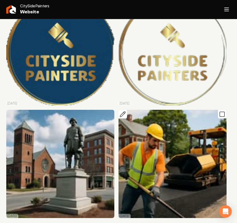
scroll to position [20, 0]
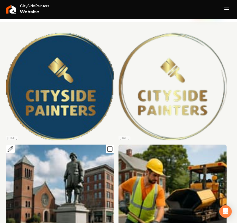
click at [108, 148] on icon "Main content area" at bounding box center [110, 149] width 6 height 6
click at [220, 148] on rect "Main content area" at bounding box center [222, 149] width 5 height 5
click at [219, 37] on icon "Main content area" at bounding box center [222, 36] width 6 height 6
click at [107, 38] on icon "Main content area" at bounding box center [110, 36] width 6 height 6
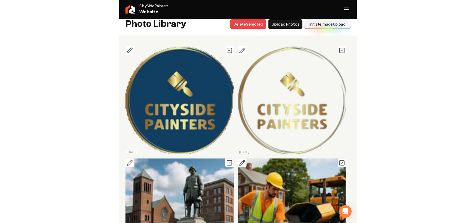
scroll to position [0, 0]
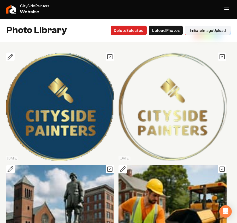
click at [127, 32] on button "Delet e Selected" at bounding box center [129, 30] width 36 height 9
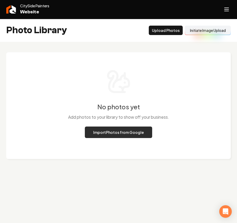
click at [111, 131] on button "Import Photos from Google" at bounding box center [118, 133] width 67 height 12
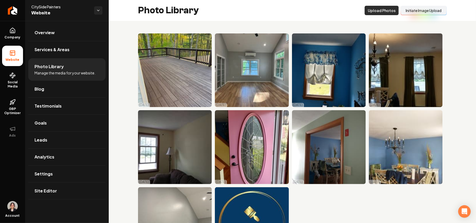
click at [379, 12] on button "Upload Photos" at bounding box center [382, 10] width 34 height 9
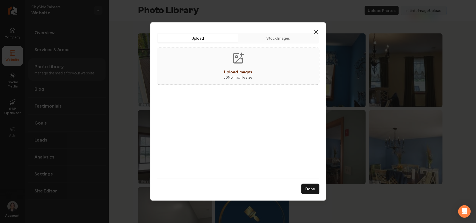
click at [283, 71] on div "Upload images 30 MB max file size" at bounding box center [238, 66] width 163 height 37
type input "**********"
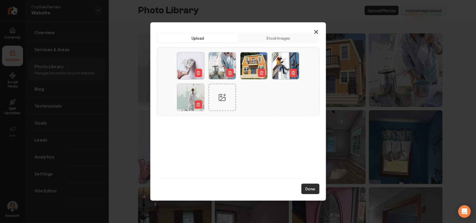
click at [313, 191] on button "Done" at bounding box center [311, 189] width 18 height 10
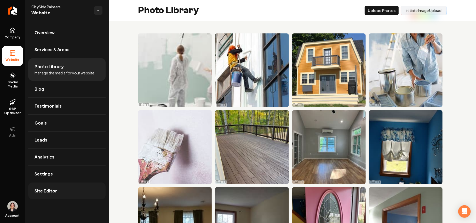
click at [62, 195] on link "Site Editor" at bounding box center [66, 191] width 77 height 17
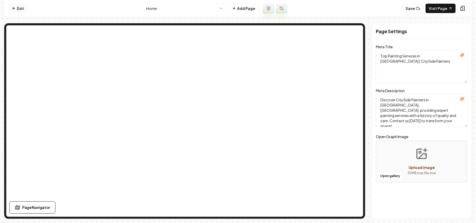
click at [14, 9] on icon at bounding box center [14, 8] width 4 height 4
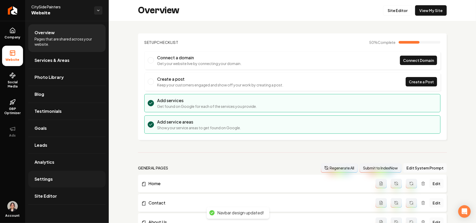
click at [50, 179] on span "Settings" at bounding box center [44, 179] width 18 height 6
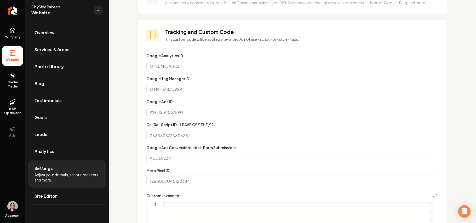
scroll to position [279, 0]
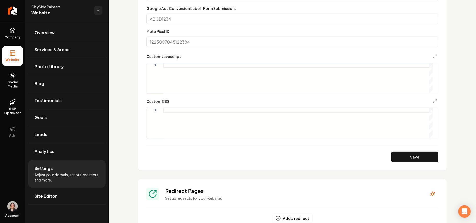
click at [202, 122] on div "Main content area" at bounding box center [297, 123] width 269 height 31
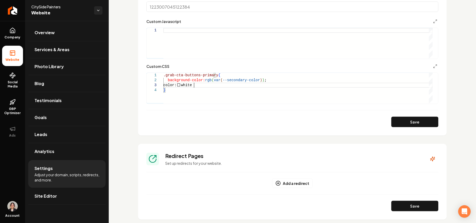
scroll to position [10, 27]
click at [395, 117] on button "Save" at bounding box center [415, 122] width 47 height 10
type textarea "**********"
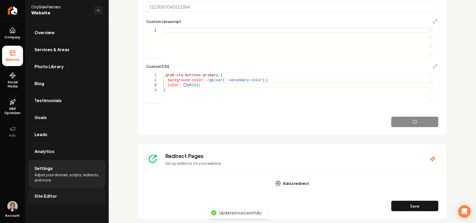
click at [55, 199] on span "Site Editor" at bounding box center [46, 196] width 22 height 6
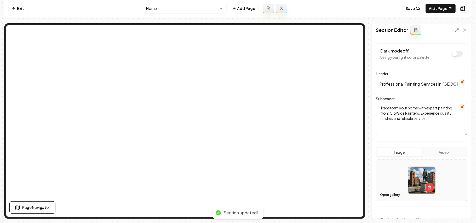
click at [387, 195] on button "Open gallery" at bounding box center [390, 195] width 24 height 8
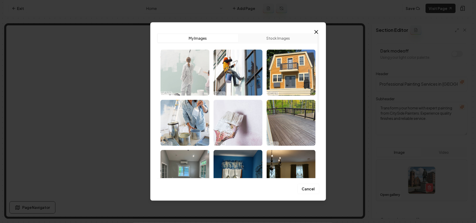
click at [196, 86] on img "Select image image_68e98c575c7cd75eb803d23f.jpg" at bounding box center [185, 73] width 49 height 46
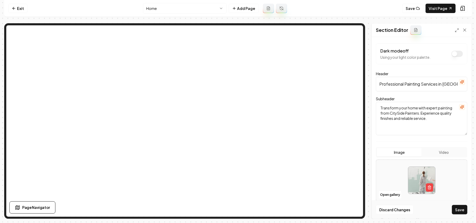
click at [457, 208] on button "Save" at bounding box center [459, 209] width 15 height 9
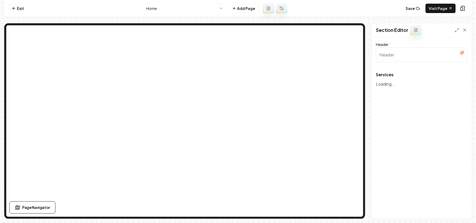
type input "Our Painting Services"
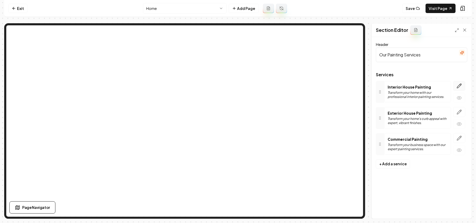
click at [463, 86] on button "button" at bounding box center [460, 86] width 12 height 10
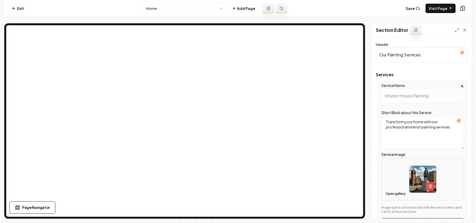
click at [395, 195] on button "Open gallery" at bounding box center [396, 194] width 24 height 8
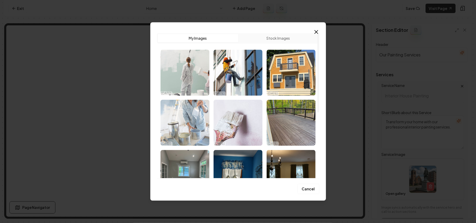
click at [199, 122] on img "Select image image_68e98c565c7cd75eb803d04a.jpg" at bounding box center [185, 123] width 49 height 46
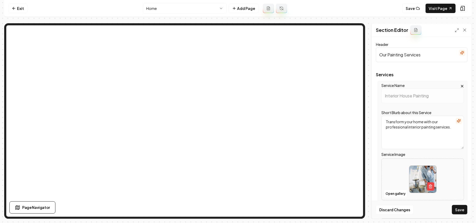
scroll to position [89, 0]
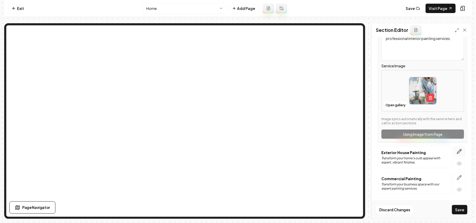
click at [457, 150] on icon "button" at bounding box center [459, 152] width 4 height 4
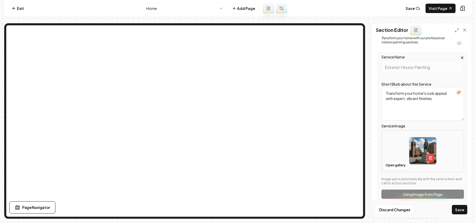
scroll to position [70, 0]
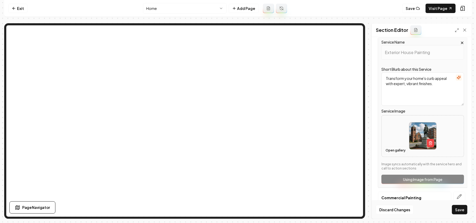
click at [402, 152] on button "Open gallery" at bounding box center [396, 150] width 24 height 8
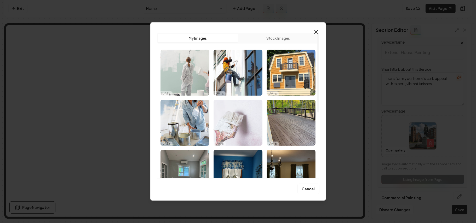
click at [253, 128] on img "Select image image_68e98c565c7cd75eb803cf92.jpg" at bounding box center [238, 123] width 49 height 46
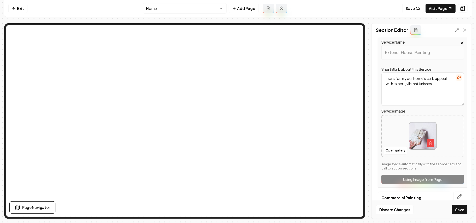
scroll to position [89, 0]
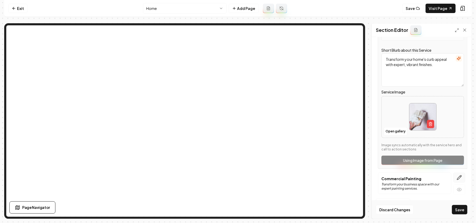
click at [457, 178] on icon "button" at bounding box center [459, 177] width 5 height 5
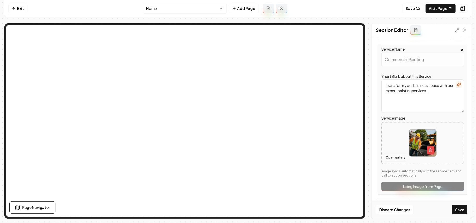
click at [401, 159] on button "Open gallery" at bounding box center [396, 158] width 24 height 8
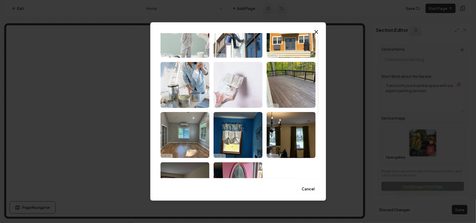
scroll to position [0, 0]
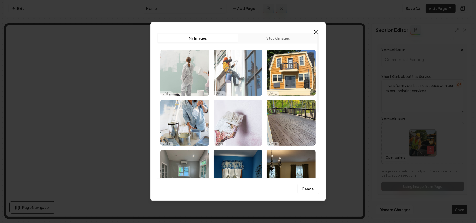
click at [240, 78] on img "Select image image_68e98c565c7cd75eb803d043.jpg" at bounding box center [238, 73] width 49 height 46
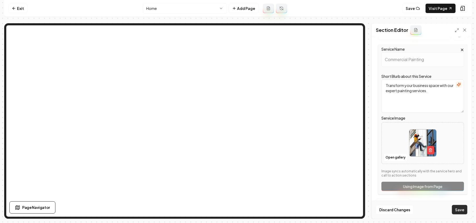
click at [455, 211] on button "Save" at bounding box center [459, 209] width 15 height 9
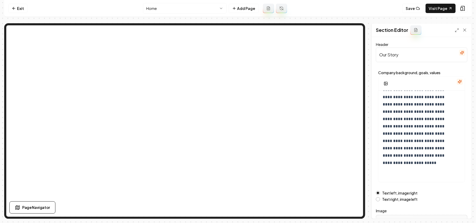
scroll to position [60, 0]
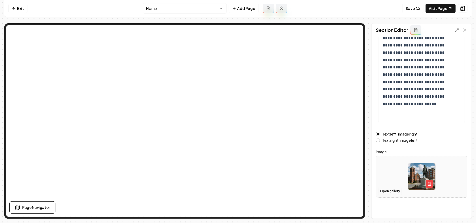
click at [391, 193] on button "Open gallery" at bounding box center [390, 191] width 24 height 8
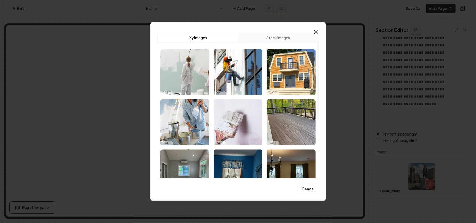
scroll to position [0, 0]
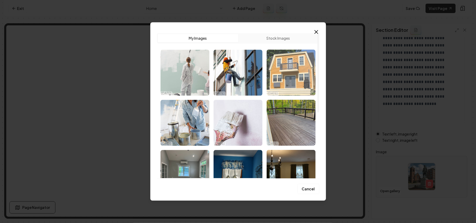
click at [280, 69] on img "Select image image_68e98c575c7cd75eb803d221.jpeg" at bounding box center [291, 73] width 49 height 46
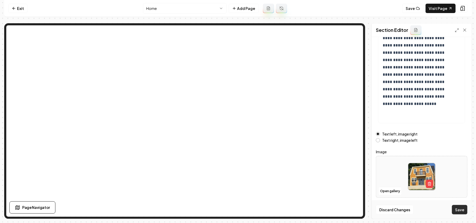
click at [460, 208] on button "Save" at bounding box center [459, 209] width 15 height 9
click at [166, 4] on html "**********" at bounding box center [238, 111] width 476 height 223
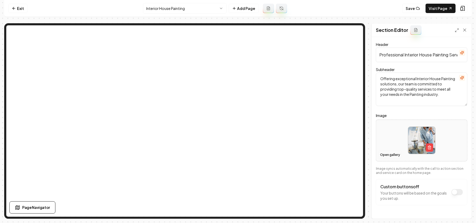
click at [392, 156] on button "Open gallery" at bounding box center [390, 155] width 24 height 8
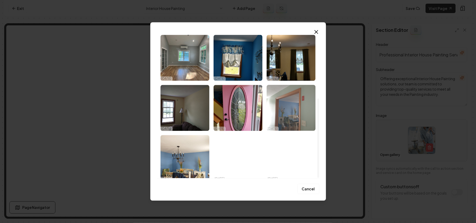
scroll to position [120, 0]
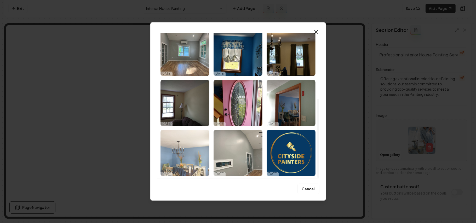
click at [186, 163] on img "Select image image_68e98c405c7cd75eb8036639.jpeg" at bounding box center [185, 153] width 49 height 46
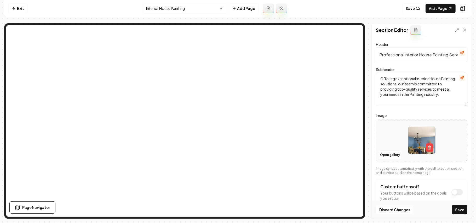
click at [458, 210] on button "Save" at bounding box center [459, 209] width 15 height 9
click at [193, 9] on html "Computer Required This feature is only available on a computer. Please switch t…" at bounding box center [238, 111] width 476 height 223
click at [394, 154] on button "Open gallery" at bounding box center [390, 155] width 24 height 8
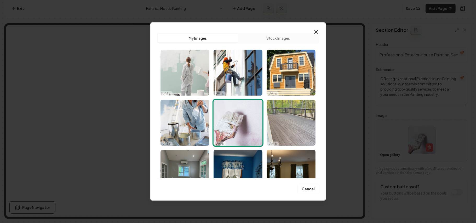
click at [290, 131] on img "Select image image_68e98c425c7cd75eb803725d.jpeg" at bounding box center [291, 123] width 49 height 46
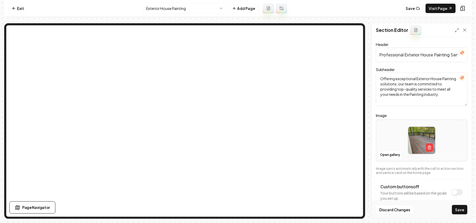
click at [466, 207] on button "Save" at bounding box center [459, 209] width 15 height 9
click at [185, 11] on html "Computer Required This feature is only available on a computer. Please switch t…" at bounding box center [238, 111] width 476 height 223
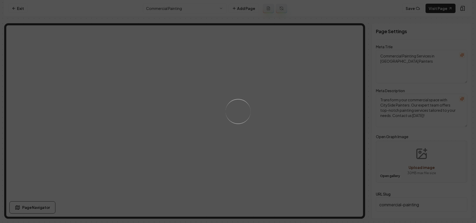
click at [244, 124] on div "Loading..." at bounding box center [238, 111] width 476 height 223
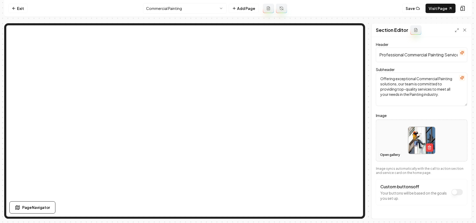
click at [394, 156] on button "Open gallery" at bounding box center [390, 155] width 24 height 8
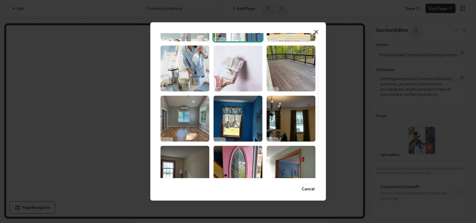
scroll to position [50, 0]
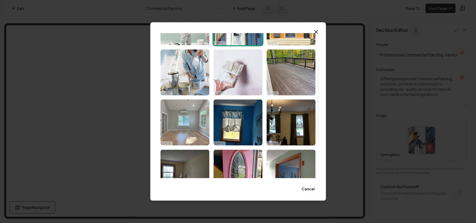
click at [188, 131] on img "Select image image_68e98c405c7cd75eb803674e.jpeg" at bounding box center [185, 123] width 49 height 46
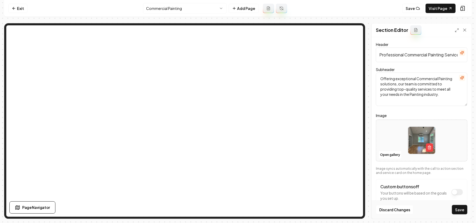
click at [464, 216] on div "Discard Changes Save" at bounding box center [422, 210] width 100 height 18
click at [462, 213] on button "Save" at bounding box center [459, 209] width 15 height 9
click at [182, 10] on html "Computer Required This feature is only available on a computer. Please switch t…" at bounding box center [238, 111] width 476 height 223
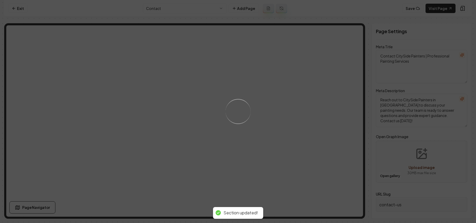
click at [273, 131] on div "Loading..." at bounding box center [238, 111] width 476 height 223
click at [312, 140] on div "Loading..." at bounding box center [238, 111] width 476 height 223
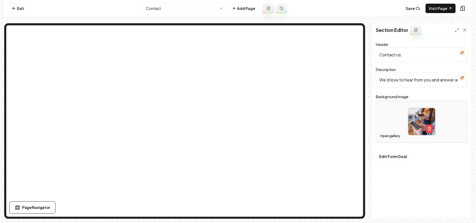
click at [392, 137] on button "Open gallery" at bounding box center [390, 136] width 24 height 8
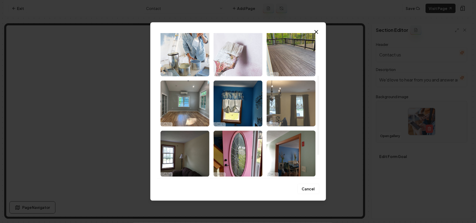
scroll to position [120, 0]
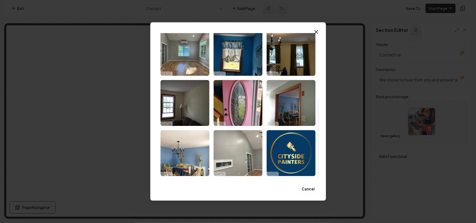
click at [300, 110] on img "Select image image_68e98c405c7cd75eb803660f.jpeg" at bounding box center [291, 103] width 49 height 46
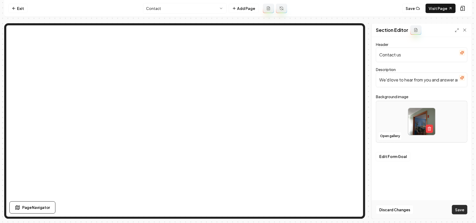
click at [463, 211] on button "Save" at bounding box center [459, 209] width 15 height 9
click at [389, 135] on button "Open gallery" at bounding box center [390, 136] width 24 height 8
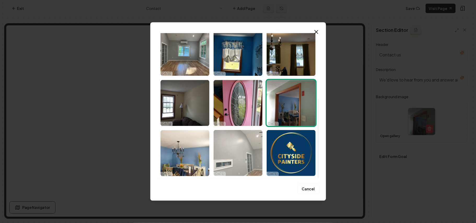
click at [250, 155] on img "Select image image_68e98c405c7cd75eb8036796.jpeg" at bounding box center [238, 153] width 49 height 46
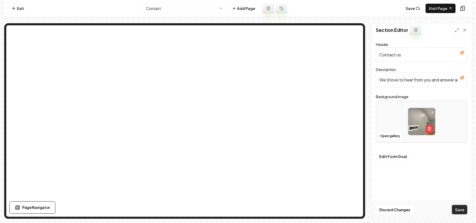
click at [462, 211] on button "Save" at bounding box center [459, 209] width 15 height 9
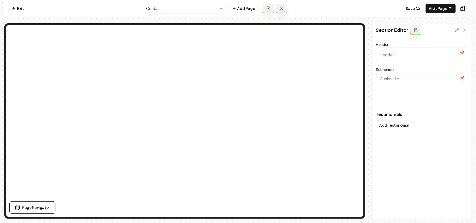
type input "Happy homes, happy stories"
type textarea "Our work comes to life through customer experiences"
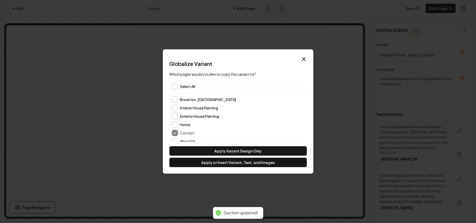
click at [190, 88] on span "Select All" at bounding box center [187, 86] width 15 height 5
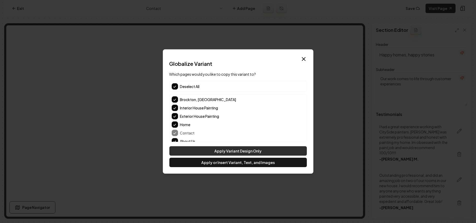
click at [222, 151] on button "Apply Variant Design Only" at bounding box center [238, 150] width 138 height 9
click at [216, 151] on button "Apply Variant Design Only" at bounding box center [238, 150] width 138 height 9
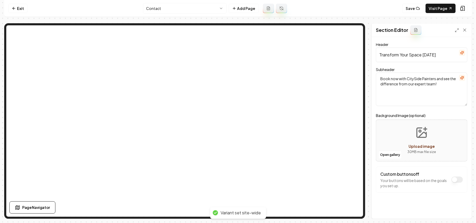
click at [156, 15] on nav "Exit Contact Add Page Save Visit Page" at bounding box center [238, 8] width 468 height 17
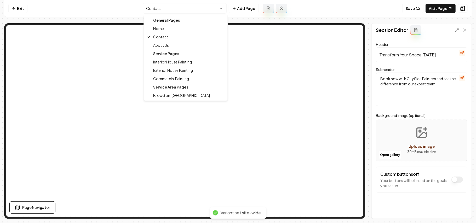
click at [157, 10] on html "Computer Required This feature is only available on a computer. Please switch t…" at bounding box center [238, 111] width 476 height 223
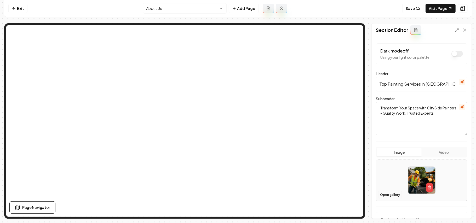
click at [394, 193] on button "Open gallery" at bounding box center [390, 195] width 24 height 8
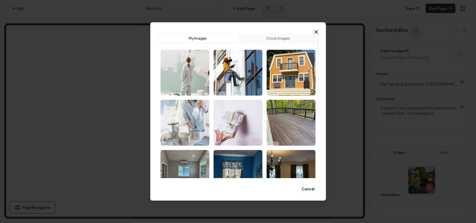
click at [178, 125] on img "Select image image_68e98c565c7cd75eb803d04a.jpg" at bounding box center [185, 123] width 49 height 46
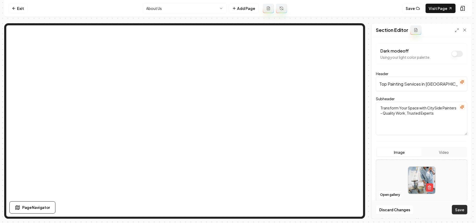
click at [459, 211] on button "Save" at bounding box center [459, 209] width 15 height 9
click at [388, 194] on button "Open gallery" at bounding box center [390, 195] width 24 height 8
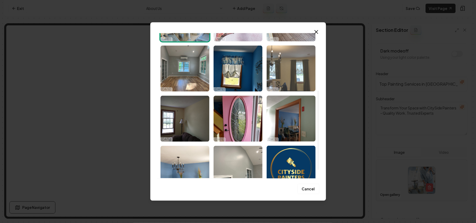
scroll to position [120, 0]
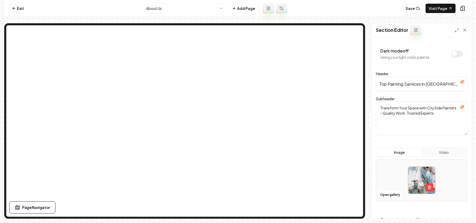
click at [448, 175] on div at bounding box center [421, 181] width 91 height 36
type input "**********"
click at [461, 210] on button "Save" at bounding box center [459, 209] width 15 height 9
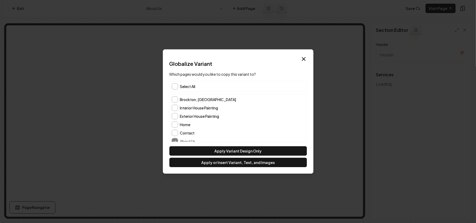
click at [188, 86] on span "Select All" at bounding box center [187, 86] width 15 height 5
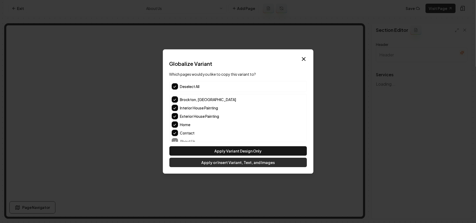
type input "Our Painting Expertise"
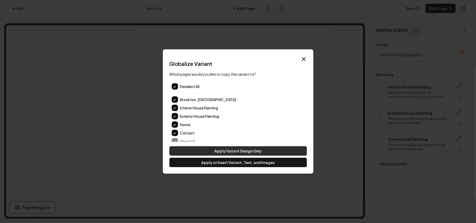
click at [206, 152] on button "Apply Variant Design Only" at bounding box center [238, 150] width 138 height 9
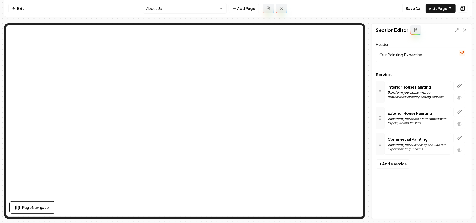
click at [182, 11] on html "Computer Required This feature is only available on a computer. Please switch t…" at bounding box center [238, 111] width 476 height 223
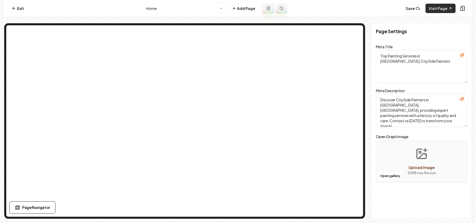
click at [436, 9] on link "Visit Page" at bounding box center [441, 8] width 30 height 9
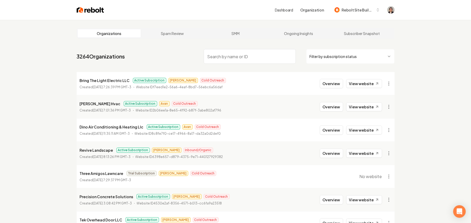
paste input "[US_STATE] Outdoor Life Landscaping [PERSON_NAME]"
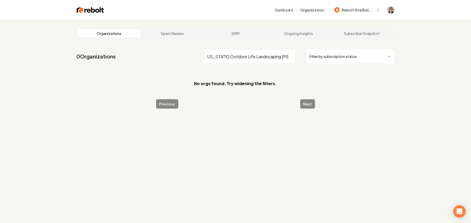
drag, startPoint x: 251, startPoint y: 56, endPoint x: 440, endPoint y: 61, distance: 189.4
click at [440, 61] on div "Organizations Spam Review SMM Ongoing Insights Subscriber Snapshot 0 Organizati…" at bounding box center [235, 131] width 471 height 223
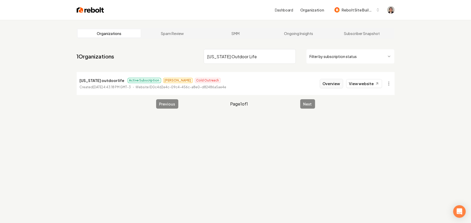
type input "[US_STATE] Outdoor Life"
click at [332, 81] on button "Overview" at bounding box center [331, 83] width 23 height 9
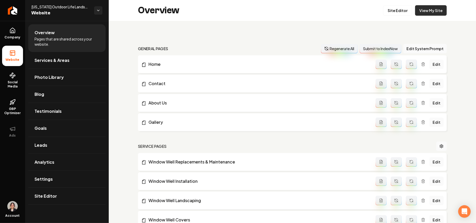
click at [430, 12] on link "View My Site" at bounding box center [431, 10] width 32 height 10
click at [388, 4] on div "Overview Site Editor View My Site" at bounding box center [292, 10] width 367 height 21
click at [388, 7] on link "Site Editor" at bounding box center [397, 10] width 29 height 10
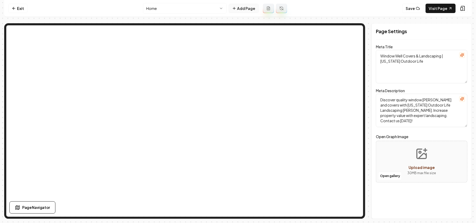
click at [239, 8] on button "Add Page" at bounding box center [244, 8] width 30 height 9
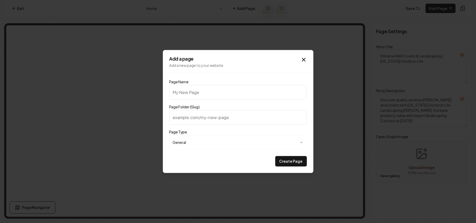
type input "Special Offers"
type input "special-offers"
type input "Special Offers"
click at [290, 164] on button "Create Page" at bounding box center [291, 161] width 32 height 10
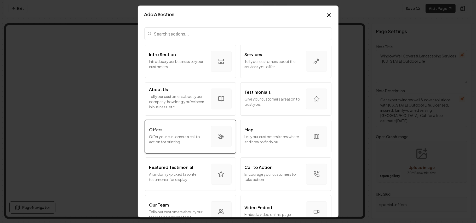
click at [181, 128] on div "Offers" at bounding box center [177, 130] width 57 height 6
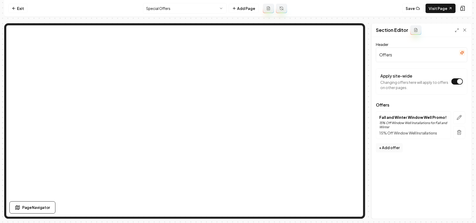
click at [195, 10] on html "Computer Required This feature is only available on a computer. Please switch t…" at bounding box center [238, 111] width 476 height 223
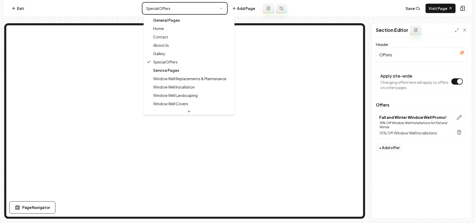
click at [195, 10] on html "Computer Required This feature is only available on a computer. Please switch t…" at bounding box center [238, 111] width 476 height 223
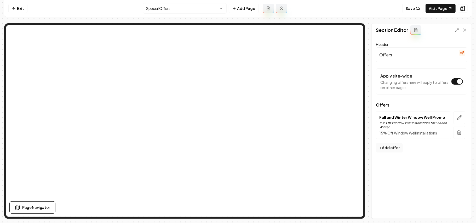
click at [195, 10] on html "Computer Required This feature is only available on a computer. Please switch t…" at bounding box center [238, 111] width 476 height 223
click at [459, 117] on icon "button" at bounding box center [459, 117] width 5 height 5
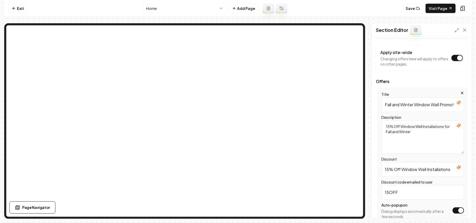
scroll to position [48, 0]
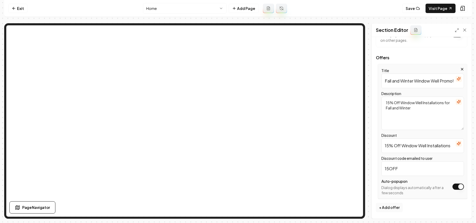
click at [453, 187] on button "Apply site-wide" at bounding box center [459, 187] width 12 height 6
click at [460, 212] on button "Save" at bounding box center [459, 209] width 15 height 9
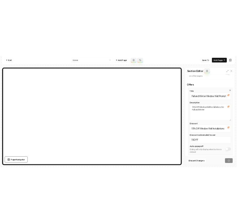
scroll to position [0, 0]
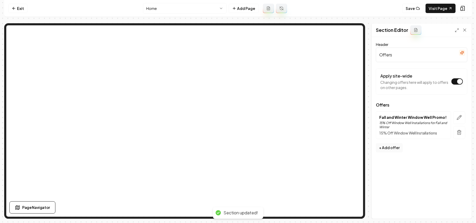
click at [176, 5] on html "Computer Required This feature is only available on a computer. Please switch t…" at bounding box center [238, 111] width 476 height 223
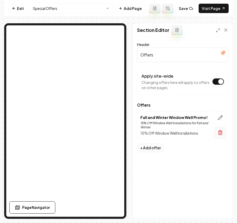
click at [222, 130] on button "button" at bounding box center [221, 132] width 12 height 13
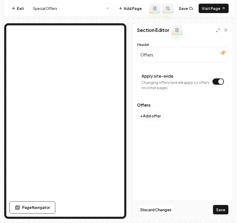
click at [149, 116] on button "+ Add offer" at bounding box center [150, 115] width 27 height 9
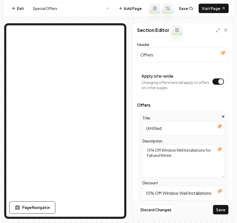
click at [157, 130] on input "Untitled" at bounding box center [184, 128] width 83 height 15
paste input "🪟 Window [PERSON_NAME] – 10% Off"
click at [151, 132] on input "🪟 Window [PERSON_NAME] – 10% Off" at bounding box center [184, 128] width 83 height 15
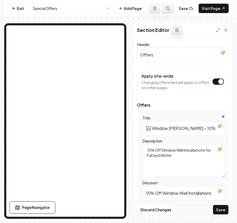
drag, startPoint x: 149, startPoint y: 129, endPoint x: 138, endPoint y: 127, distance: 11.1
click at [138, 127] on div "Title 🪟 Window [PERSON_NAME] – 10% Off Description 15% Off Window Well Installa…" at bounding box center [183, 178] width 92 height 135
click at [149, 130] on input "Window [PERSON_NAME] – 10% Off" at bounding box center [184, 128] width 83 height 15
type input "Window [PERSON_NAME] – 10% Off"
drag, startPoint x: 199, startPoint y: 162, endPoint x: 121, endPoint y: 139, distance: 80.9
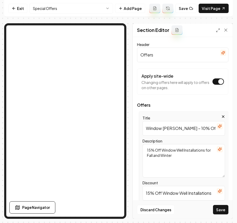
click at [93, 109] on div "Section Editor Header Offers Apply site-wide Changing offers here will apply to…" at bounding box center [118, 121] width 229 height 196
paste textarea "Keep your basement dry and secure with professional window well installation or…"
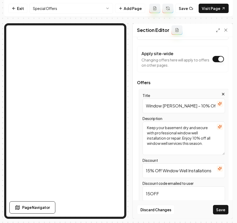
scroll to position [35, 0]
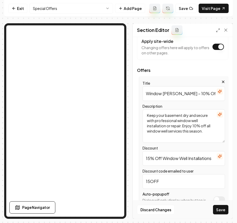
type textarea "Keep your basement dry and secure with professional window well installation or…"
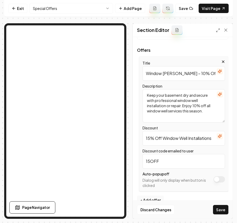
scroll to position [66, 0]
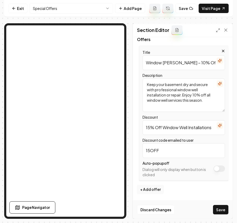
drag, startPoint x: 178, startPoint y: 151, endPoint x: 123, endPoint y: 147, distance: 55.3
click at [101, 120] on div "Section Editor Header Offers Apply site-wide Changing offers here will apply to…" at bounding box center [118, 121] width 229 height 196
paste input "WELL10"
type input "WELL10"
click at [186, 131] on input "15% Off Window Well Installations" at bounding box center [184, 127] width 83 height 15
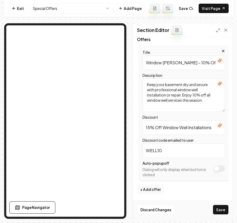
click at [186, 131] on input "15% Off Window Well Installations" at bounding box center [184, 127] width 83 height 15
type input "10% Off"
click at [149, 192] on button "+ Add offer" at bounding box center [150, 189] width 27 height 9
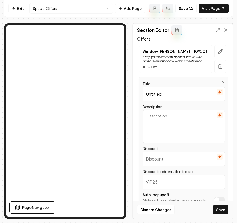
drag, startPoint x: 190, startPoint y: 94, endPoint x: 123, endPoint y: 86, distance: 66.7
click at [110, 60] on div "Section Editor Header Offers Apply site-wide Changing offers here will apply to…" at bounding box center [118, 121] width 229 height 196
paste input "Window Well Covers – 15% Off"
type input "Window Well Covers – 15% Off"
click at [173, 125] on textarea "Description" at bounding box center [184, 126] width 83 height 33
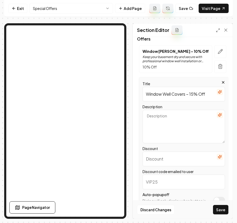
paste textarea "Protect your window [PERSON_NAME] from debris, snow, and pests with durable cov…"
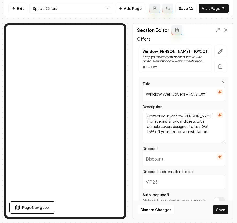
type textarea "Protect your window [PERSON_NAME] from debris, snow, and pests with durable cov…"
click at [170, 182] on input "Discount code emailed to user" at bounding box center [184, 182] width 83 height 15
paste input "COVER15"
type input "COVER15"
click at [169, 161] on input "Discount" at bounding box center [184, 159] width 83 height 15
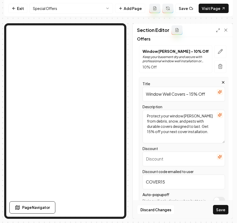
drag, startPoint x: 191, startPoint y: 94, endPoint x: 230, endPoint y: 99, distance: 39.8
click at [230, 99] on div "Header Offers Apply site-wide Changing offers here will apply to offers on othe…" at bounding box center [183, 128] width 100 height 182
click at [166, 160] on input "Discount" at bounding box center [184, 159] width 83 height 15
paste input "15% Off"
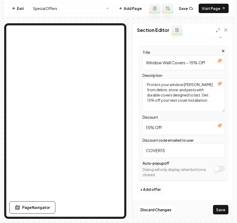
type input "15% Off"
click at [153, 192] on button "+ Add offer" at bounding box center [150, 189] width 27 height 9
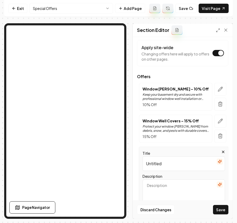
scroll to position [0, 0]
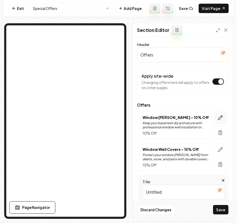
click at [216, 114] on button "button" at bounding box center [221, 117] width 12 height 13
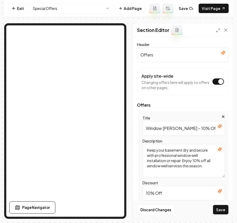
scroll to position [35, 0]
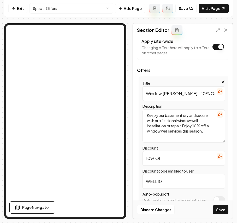
click at [177, 99] on input "Window [PERSON_NAME] – 10% Off" at bounding box center [184, 93] width 83 height 15
paste input "Expert Window Well Installation & Repair"
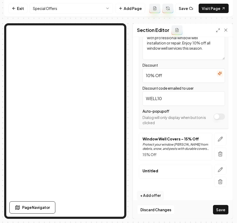
scroll to position [125, 0]
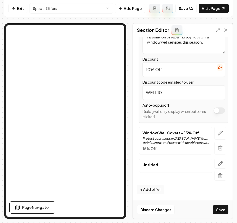
type input "Expert Window Well Installation & Repair"
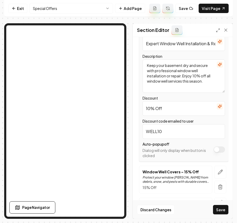
scroll to position [0, 0]
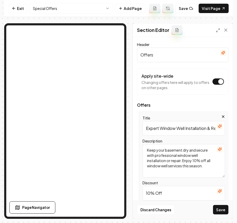
click at [185, 161] on textarea "Keep your basement dry and secure with professional window well installation or…" at bounding box center [184, 160] width 83 height 33
paste textarea "Protect your basement from water damage and improve your home’s safety. Enjoy 1…"
type textarea "Protect your basement from water damage and improve your home’s safety. Enjoy 1…"
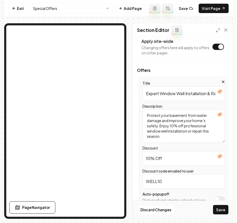
scroll to position [125, 0]
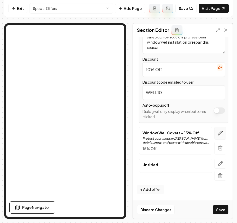
click at [218, 134] on icon "button" at bounding box center [220, 133] width 5 height 5
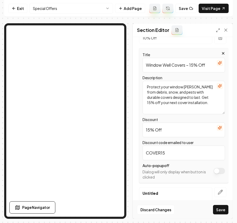
scroll to position [55, 0]
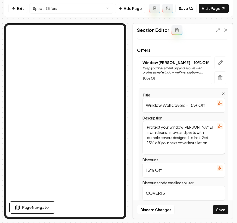
click at [187, 106] on input "Window Well Covers – 15% Off" at bounding box center [184, 105] width 83 height 15
click at [186, 106] on input "Window Well Covers – 15% Off" at bounding box center [184, 105] width 83 height 15
paste input "Durable Window Well Covers"
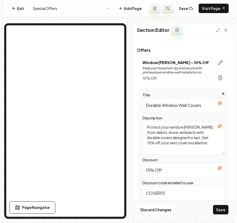
type input "Durable Window Well Covers"
click at [178, 141] on textarea "Protect your window [PERSON_NAME] from debris, snow, and pests with durable cov…" at bounding box center [184, 137] width 83 height 33
paste textarea "Keep debris, rain, and snow out with our custom-fit covers designed for strengt…"
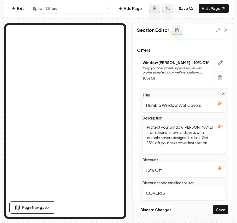
type textarea "Keep debris, rain, and snow out with our custom-fit covers designed for strengt…"
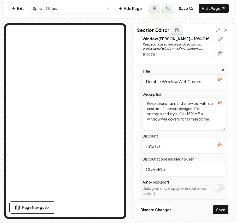
scroll to position [125, 0]
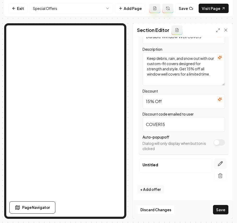
click at [218, 161] on icon "button" at bounding box center [220, 163] width 5 height 5
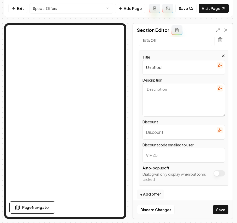
click at [162, 76] on div "Title Untitled Description Discount Discount code emailed to user Auto-popup of…" at bounding box center [183, 117] width 89 height 135
click at [167, 71] on input "Untitled" at bounding box center [184, 67] width 83 height 15
paste input "Reliable Window Well Maintenance"
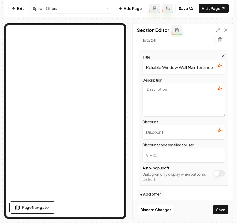
scroll to position [0, 4]
type input "Reliable Window Well Maintenance"
click at [190, 106] on textarea "Description" at bounding box center [184, 99] width 83 height 33
paste textarea "Maintain proper drainage and prevent flooding issues with expert care. Book you…"
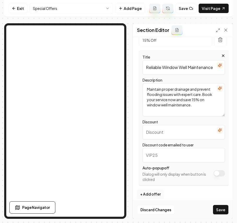
type textarea "Maintain proper drainage and prevent flooding issues with expert care. Book you…"
click at [174, 142] on div "Title Reliable Window Well Maintenance Description Maintain proper drainage and…" at bounding box center [183, 117] width 89 height 135
click at [173, 135] on input "Discount" at bounding box center [184, 132] width 83 height 15
click at [169, 151] on input "Discount code emailed to user" at bounding box center [184, 155] width 83 height 15
paste input "MAINT15"
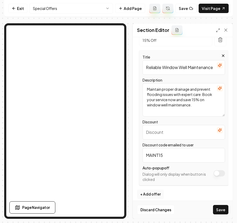
type input "MAINT15"
click at [166, 132] on input "Discount" at bounding box center [184, 132] width 83 height 15
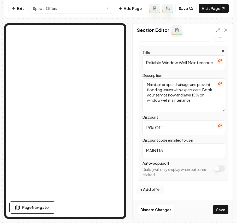
type input "15% Off"
click at [150, 190] on button "+ Add offer" at bounding box center [150, 189] width 27 height 9
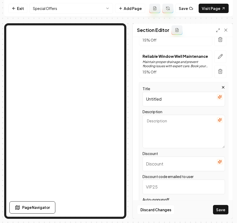
scroll to position [135, 0]
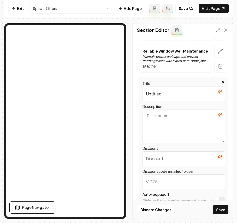
click at [180, 101] on input "Untitled" at bounding box center [184, 94] width 83 height 15
drag, startPoint x: 152, startPoint y: 100, endPoint x: 123, endPoint y: 100, distance: 29.6
click at [115, 74] on div "Section Editor Header Offers Apply site-wide Changing offers here will apply to…" at bounding box center [118, 121] width 229 height 196
paste input "Secure Window Well Locks"
type input "Secure Window Well Locks"
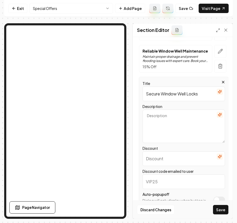
click at [193, 129] on textarea "Description" at bounding box center [184, 126] width 83 height 33
paste textarea "Strengthen your home’s security with high-quality locks made to last. This seas…"
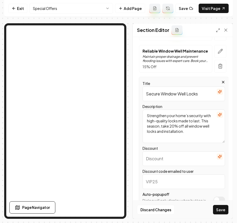
type textarea "Strengthen your home’s security with high-quality locks made to last. This seas…"
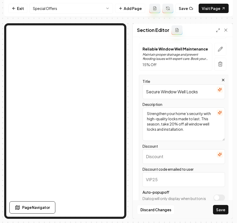
scroll to position [171, 0]
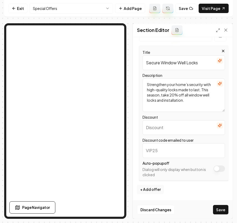
click at [161, 155] on input "Discount code emailed to user" at bounding box center [184, 150] width 83 height 15
paste input "LOCK20"
type input "LOCK20"
click at [178, 134] on input "Discount" at bounding box center [184, 127] width 83 height 15
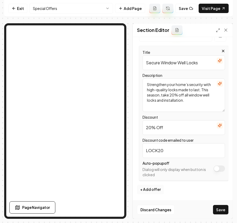
type input "20% Off"
click at [153, 192] on button "+ Add offer" at bounding box center [150, 189] width 27 height 9
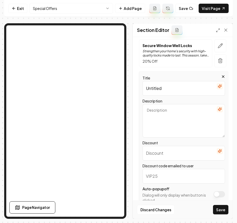
scroll to position [205, 0]
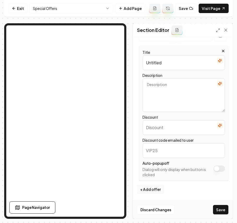
drag, startPoint x: 169, startPoint y: 62, endPoint x: 123, endPoint y: 62, distance: 46.0
click at [95, 36] on div "Section Editor Header Offers Apply site-wide Changing offers here will apply to…" at bounding box center [118, 121] width 229 height 196
paste input "Professional Grading & Slope Correction"
type input "Professional Grading & Slope Correction"
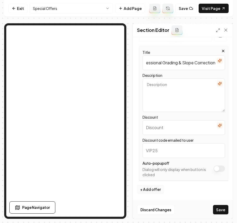
scroll to position [0, 0]
click at [179, 100] on textarea "Description" at bounding box center [184, 94] width 83 height 33
paste textarea "Prevent water pooling and foundation issues with precision grading services. Sc…"
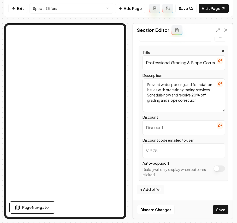
type textarea "Prevent water pooling and foundation issues with precision grading services. Sc…"
click at [167, 155] on input "Discount code emailed to user" at bounding box center [184, 150] width 83 height 15
paste input "GRADE20"
type input "GRADE20"
click at [180, 130] on input "Discount" at bounding box center [184, 127] width 83 height 15
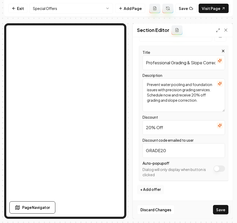
type input "20% Off"
click at [155, 191] on button "+ Add offer" at bounding box center [150, 189] width 27 height 9
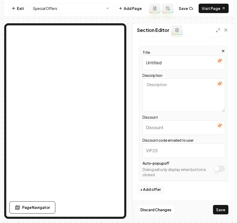
scroll to position [242, 0]
drag, startPoint x: 169, startPoint y: 67, endPoint x: 123, endPoint y: 62, distance: 45.8
click at [106, 35] on div "Section Editor Header Offers Apply site-wide Changing offers here will apply to…" at bounding box center [118, 121] width 229 height 196
paste input "Free Fall & Winter Home Inspection"
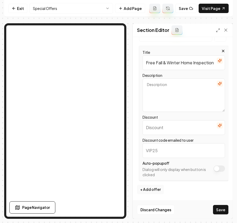
type input "Free Fall & Winter Home Inspection"
click at [188, 92] on textarea "Description" at bounding box center [184, 94] width 83 height 33
paste textarea "Detect drainage or foundation issues before winter hits. Enjoy a free inspectio…"
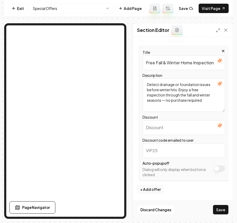
type textarea "Detect drainage or foundation issues before winter hits. Enjoy a free inspectio…"
click at [164, 156] on input "Discount code emailed to user" at bounding box center [184, 150] width 83 height 15
paste input "FREECHECK"
type input "FREECHECK"
click at [162, 128] on input "Discount" at bounding box center [184, 127] width 83 height 15
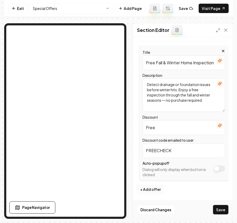
type input "Free"
click at [155, 188] on button "+ Add offer" at bounding box center [150, 189] width 27 height 9
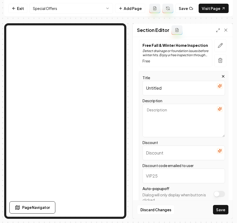
click at [160, 95] on input "Untitled" at bounding box center [184, 88] width 83 height 15
paste input "Landscaping & Yard Enhancement"
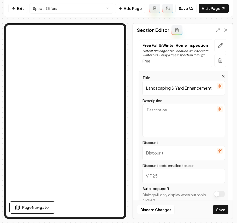
type input "Landscaping & Yard Enhancement"
click at [172, 123] on textarea "Description" at bounding box center [184, 120] width 83 height 33
paste textarea "Refresh your outdoor space with beautiful, functional landscaping solutions. Ta…"
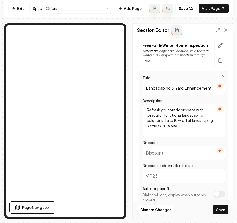
type textarea "Refresh your outdoor space with beautiful, functional landscaping solutions. Ta…"
click at [172, 159] on input "Discount" at bounding box center [184, 153] width 83 height 15
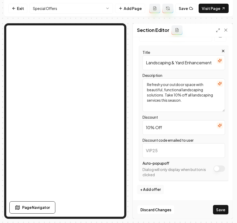
type input "10% Off"
click at [177, 151] on input "Discount code emailed to user" at bounding box center [184, 150] width 83 height 15
paste input "LAND10"
type input "LAND10"
click at [219, 212] on button "Save" at bounding box center [220, 209] width 15 height 9
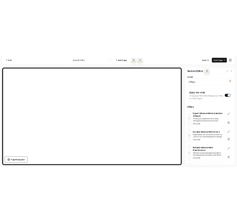
scroll to position [0, 0]
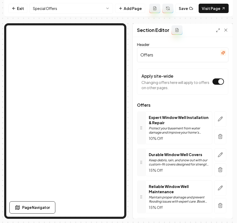
drag, startPoint x: 176, startPoint y: 55, endPoint x: 121, endPoint y: 48, distance: 55.3
click at [70, 23] on div "Section Editor Header Offers Apply site-wide Changing offers here will apply to…" at bounding box center [118, 121] width 229 height 196
paste input "Seasonal Specials & Discount"
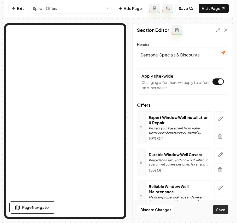
type input "Seasonal Specials & Discounts"
click at [224, 209] on button "Save" at bounding box center [220, 209] width 15 height 9
click at [213, 83] on button "Apply site-wide" at bounding box center [219, 81] width 12 height 6
click at [221, 210] on button "Save" at bounding box center [220, 209] width 15 height 9
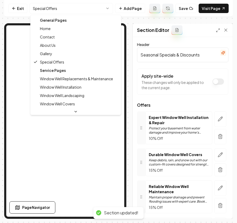
click at [52, 7] on html "Computer Required This feature is only available on a computer. Please switch t…" at bounding box center [118, 111] width 237 height 223
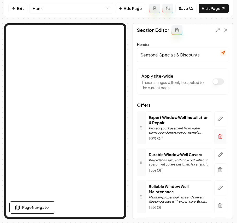
click at [215, 141] on button "button" at bounding box center [221, 136] width 12 height 15
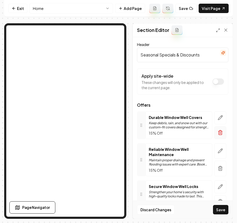
click at [215, 138] on button "button" at bounding box center [221, 132] width 12 height 13
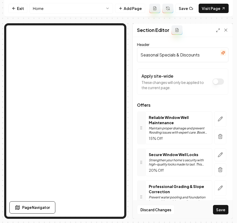
click at [218, 138] on icon "button" at bounding box center [220, 136] width 5 height 5
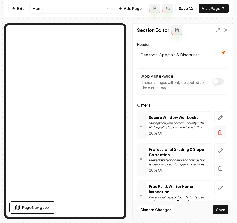
click at [215, 132] on button "button" at bounding box center [221, 132] width 12 height 13
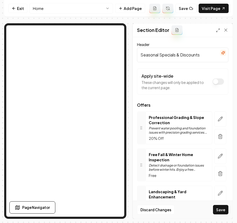
click at [215, 132] on button "button" at bounding box center [221, 136] width 12 height 15
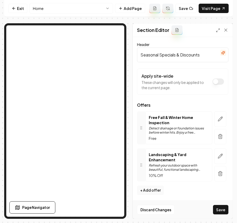
click at [219, 135] on icon "button" at bounding box center [221, 135] width 4 height 0
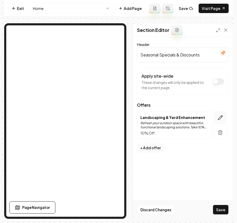
click at [224, 117] on button "button" at bounding box center [221, 117] width 12 height 13
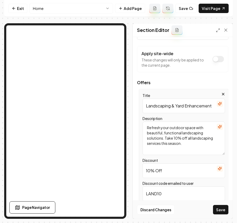
scroll to position [35, 0]
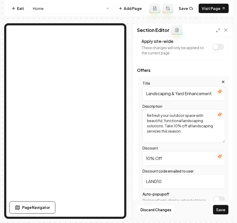
click at [172, 96] on input "Landscaping & Yard Enhancement" at bounding box center [184, 93] width 83 height 15
paste input "Fall and Winter Window Well Promo!"
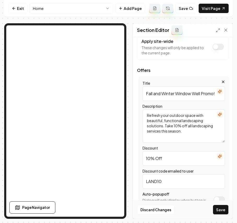
type input "Fall and Winter Window Well Promo!"
click at [149, 158] on input "10% Off" at bounding box center [184, 158] width 83 height 15
drag, startPoint x: 169, startPoint y: 155, endPoint x: 114, endPoint y: 148, distance: 55.4
click at [56, 114] on div "Section Editor Header Seasonal Specials & Discounts Apply site-wide These chang…" at bounding box center [118, 121] width 229 height 196
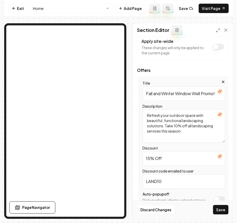
paste input "Window Well Installations"
type input "15% Off Window Well Installations"
click at [182, 96] on input "Fall and Winter Window Well Promo!" at bounding box center [184, 93] width 83 height 15
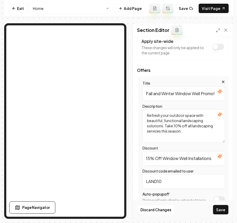
click at [182, 96] on input "Fall and Winter Window Well Promo!" at bounding box center [184, 93] width 83 height 15
click at [178, 137] on textarea "Refresh your outdoor space with beautiful, functional landscaping solutions. Ta…" at bounding box center [184, 125] width 83 height 33
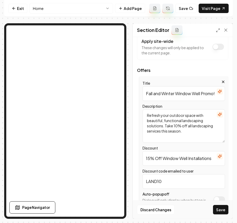
paste textarea "15% Off Window Well Installations for Fall and Winter"
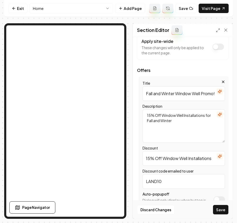
type textarea "15% Off Window Well Installations for Fall and Winter"
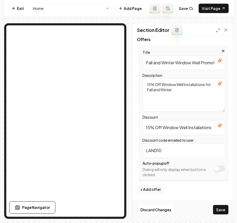
drag, startPoint x: 168, startPoint y: 150, endPoint x: 121, endPoint y: 152, distance: 47.9
click at [99, 127] on div "Section Editor Header Seasonal Specials & Discounts Apply site-wide These chang…" at bounding box center [118, 121] width 229 height 196
type input "WELL15"
click at [219, 208] on button "Save" at bounding box center [220, 209] width 15 height 9
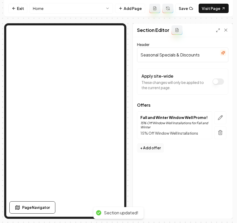
scroll to position [0, 0]
click at [65, 10] on html "Computer Required This feature is only available on a computer. Please switch t…" at bounding box center [118, 111] width 237 height 223
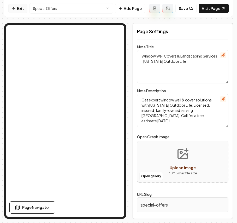
click at [15, 4] on link "Exit" at bounding box center [17, 8] width 19 height 9
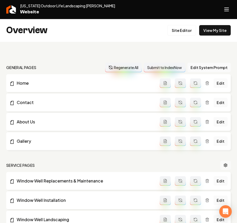
click at [223, 8] on button "Open navigation menu" at bounding box center [227, 9] width 13 height 13
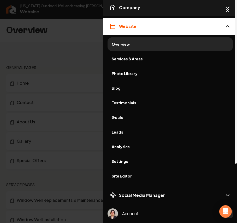
click at [127, 10] on span "Company" at bounding box center [129, 7] width 21 height 6
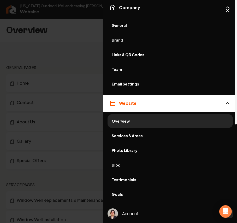
click at [131, 24] on span "General" at bounding box center [170, 25] width 117 height 5
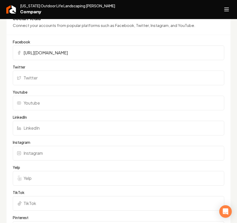
scroll to position [558, 0]
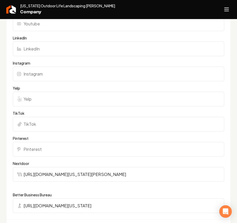
click at [229, 9] on icon "Open navigation menu" at bounding box center [227, 9] width 6 height 8
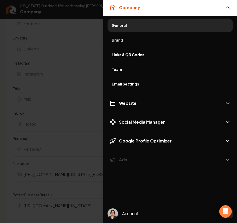
click at [129, 43] on link "Brand" at bounding box center [171, 40] width 126 height 14
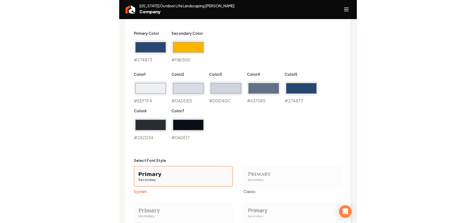
scroll to position [427, 0]
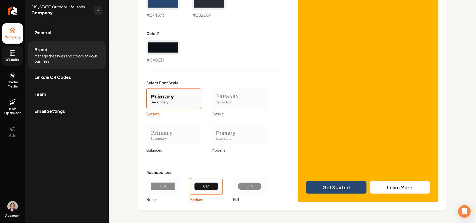
click at [18, 51] on link "Website" at bounding box center [12, 56] width 21 height 20
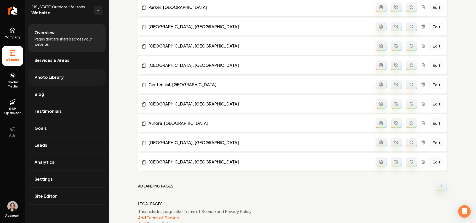
click at [55, 79] on span "Photo Library" at bounding box center [49, 77] width 29 height 6
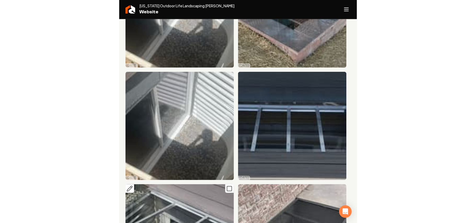
scroll to position [1045, 0]
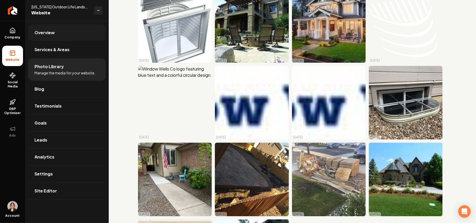
click at [54, 30] on span "Overview" at bounding box center [45, 33] width 20 height 6
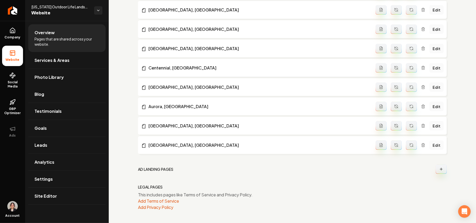
scroll to position [444, 0]
click at [44, 197] on span "Site Editor" at bounding box center [46, 196] width 22 height 6
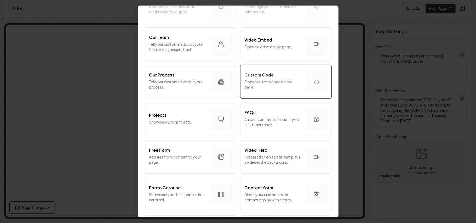
scroll to position [209, 0]
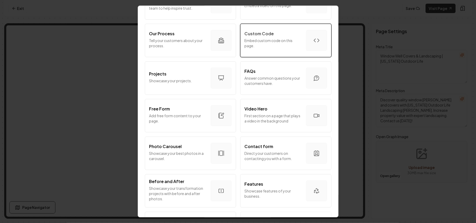
click at [280, 41] on p "Embed custom code on this page." at bounding box center [273, 43] width 57 height 10
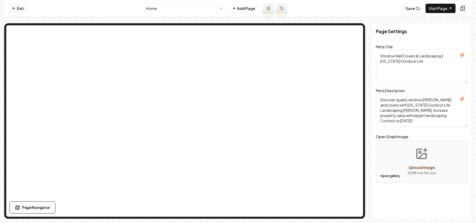
click at [21, 8] on link "Exit" at bounding box center [17, 8] width 19 height 9
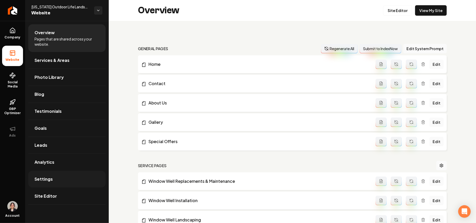
click at [47, 182] on span "Settings" at bounding box center [44, 179] width 18 height 6
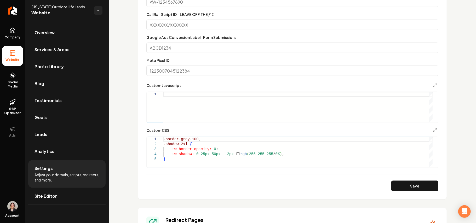
scroll to position [383, 0]
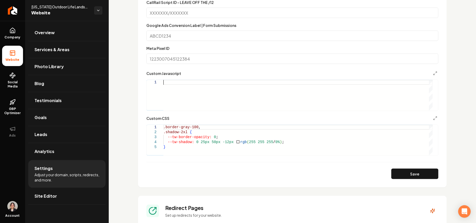
click at [188, 99] on div "Main content area" at bounding box center [297, 95] width 269 height 31
click at [413, 173] on button "Save" at bounding box center [415, 174] width 47 height 10
drag, startPoint x: 414, startPoint y: 173, endPoint x: 408, endPoint y: 171, distance: 6.0
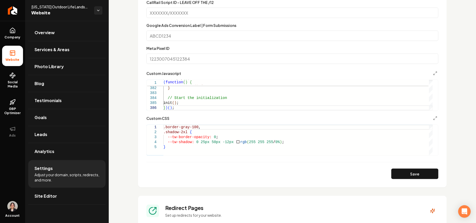
click at [414, 173] on button "Save" at bounding box center [415, 174] width 47 height 10
click at [184, 118] on div "Custom CSS" at bounding box center [292, 118] width 292 height 6
type textarea "**********"
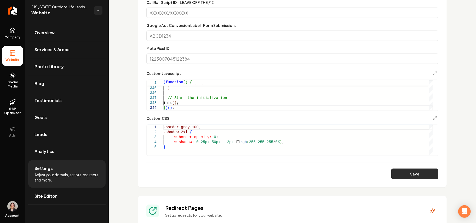
click at [430, 178] on button "Save" at bounding box center [415, 174] width 47 height 10
type textarea "**********"
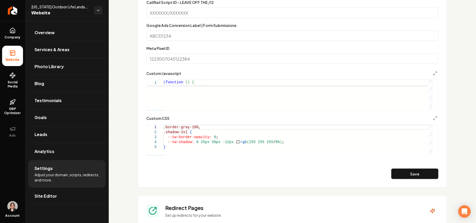
type textarea "*****"
click at [413, 175] on button "Save" at bounding box center [415, 174] width 47 height 10
click at [432, 71] on button "Main content area" at bounding box center [435, 73] width 6 height 6
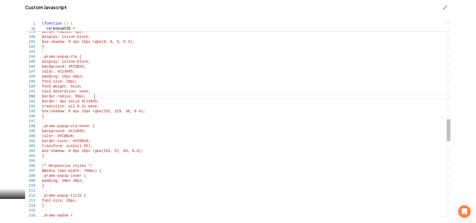
click at [117, 98] on div "font-weight: bold; padding: 12px 25px; border-radius: 8px; display: inline-bloc…" at bounding box center [246, 17] width 409 height 1744
drag, startPoint x: 117, startPoint y: 102, endPoint x: 117, endPoint y: 97, distance: 4.4
click at [117, 97] on div "font-weight: bold; padding: 12px 25px; border-radius: 8px; display: inline-bloc…" at bounding box center [246, 17] width 409 height 1744
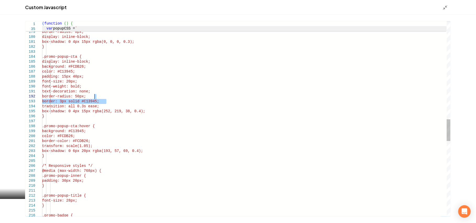
type textarea "**********"
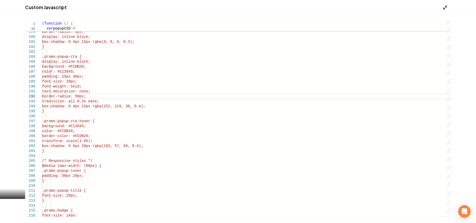
click at [446, 5] on icon "Main content area" at bounding box center [445, 7] width 5 height 5
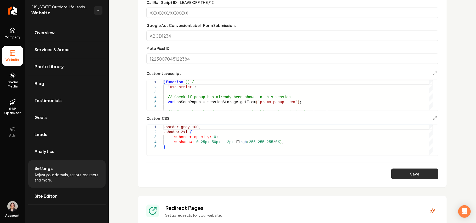
click at [409, 178] on button "Save" at bounding box center [415, 174] width 47 height 10
click at [433, 73] on icon "Main content area" at bounding box center [435, 73] width 4 height 4
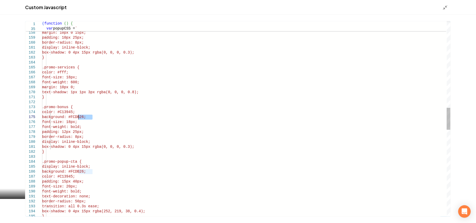
drag, startPoint x: 92, startPoint y: 117, endPoint x: 78, endPoint y: 118, distance: 14.4
click at [78, 118] on div "font-weight: bold; line-height: 1; margin: 10px 0 15px; padding: 10px 25px; bor…" at bounding box center [246, 119] width 409 height 1739
drag, startPoint x: 82, startPoint y: 112, endPoint x: 68, endPoint y: 112, distance: 13.9
click at [68, 112] on div "font-weight: bold; line-height: 1; margin: 10px 0 15px; padding: 10px 25px; bor…" at bounding box center [246, 119] width 409 height 1739
drag, startPoint x: 109, startPoint y: 118, endPoint x: 107, endPoint y: 114, distance: 3.7
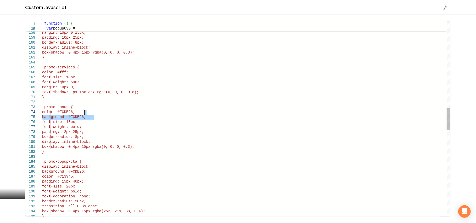
click at [107, 114] on div "font-weight: bold; line-height: 1; margin: 10px 0 15px; padding: 10px 25px; bor…" at bounding box center [246, 119] width 409 height 1739
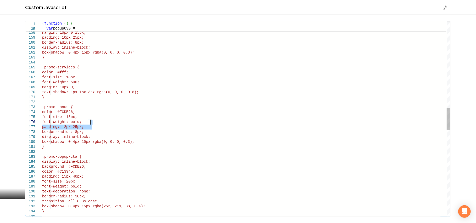
drag, startPoint x: 97, startPoint y: 126, endPoint x: 97, endPoint y: 122, distance: 3.1
click at [97, 122] on div "font-weight: bold; line-height: 1; margin: 10px 0 15px; padding: 10px 25px; bor…" at bounding box center [246, 117] width 409 height 1734
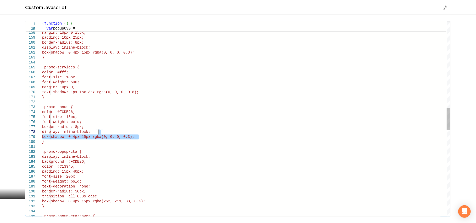
click at [147, 133] on div "font-weight: bold; line-height: 1; margin: 10px 0 15px; padding: 10px 25px; bor…" at bounding box center [246, 114] width 409 height 1729
type textarea "**********"
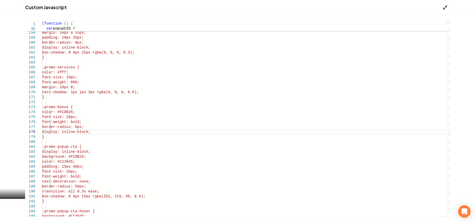
click at [446, 7] on polyline "Main content area" at bounding box center [446, 6] width 1 height 1
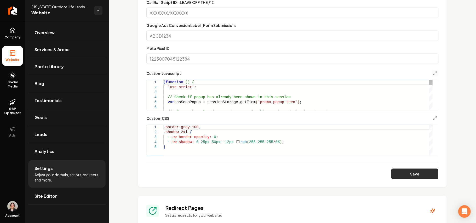
click at [426, 176] on button "Save" at bounding box center [415, 174] width 47 height 10
click at [434, 73] on section "Tracking and Custom Code This custom code will be applied site-wide. Do not use…" at bounding box center [292, 42] width 309 height 290
click at [436, 72] on polyline "Main content area" at bounding box center [436, 72] width 1 height 1
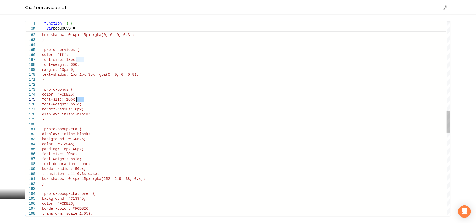
drag, startPoint x: 85, startPoint y: 101, endPoint x: 77, endPoint y: 101, distance: 7.3
click at [77, 101] on div "padding: 10px 25px; border-radius: 8px; display: inline-block; box-shadow: 0 4p…" at bounding box center [246, 95] width 409 height 1724
type textarea "**********"
click at [449, 7] on div "Main content area" at bounding box center [447, 7] width 8 height 6
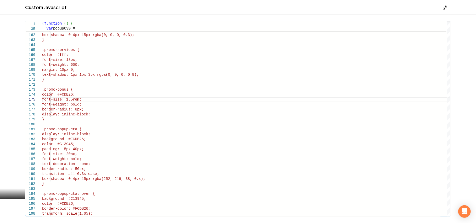
click at [446, 7] on icon "Main content area" at bounding box center [445, 7] width 5 height 5
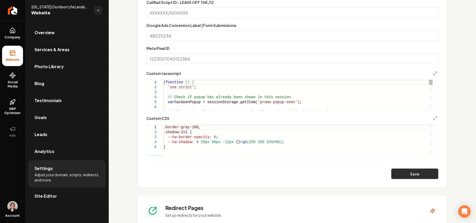
click at [422, 173] on button "Save" at bounding box center [415, 174] width 47 height 10
click at [433, 74] on icon "Main content area" at bounding box center [435, 73] width 4 height 4
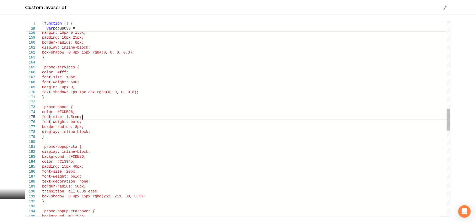
scroll to position [0, 0]
click at [81, 116] on div "font-weight: bold; line-height: 1; margin: 10px 0 15px; padding: 10px 25px; bor…" at bounding box center [246, 112] width 409 height 1724
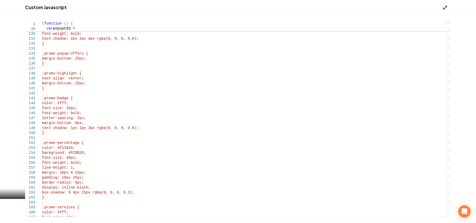
type textarea "**********"
click at [447, 9] on icon "Main content area" at bounding box center [445, 7] width 5 height 5
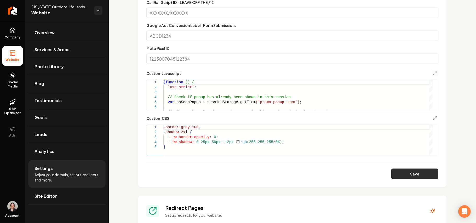
click at [403, 172] on button "Save" at bounding box center [415, 174] width 47 height 10
click at [434, 75] on polyline "Main content area" at bounding box center [434, 74] width 1 height 1
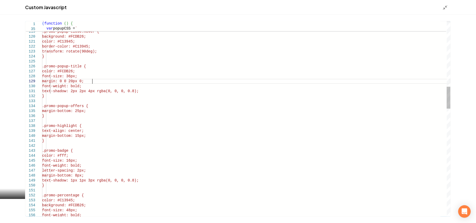
scroll to position [0, 0]
drag, startPoint x: 105, startPoint y: 81, endPoint x: 106, endPoint y: 76, distance: 5.4
drag, startPoint x: 98, startPoint y: 135, endPoint x: 102, endPoint y: 126, distance: 10.1
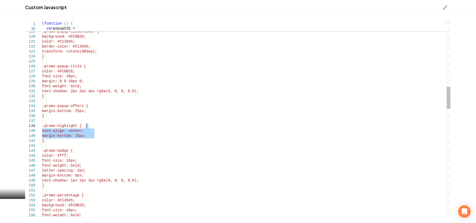
type textarea "**********"
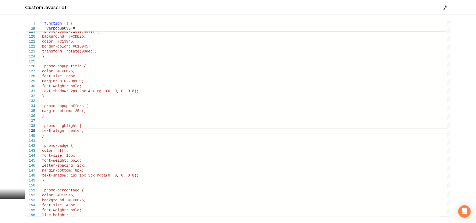
drag, startPoint x: 441, startPoint y: 7, endPoint x: 447, endPoint y: 6, distance: 5.8
click at [442, 7] on div "Custom Javascript" at bounding box center [238, 7] width 476 height 15
click at [447, 6] on icon "Main content area" at bounding box center [445, 7] width 5 height 5
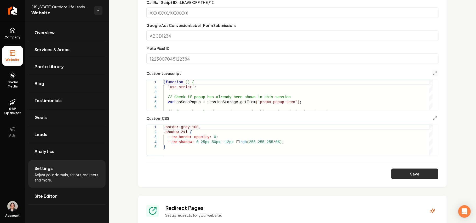
click at [416, 175] on button "Save" at bounding box center [415, 174] width 47 height 10
click at [436, 72] on polyline "Main content area" at bounding box center [436, 72] width 1 height 1
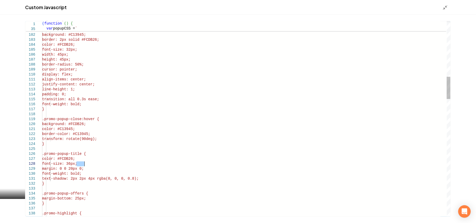
drag, startPoint x: 77, startPoint y: 165, endPoint x: 84, endPoint y: 165, distance: 7.6
type textarea "**********"
click at [447, 5] on icon "Main content area" at bounding box center [445, 7] width 5 height 5
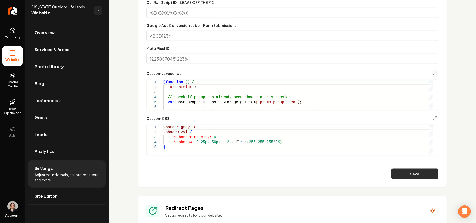
click at [409, 173] on button "Save" at bounding box center [415, 174] width 47 height 10
click at [432, 74] on button "Main content area" at bounding box center [435, 73] width 6 height 6
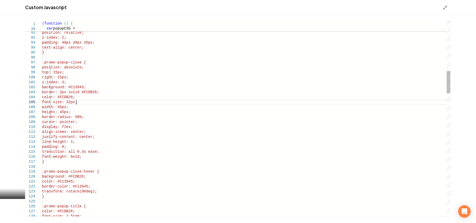
scroll to position [0, 0]
drag, startPoint x: 77, startPoint y: 103, endPoint x: 80, endPoint y: 104, distance: 2.8
type textarea "**********"
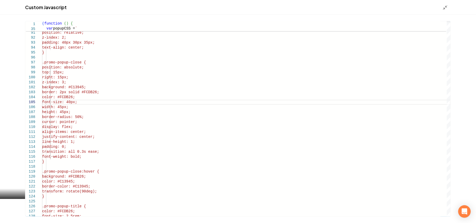
click at [446, 3] on div "Custom Javascript" at bounding box center [238, 7] width 476 height 15
click at [446, 7] on icon "Main content area" at bounding box center [445, 7] width 5 height 5
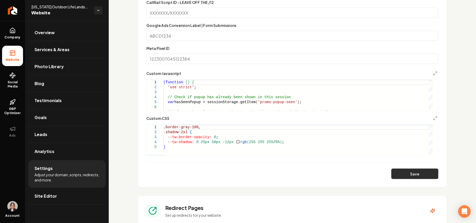
click at [410, 170] on button "Save" at bounding box center [415, 174] width 47 height 10
click at [433, 74] on icon "Main content area" at bounding box center [435, 73] width 4 height 4
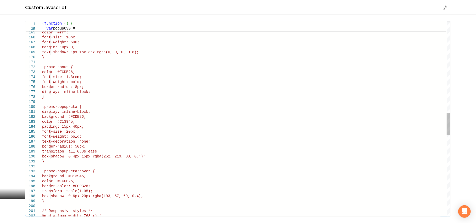
scroll to position [0, 0]
drag, startPoint x: 153, startPoint y: 195, endPoint x: 152, endPoint y: 191, distance: 4.3
click at [152, 191] on div ".promo-services { color: #fff; font-size: 18px; font-weight: 600; margin: 10px …" at bounding box center [246, 74] width 409 height 1719
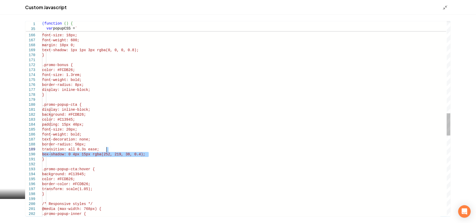
drag, startPoint x: 160, startPoint y: 155, endPoint x: 161, endPoint y: 152, distance: 3.2
click at [161, 152] on div ".promo-services { color: #fff; font-size: 18px; font-weight: 600; margin: 10px …" at bounding box center [246, 70] width 409 height 1714
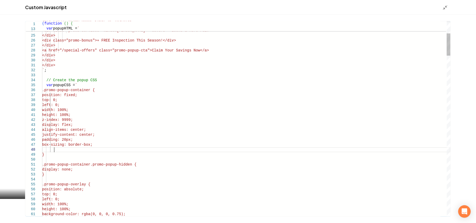
scroll to position [35, 12]
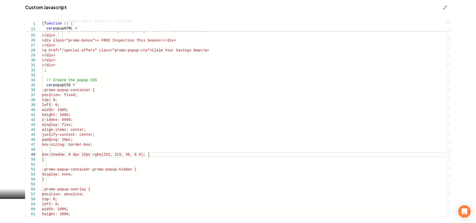
type textarea "**********"
click at [444, 10] on div "Custom Javascript" at bounding box center [238, 7] width 476 height 15
click at [444, 8] on polyline "Main content area" at bounding box center [444, 8] width 1 height 1
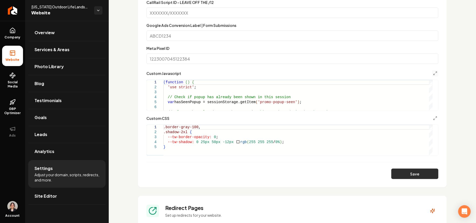
click at [405, 172] on button "Save" at bounding box center [415, 174] width 47 height 10
click at [432, 71] on button "Main content area" at bounding box center [435, 73] width 6 height 6
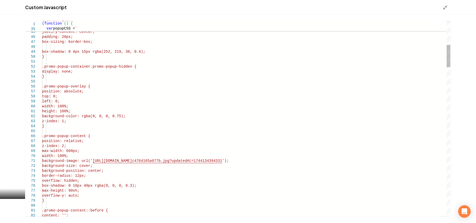
scroll to position [0, 0]
drag, startPoint x: 154, startPoint y: 52, endPoint x: 157, endPoint y: 46, distance: 6.1
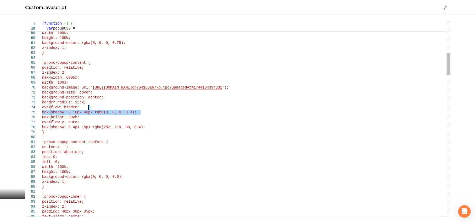
drag, startPoint x: 159, startPoint y: 113, endPoint x: 161, endPoint y: 108, distance: 5.2
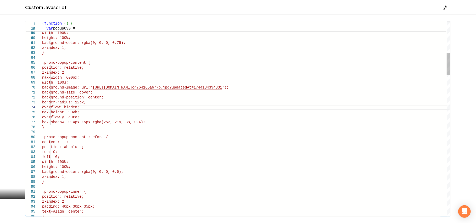
type textarea "**********"
click at [445, 6] on icon "Main content area" at bounding box center [445, 7] width 5 height 5
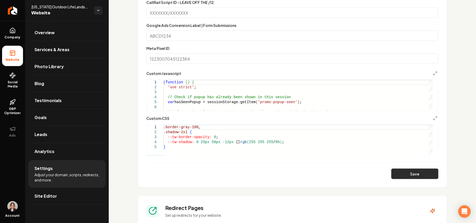
click at [401, 178] on button "Save" at bounding box center [415, 174] width 47 height 10
click at [432, 70] on button "Main content area" at bounding box center [435, 73] width 6 height 6
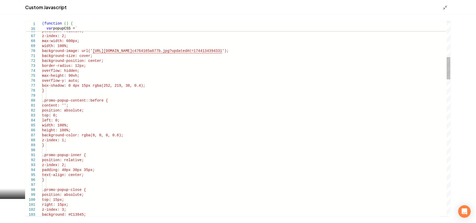
scroll to position [0, 0]
type textarea "**********"
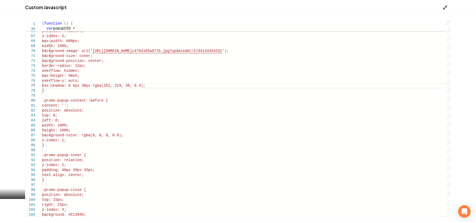
click at [446, 8] on icon "Main content area" at bounding box center [445, 7] width 5 height 5
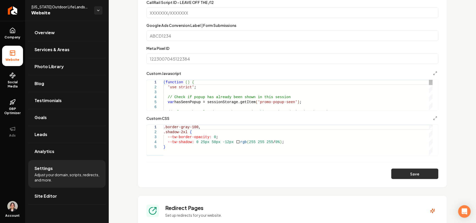
click at [430, 171] on button "Save" at bounding box center [415, 174] width 47 height 10
click at [433, 73] on icon "Main content area" at bounding box center [435, 73] width 4 height 4
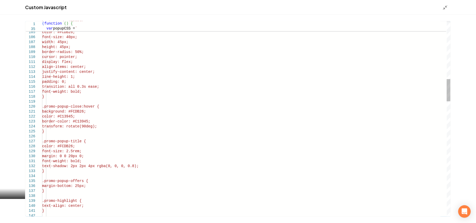
scroll to position [0, 0]
drag, startPoint x: 150, startPoint y: 168, endPoint x: 54, endPoint y: 166, distance: 95.8
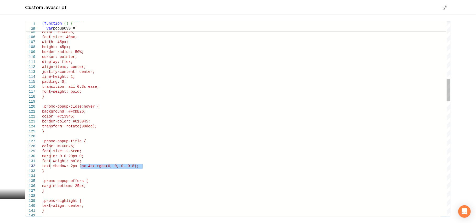
drag, startPoint x: 80, startPoint y: 167, endPoint x: 163, endPoint y: 167, distance: 82.7
type textarea "**********"
click at [447, 5] on icon "Main content area" at bounding box center [445, 7] width 5 height 5
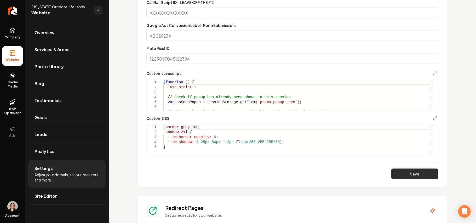
click at [418, 173] on button "Save" at bounding box center [415, 174] width 47 height 10
click at [55, 199] on span "Site Editor" at bounding box center [46, 196] width 22 height 6
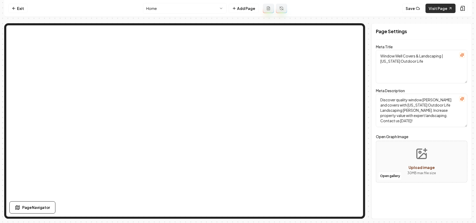
click at [439, 7] on link "Visit Page" at bounding box center [441, 8] width 30 height 9
click at [14, 6] on link "Exit" at bounding box center [17, 8] width 19 height 9
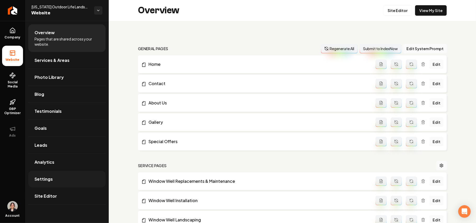
click at [48, 179] on span "Settings" at bounding box center [44, 179] width 18 height 6
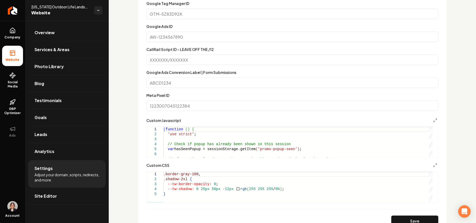
scroll to position [349, 0]
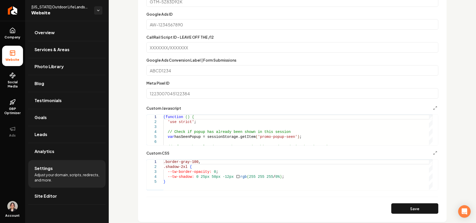
click at [432, 111] on div "Main content area" at bounding box center [435, 108] width 6 height 6
click at [432, 110] on button "Main content area" at bounding box center [435, 108] width 6 height 6
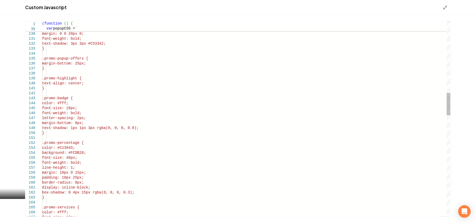
scroll to position [0, 0]
drag, startPoint x: 99, startPoint y: 173, endPoint x: 100, endPoint y: 169, distance: 3.7
type textarea "**********"
click at [447, 9] on icon "Main content area" at bounding box center [445, 7] width 5 height 5
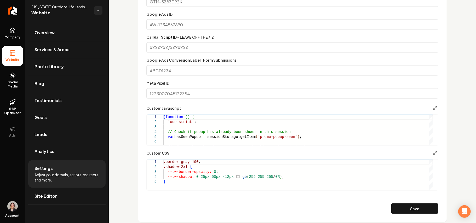
click at [419, 216] on section "Tracking and Custom Code This custom code will be applied site-wide. Do not use…" at bounding box center [292, 77] width 309 height 290
click at [418, 211] on button "Save" at bounding box center [415, 209] width 47 height 10
click at [433, 107] on icon "Main content area" at bounding box center [435, 108] width 4 height 4
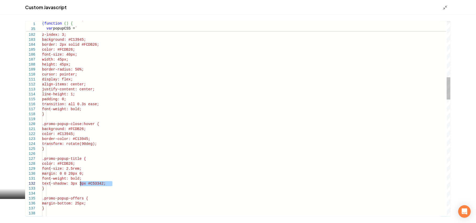
drag, startPoint x: 118, startPoint y: 183, endPoint x: 80, endPoint y: 184, distance: 38.5
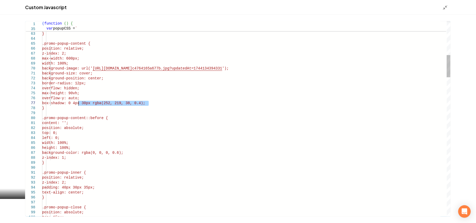
drag, startPoint x: 155, startPoint y: 104, endPoint x: 79, endPoint y: 104, distance: 75.9
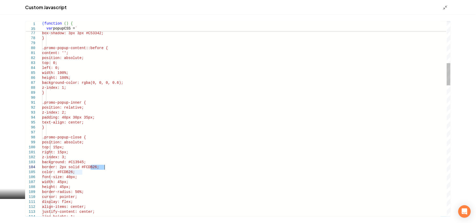
drag, startPoint x: 91, startPoint y: 169, endPoint x: 105, endPoint y: 167, distance: 13.9
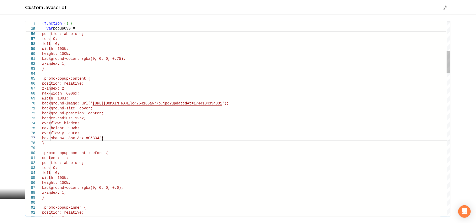
type textarea "**********"
click at [446, 9] on icon "Main content area" at bounding box center [445, 7] width 5 height 5
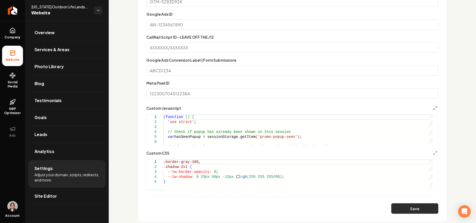
click at [425, 207] on button "Save" at bounding box center [415, 209] width 47 height 10
click at [433, 110] on icon "Main content area" at bounding box center [435, 108] width 4 height 4
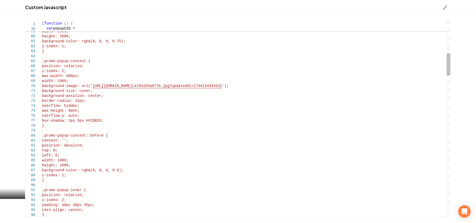
type textarea "**********"
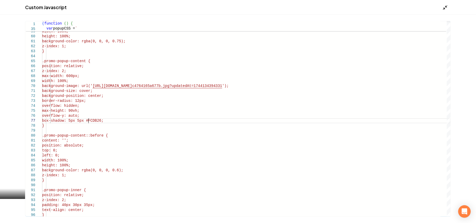
click at [447, 7] on icon "Main content area" at bounding box center [445, 7] width 5 height 5
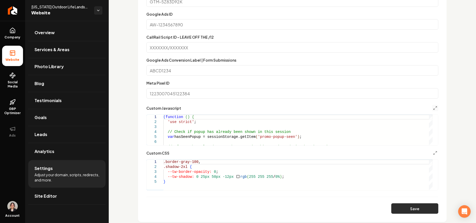
click at [410, 209] on button "Save" at bounding box center [415, 209] width 47 height 10
click at [432, 106] on button "Main content area" at bounding box center [435, 108] width 6 height 6
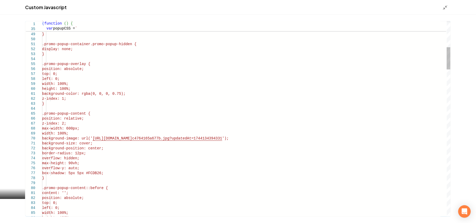
scroll to position [0, 0]
drag, startPoint x: 113, startPoint y: 172, endPoint x: 79, endPoint y: 172, distance: 34.5
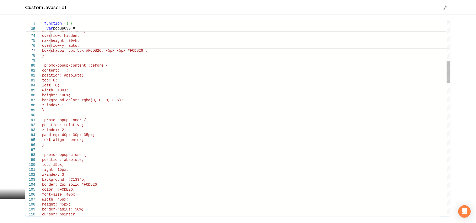
scroll to position [30, 64]
drag, startPoint x: 92, startPoint y: 180, endPoint x: 78, endPoint y: 179, distance: 14.2
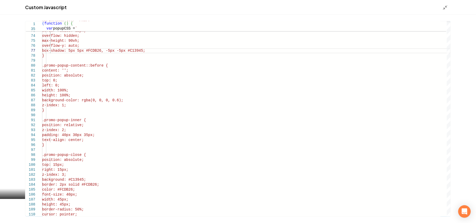
type textarea "**********"
drag, startPoint x: 444, startPoint y: 12, endPoint x: 446, endPoint y: 7, distance: 5.5
click at [444, 12] on div "Custom Javascript" at bounding box center [238, 7] width 476 height 15
click at [446, 7] on icon "Main content area" at bounding box center [445, 7] width 5 height 5
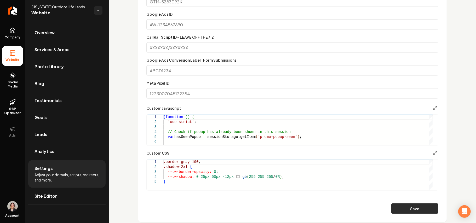
click at [400, 208] on button "Save" at bounding box center [415, 209] width 47 height 10
click at [52, 205] on link "Site Editor" at bounding box center [66, 196] width 77 height 17
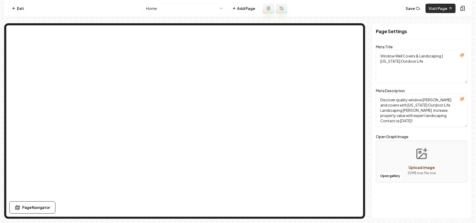
click at [441, 10] on link "Visit Page" at bounding box center [441, 8] width 30 height 9
click at [22, 8] on link "Exit" at bounding box center [17, 8] width 19 height 9
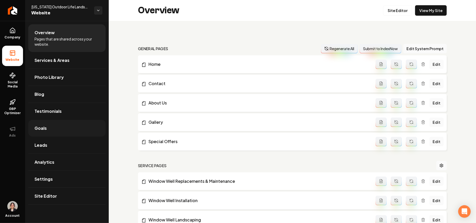
click at [54, 128] on link "Goals" at bounding box center [66, 128] width 77 height 17
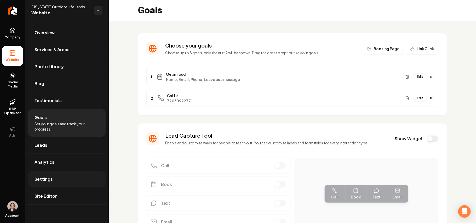
click at [49, 177] on link "Settings" at bounding box center [66, 179] width 77 height 17
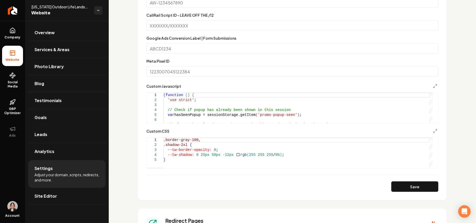
scroll to position [418, 0]
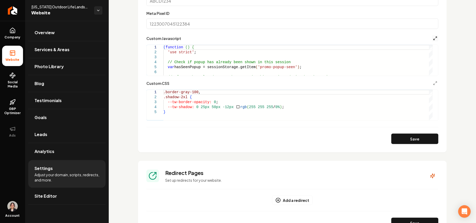
click at [433, 37] on icon "Main content area" at bounding box center [435, 38] width 4 height 4
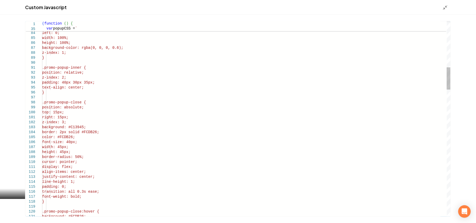
scroll to position [0, 0]
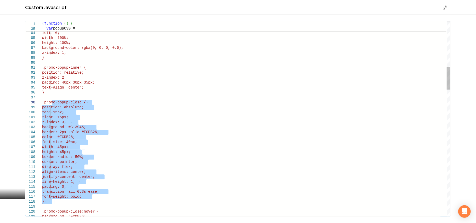
drag, startPoint x: 60, startPoint y: 202, endPoint x: 53, endPoint y: 104, distance: 98.1
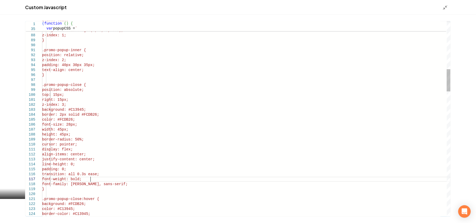
drag, startPoint x: 127, startPoint y: 188, endPoint x: 128, endPoint y: 181, distance: 6.6
drag, startPoint x: 144, startPoint y: 184, endPoint x: 143, endPoint y: 179, distance: 4.5
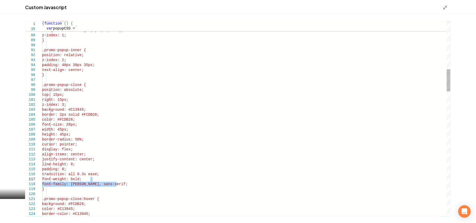
type textarea "**********"
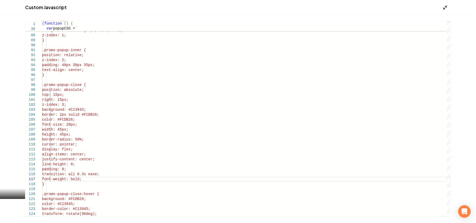
click at [445, 7] on icon "Main content area" at bounding box center [445, 7] width 5 height 5
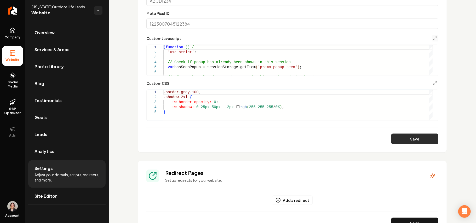
click at [402, 142] on button "Save" at bounding box center [415, 139] width 47 height 10
click at [433, 38] on icon "Main content area" at bounding box center [435, 38] width 4 height 4
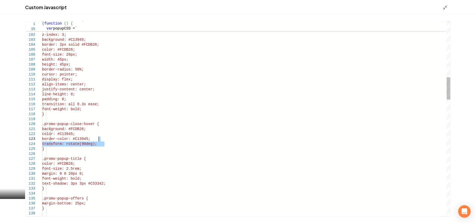
drag, startPoint x: 112, startPoint y: 144, endPoint x: 114, endPoint y: 138, distance: 5.5
type textarea "**********"
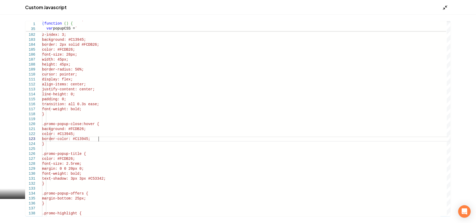
click at [444, 5] on icon "Main content area" at bounding box center [445, 7] width 5 height 5
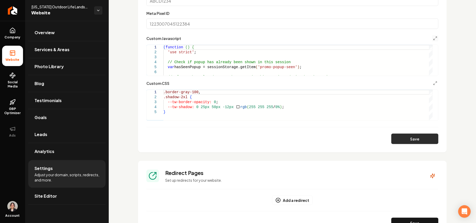
click at [410, 140] on button "Save" at bounding box center [415, 139] width 47 height 10
click at [425, 38] on div "Custom Javascript" at bounding box center [292, 38] width 292 height 6
click at [432, 38] on button "Main content area" at bounding box center [435, 38] width 6 height 6
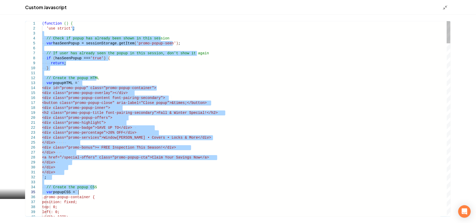
drag, startPoint x: 446, startPoint y: 30, endPoint x: 444, endPoint y: 153, distance: 123.5
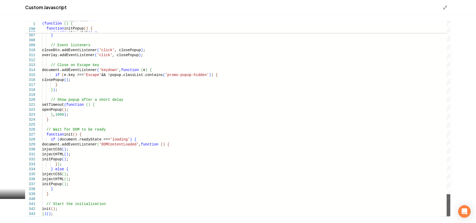
click at [451, 217] on div "Main content area" at bounding box center [449, 206] width 4 height 22
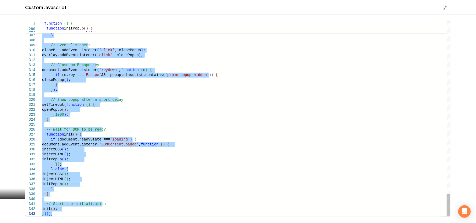
drag, startPoint x: 46, startPoint y: 95, endPoint x: 101, endPoint y: 237, distance: 152.6
type textarea "**********"
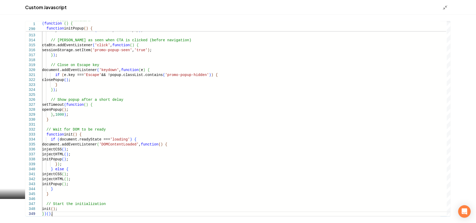
click at [444, 4] on div "Main content area" at bounding box center [447, 7] width 8 height 6
click at [446, 5] on icon "Main content area" at bounding box center [445, 7] width 5 height 5
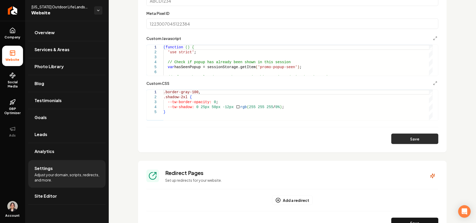
click at [415, 140] on button "Save" at bounding box center [415, 139] width 47 height 10
click at [63, 201] on link "Site Editor" at bounding box center [66, 196] width 77 height 17
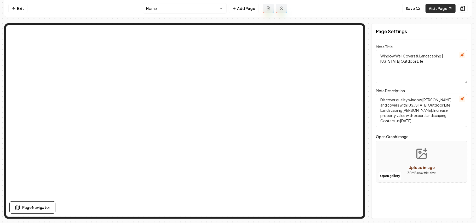
click at [438, 9] on link "Visit Page" at bounding box center [441, 8] width 30 height 9
click at [16, 8] on link "Exit" at bounding box center [17, 8] width 19 height 9
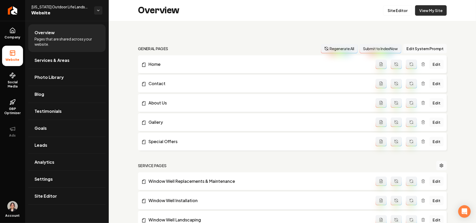
click at [426, 12] on link "View My Site" at bounding box center [431, 10] width 32 height 10
click at [67, 176] on link "Settings" at bounding box center [66, 179] width 77 height 17
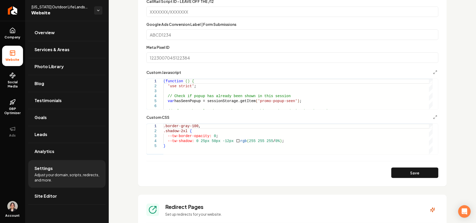
scroll to position [418, 0]
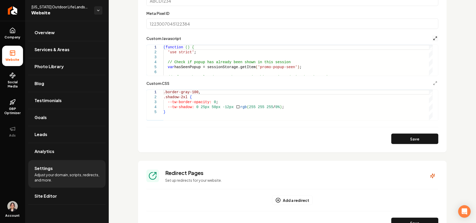
click at [433, 38] on icon "Main content area" at bounding box center [435, 38] width 4 height 4
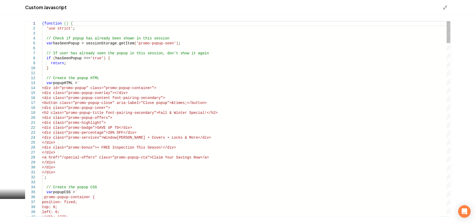
drag, startPoint x: 157, startPoint y: 138, endPoint x: 166, endPoint y: 140, distance: 9.4
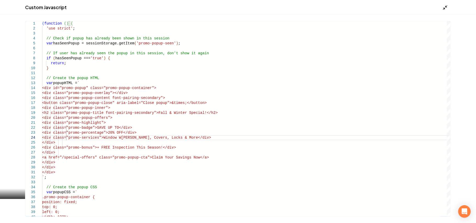
type textarea "**********"
click at [445, 5] on icon "Main content area" at bounding box center [445, 7] width 5 height 5
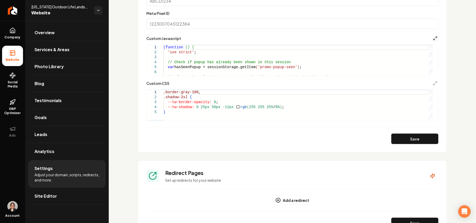
click at [433, 40] on icon "Main content area" at bounding box center [435, 38] width 4 height 4
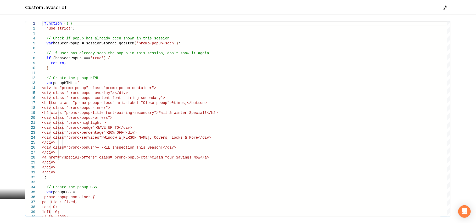
click at [444, 8] on polyline "Main content area" at bounding box center [444, 8] width 1 height 1
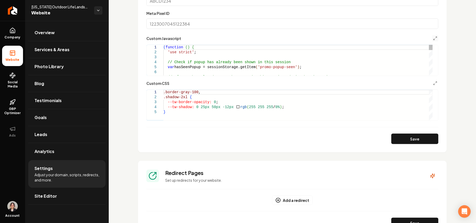
click at [416, 147] on section "Tracking and Custom Code This custom code will be applied site-wide. Do not use…" at bounding box center [292, 7] width 309 height 290
click at [415, 141] on button "Save" at bounding box center [415, 139] width 47 height 10
click at [68, 199] on link "Site Editor" at bounding box center [66, 196] width 77 height 17
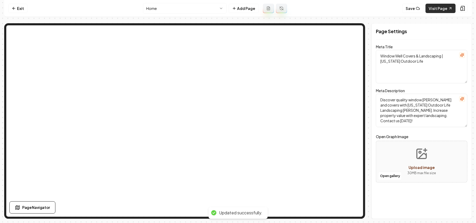
click at [441, 6] on link "Visit Page" at bounding box center [441, 8] width 30 height 9
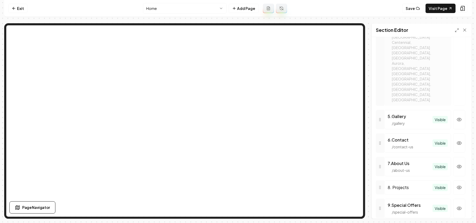
scroll to position [358, 0]
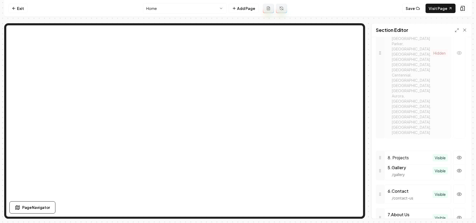
drag, startPoint x: 381, startPoint y: 129, endPoint x: 381, endPoint y: 101, distance: 27.5
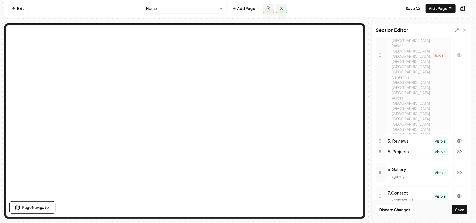
scroll to position [314, 0]
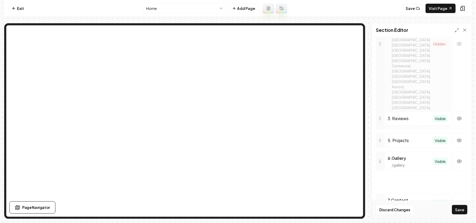
drag, startPoint x: 381, startPoint y: 112, endPoint x: 392, endPoint y: 126, distance: 17.5
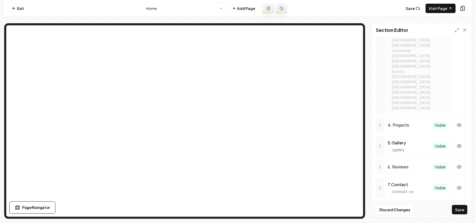
scroll to position [376, 0]
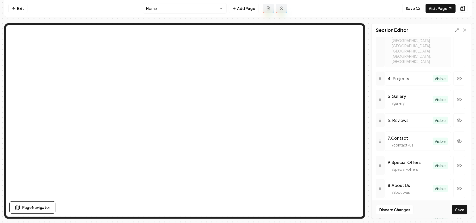
drag, startPoint x: 383, startPoint y: 129, endPoint x: 383, endPoint y: 106, distance: 22.8
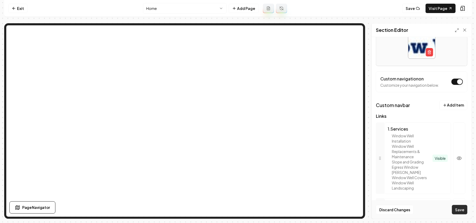
click at [465, 212] on button "Save" at bounding box center [459, 209] width 15 height 9
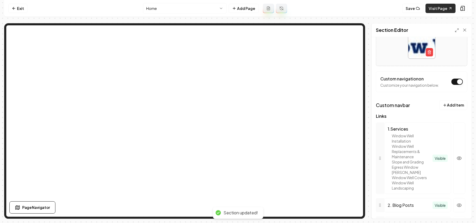
click at [449, 10] on link "Visit Page" at bounding box center [441, 8] width 30 height 9
click at [412, 9] on button "Save" at bounding box center [413, 8] width 21 height 9
click at [442, 12] on link "Visit Page" at bounding box center [441, 8] width 30 height 9
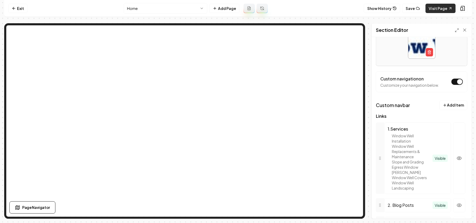
click at [444, 9] on link "Visit Page" at bounding box center [441, 8] width 30 height 9
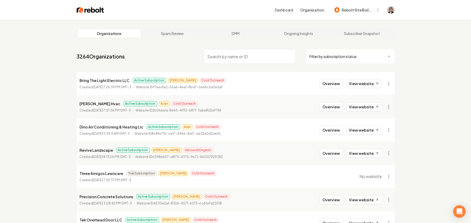
paste input "Revive Landscaping"
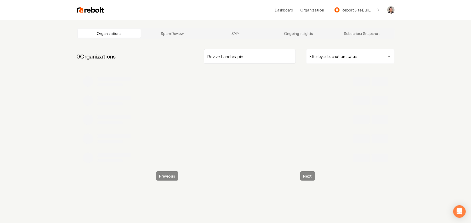
click at [220, 56] on input "Revive Landscapin" at bounding box center [250, 56] width 92 height 15
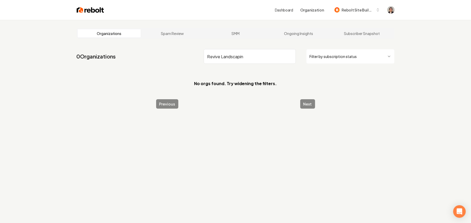
click at [227, 56] on input "Revive Landscapin" at bounding box center [250, 56] width 92 height 15
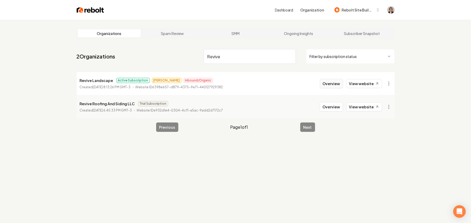
type input "Revive"
click at [327, 86] on button "Overview" at bounding box center [331, 83] width 23 height 9
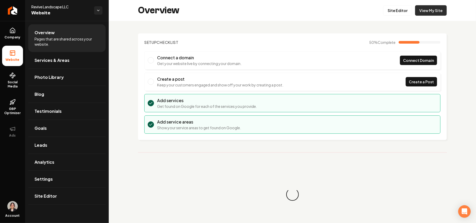
click at [428, 13] on link "View My Site" at bounding box center [431, 10] width 32 height 10
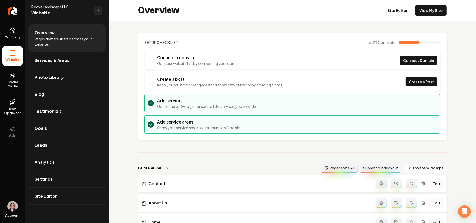
click at [52, 5] on span "Revive Landscape LLC" at bounding box center [60, 6] width 59 height 5
copy span "Revive Landscape LLC"
click at [49, 197] on span "Site Editor" at bounding box center [46, 196] width 22 height 6
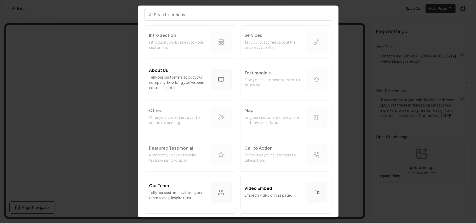
scroll to position [35, 0]
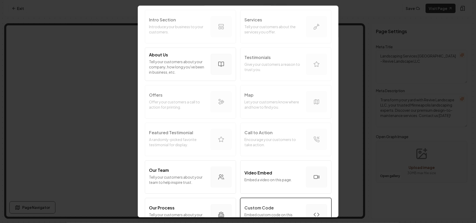
click at [264, 206] on p "Custom Code" at bounding box center [259, 208] width 29 height 6
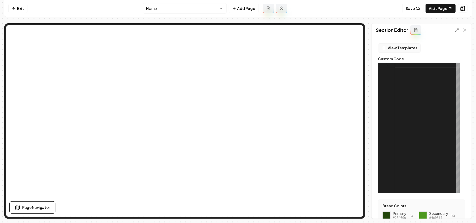
click at [400, 50] on button "View Templates" at bounding box center [399, 47] width 43 height 9
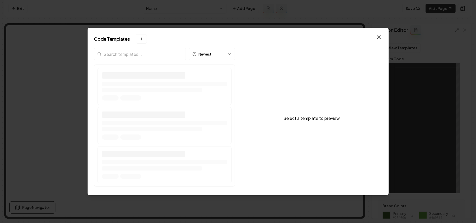
click at [113, 53] on input "search" at bounding box center [140, 54] width 92 height 13
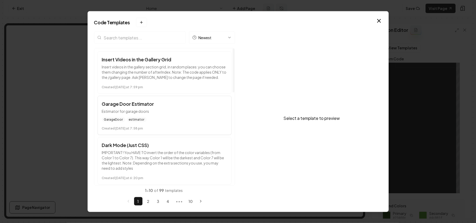
click at [179, 125] on div "Created [DATE] at 7:58 pm" at bounding box center [164, 127] width 125 height 6
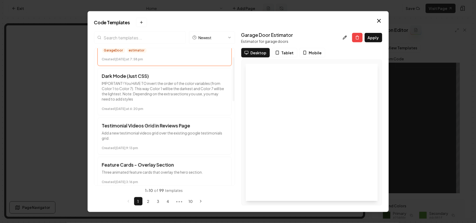
scroll to position [70, 0]
click at [157, 146] on div "Created [DATE] 9:13 pm" at bounding box center [164, 147] width 125 height 6
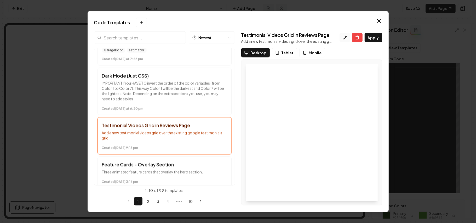
click at [346, 38] on icon at bounding box center [344, 37] width 3 height 3
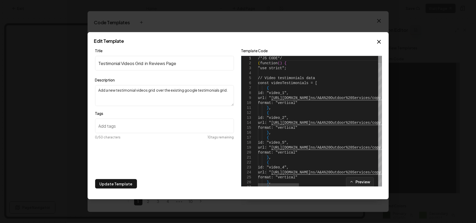
type textarea "**********"
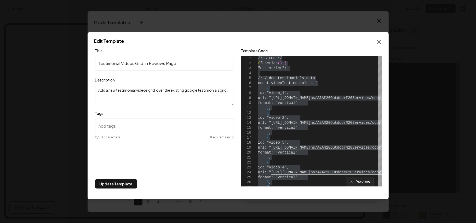
click at [380, 42] on icon "button" at bounding box center [379, 42] width 6 height 6
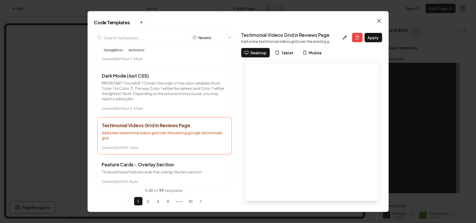
click at [379, 23] on icon "button" at bounding box center [379, 21] width 6 height 6
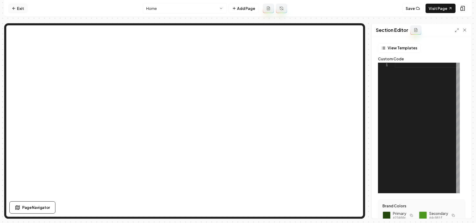
click at [12, 8] on icon at bounding box center [14, 8] width 4 height 4
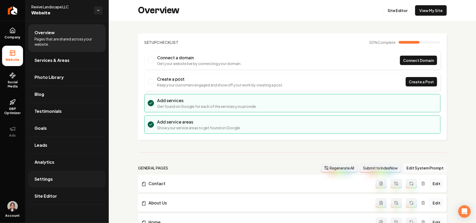
click at [66, 183] on link "Settings" at bounding box center [66, 179] width 77 height 17
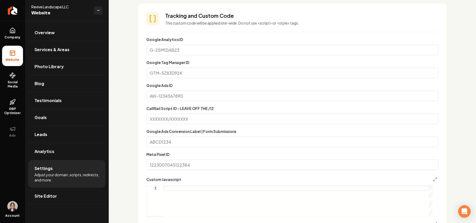
scroll to position [314, 0]
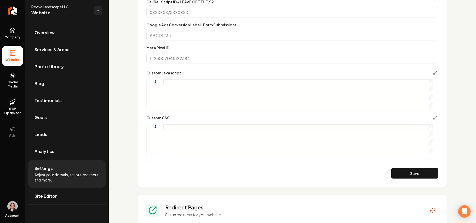
click at [279, 88] on div "Main content area" at bounding box center [297, 95] width 269 height 31
click at [433, 72] on icon "Main content area" at bounding box center [435, 73] width 4 height 4
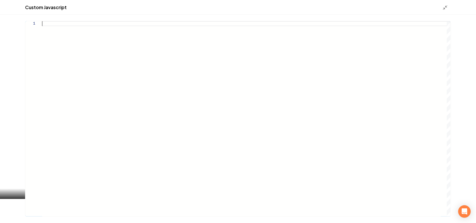
click at [193, 113] on div "Main content area" at bounding box center [246, 119] width 409 height 196
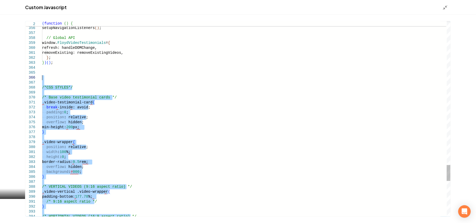
drag, startPoint x: 55, startPoint y: 215, endPoint x: 37, endPoint y: 80, distance: 136.5
type textarea "**********"
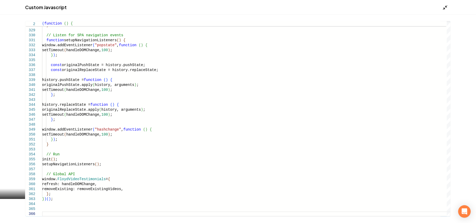
click at [445, 8] on polyline "Main content area" at bounding box center [444, 8] width 1 height 1
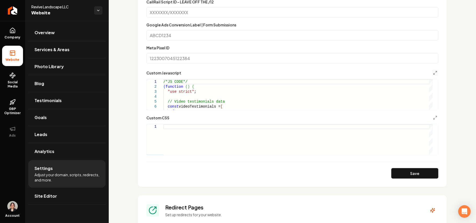
click at [207, 137] on div "Main content area" at bounding box center [297, 139] width 269 height 31
click at [402, 177] on button "Save" at bounding box center [415, 173] width 47 height 10
type textarea "**********"
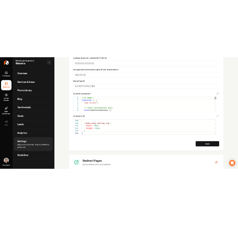
scroll to position [0, 0]
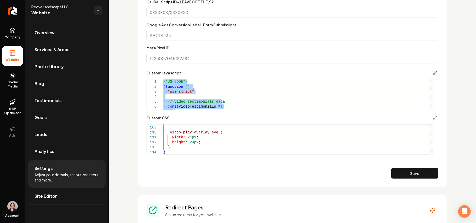
type textarea "**********"
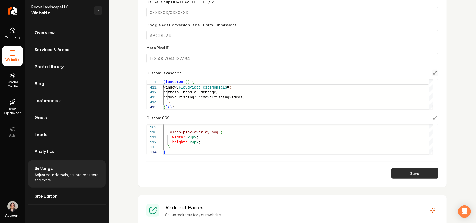
click at [392, 176] on button "Save" at bounding box center [415, 173] width 47 height 10
click at [432, 72] on button "Main content area" at bounding box center [435, 73] width 6 height 6
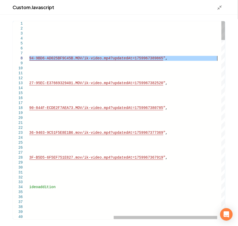
drag, startPoint x: 54, startPoint y: 59, endPoint x: 218, endPoint y: 58, distance: 164.0
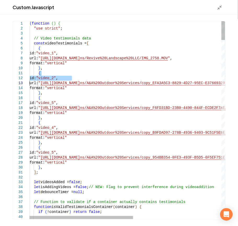
drag, startPoint x: 180, startPoint y: 73, endPoint x: 0, endPoint y: 85, distance: 180.8
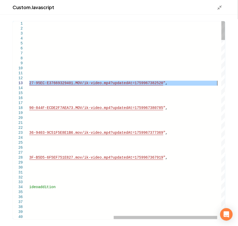
drag, startPoint x: 54, startPoint y: 83, endPoint x: 218, endPoint y: 84, distance: 163.7
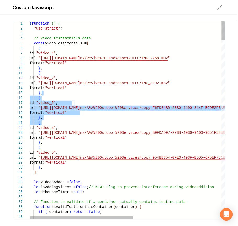
drag, startPoint x: 173, startPoint y: 95, endPoint x: 0, endPoint y: 129, distance: 176.1
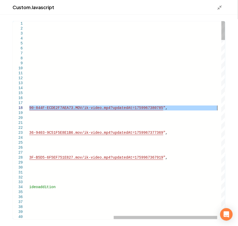
drag, startPoint x: 54, startPoint y: 108, endPoint x: 218, endPoint y: 109, distance: 164.3
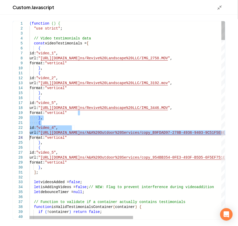
drag, startPoint x: 154, startPoint y: 115, endPoint x: 0, endPoint y: 137, distance: 155.6
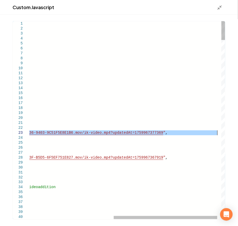
drag, startPoint x: 54, startPoint y: 135, endPoint x: 217, endPoint y: 132, distance: 163.5
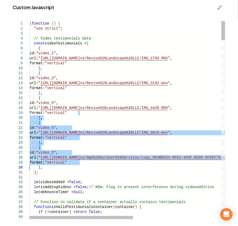
drag, startPoint x: 162, startPoint y: 124, endPoint x: 0, endPoint y: 169, distance: 168.5
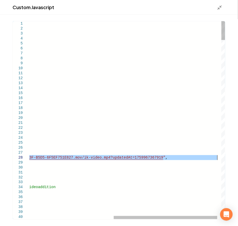
drag, startPoint x: 54, startPoint y: 157, endPoint x: 217, endPoint y: 157, distance: 163.2
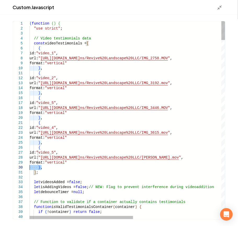
drag, startPoint x: 13, startPoint y: 169, endPoint x: 0, endPoint y: 168, distance: 12.9
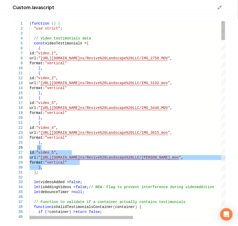
drag, startPoint x: 52, startPoint y: 168, endPoint x: 38, endPoint y: 150, distance: 23.0
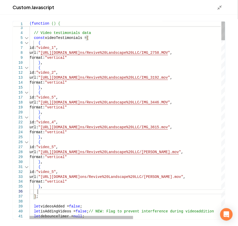
scroll to position [25, 8]
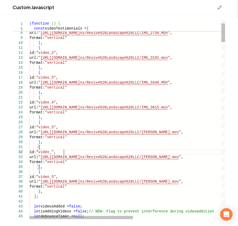
scroll to position [9, 36]
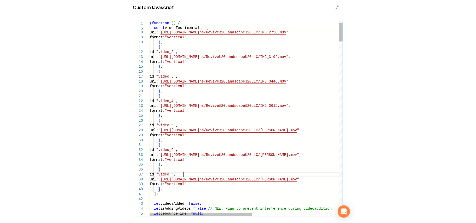
scroll to position [30, 36]
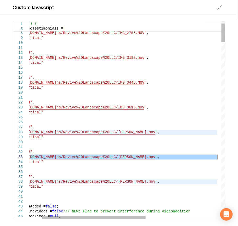
drag, startPoint x: 54, startPoint y: 157, endPoint x: 218, endPoint y: 158, distance: 163.2
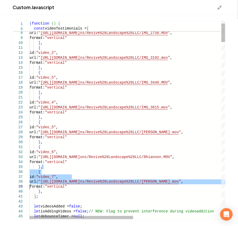
drag, startPoint x: 210, startPoint y: 168, endPoint x: 30, endPoint y: 188, distance: 181.5
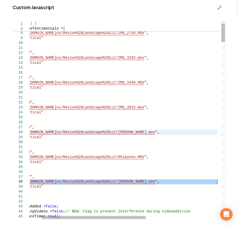
drag, startPoint x: 54, startPoint y: 182, endPoint x: 217, endPoint y: 183, distance: 163.2
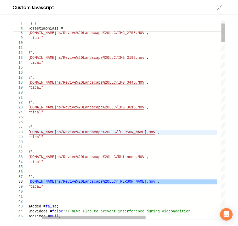
type textarea "**********"
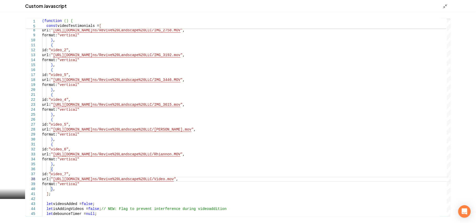
click at [447, 3] on div "Main content area" at bounding box center [447, 6] width 8 height 6
click at [445, 7] on polyline "Main content area" at bounding box center [444, 7] width 1 height 1
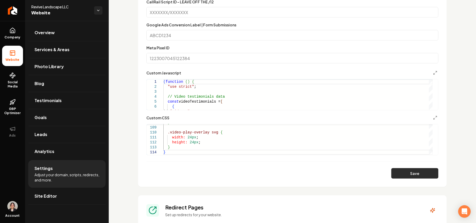
click at [411, 170] on button "Save" at bounding box center [415, 173] width 47 height 10
click at [432, 70] on button "Main content area" at bounding box center [435, 73] width 6 height 6
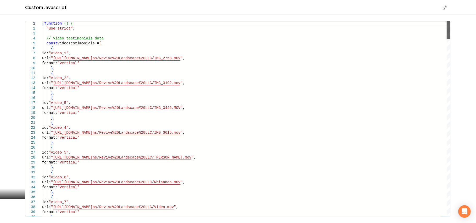
click at [449, 21] on div "Main content area" at bounding box center [449, 30] width 4 height 18
click at [446, 7] on icon "Main content area" at bounding box center [445, 7] width 5 height 5
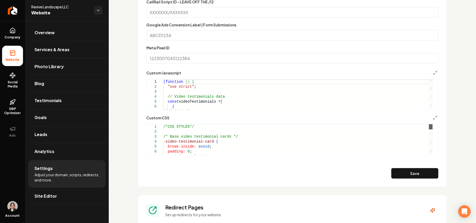
click at [431, 129] on div "Main content area" at bounding box center [431, 139] width 4 height 31
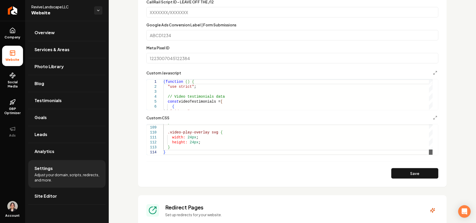
click at [433, 155] on div "Main content area" at bounding box center [431, 152] width 4 height 5
click at [185, 156] on form "**********" at bounding box center [292, 54] width 292 height 249
drag, startPoint x: 178, startPoint y: 153, endPoint x: 175, endPoint y: 153, distance: 3.7
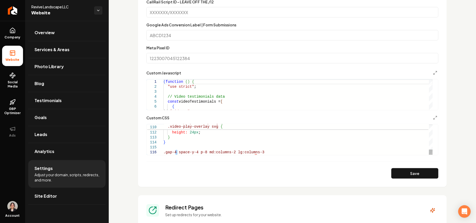
click at [204, 155] on div "**********" at bounding box center [292, 139] width 292 height 31
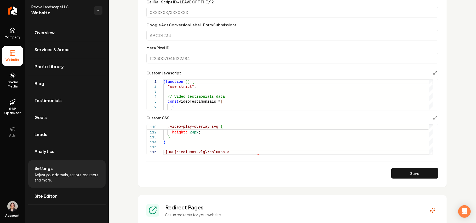
scroll to position [25, 71]
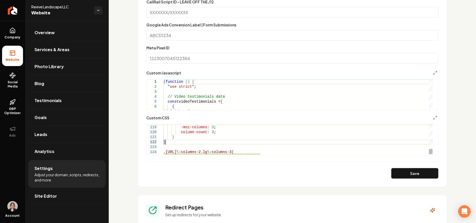
scroll to position [30, 0]
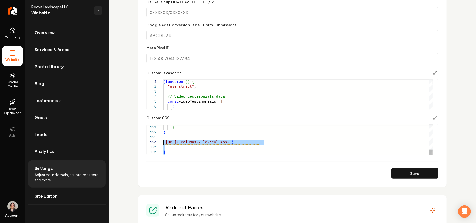
drag, startPoint x: 162, startPoint y: 145, endPoint x: 160, endPoint y: 142, distance: 4.3
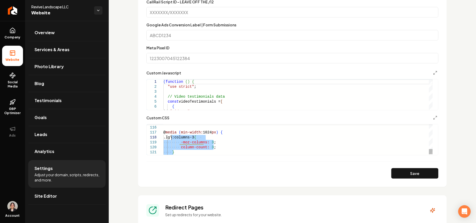
drag, startPoint x: 180, startPoint y: 155, endPoint x: 172, endPoint y: 139, distance: 17.7
drag, startPoint x: 211, startPoint y: 141, endPoint x: 172, endPoint y: 140, distance: 39.5
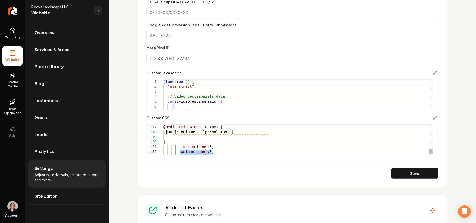
drag, startPoint x: 216, startPoint y: 152, endPoint x: 183, endPoint y: 152, distance: 33.0
drag, startPoint x: 183, startPoint y: 152, endPoint x: 179, endPoint y: 144, distance: 8.4
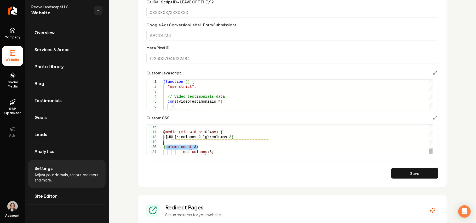
drag, startPoint x: 189, startPoint y: 143, endPoint x: 168, endPoint y: 144, distance: 20.4
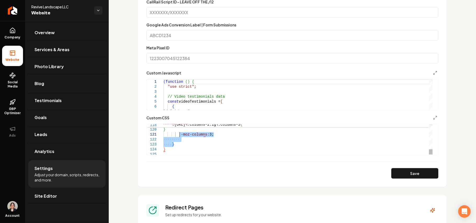
drag, startPoint x: 185, startPoint y: 146, endPoint x: 180, endPoint y: 132, distance: 14.9
click at [414, 174] on button "Save" at bounding box center [415, 173] width 47 height 10
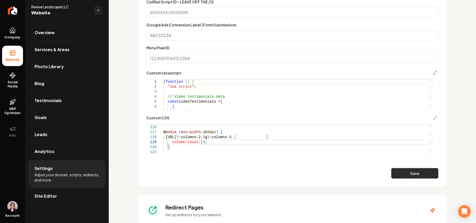
type textarea "**********"
click at [419, 176] on button "Save" at bounding box center [415, 173] width 47 height 10
type textarea "**********"
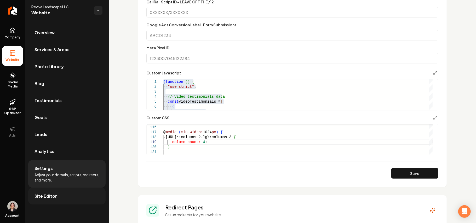
click at [55, 202] on link "Site Editor" at bounding box center [66, 196] width 77 height 17
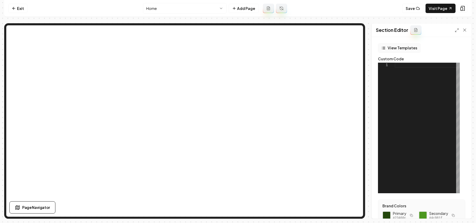
click at [410, 43] on button "View Templates" at bounding box center [399, 47] width 43 height 9
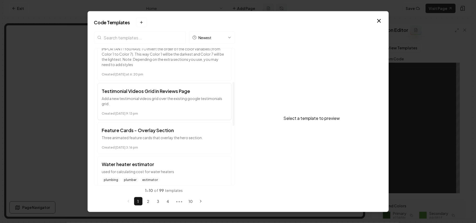
scroll to position [105, 0]
click at [170, 114] on time "Created October 8 at 9:13 pm" at bounding box center [164, 113] width 125 height 4
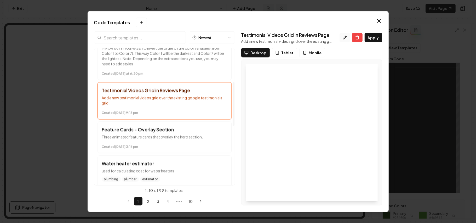
click at [346, 38] on icon at bounding box center [345, 38] width 4 height 4
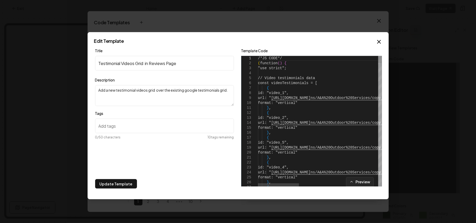
scroll to position [0, 0]
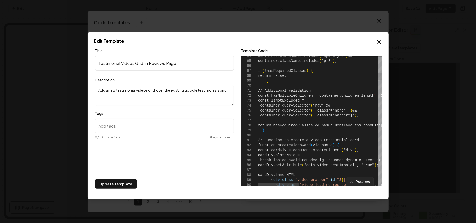
drag, startPoint x: 259, startPoint y: 58, endPoint x: 325, endPoint y: 100, distance: 78.6
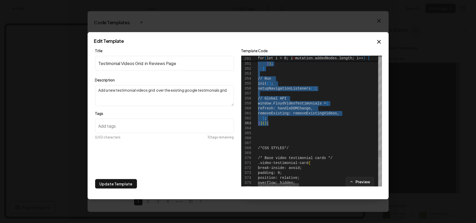
drag, startPoint x: 290, startPoint y: 56, endPoint x: 279, endPoint y: 126, distance: 70.0
type textarea "**********"
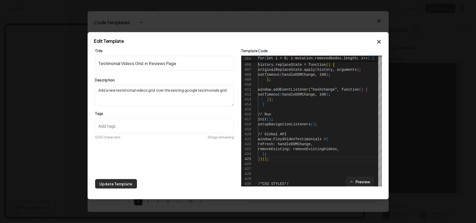
click at [113, 186] on button "Update Template" at bounding box center [116, 183] width 42 height 9
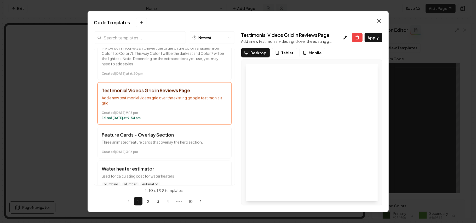
click at [378, 20] on icon "button" at bounding box center [379, 21] width 6 height 6
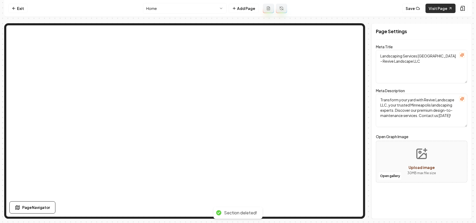
click at [437, 9] on link "Visit Page" at bounding box center [441, 8] width 30 height 9
click at [21, 9] on link "Exit" at bounding box center [17, 8] width 19 height 9
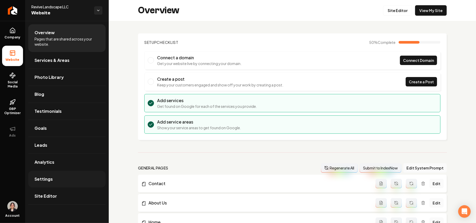
drag, startPoint x: 53, startPoint y: 180, endPoint x: 65, endPoint y: 175, distance: 13.2
click at [53, 180] on link "Settings" at bounding box center [66, 179] width 77 height 17
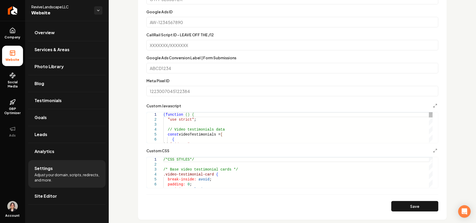
scroll to position [349, 0]
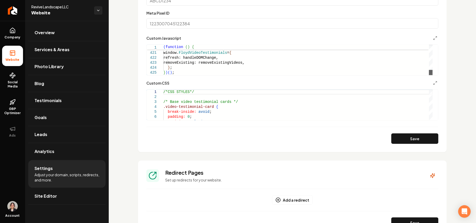
click at [432, 75] on div "Main content area" at bounding box center [431, 72] width 4 height 5
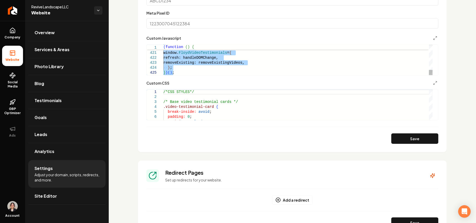
type textarea "**********"
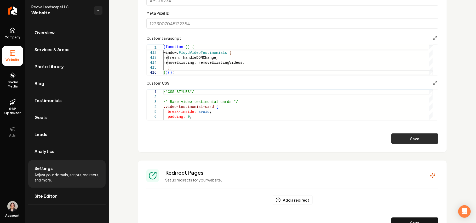
click at [416, 138] on button "Save" at bounding box center [415, 139] width 47 height 10
click at [67, 195] on link "Site Editor" at bounding box center [66, 196] width 77 height 17
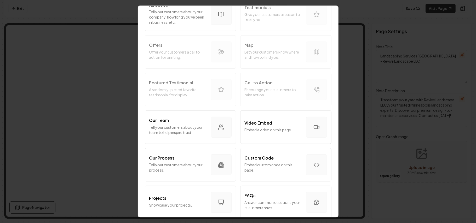
scroll to position [105, 0]
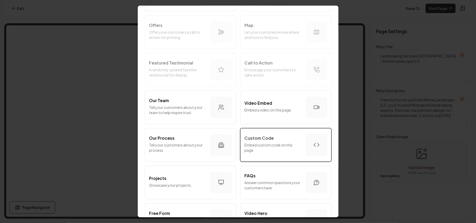
click at [285, 148] on p "Embed custom code on this page." at bounding box center [273, 148] width 57 height 10
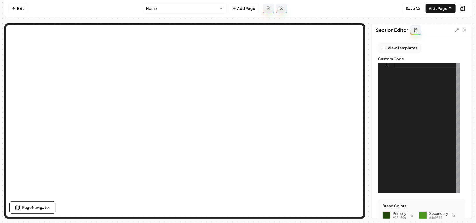
click at [400, 50] on button "View Templates" at bounding box center [399, 47] width 43 height 9
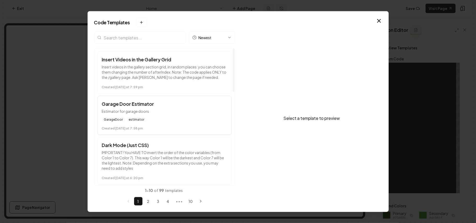
scroll to position [70, 0]
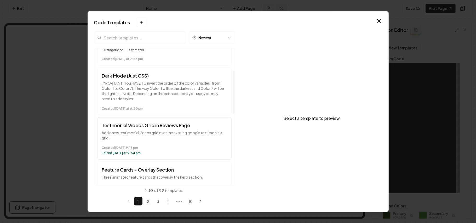
click at [163, 150] on time "Created October 8 at 9:13 pm" at bounding box center [164, 148] width 125 height 4
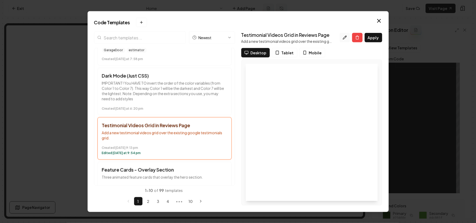
click at [344, 39] on icon at bounding box center [344, 37] width 3 height 3
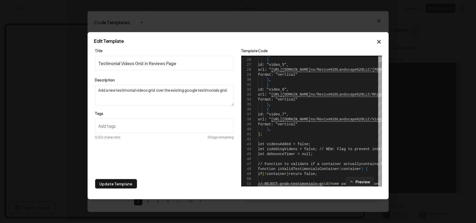
scroll to position [0, 0]
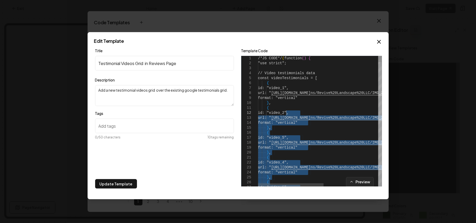
type textarea "**********"
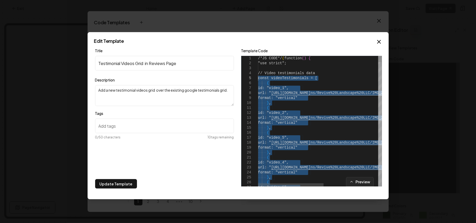
drag, startPoint x: 278, startPoint y: 135, endPoint x: 256, endPoint y: 78, distance: 61.2
drag, startPoint x: 42, startPoint y: 28, endPoint x: 16, endPoint y: 6, distance: 34.7
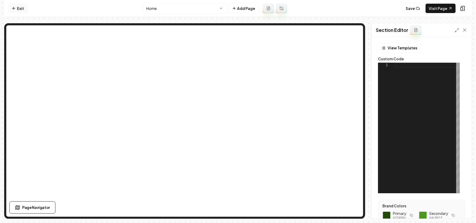
click at [18, 9] on link "Exit" at bounding box center [17, 8] width 19 height 9
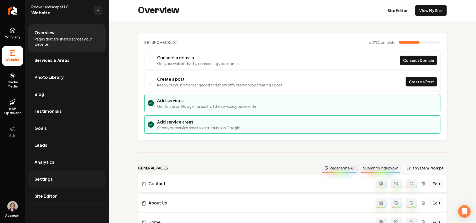
click at [54, 180] on link "Settings" at bounding box center [66, 179] width 77 height 17
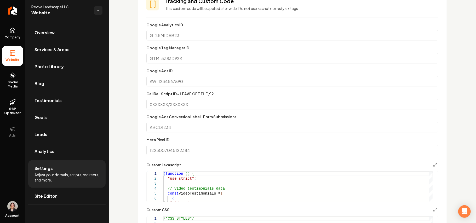
scroll to position [279, 0]
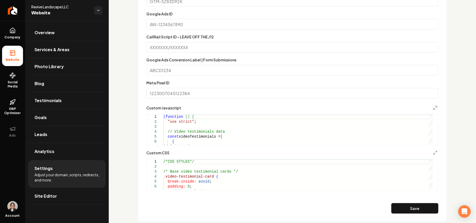
click at [432, 105] on button "Main content area" at bounding box center [435, 108] width 6 height 6
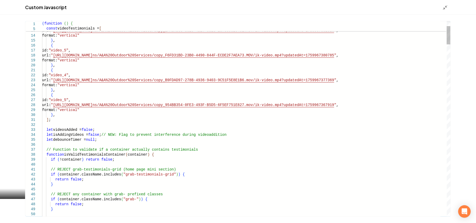
scroll to position [0, 0]
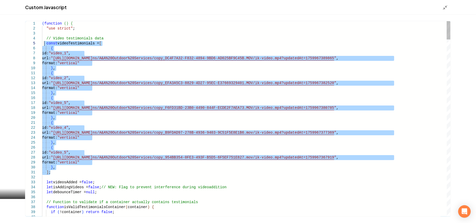
drag, startPoint x: 52, startPoint y: 120, endPoint x: 44, endPoint y: 45, distance: 75.3
type textarea "**********"
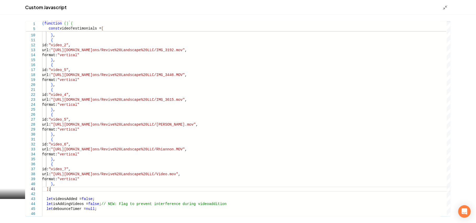
click at [447, 3] on div "Custom Javascript" at bounding box center [238, 7] width 476 height 15
click at [446, 5] on icon "Main content area" at bounding box center [445, 7] width 5 height 5
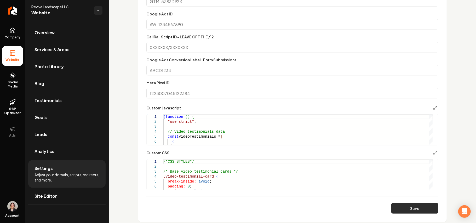
click at [407, 210] on button "Save" at bounding box center [415, 208] width 47 height 10
type textarea "**********"
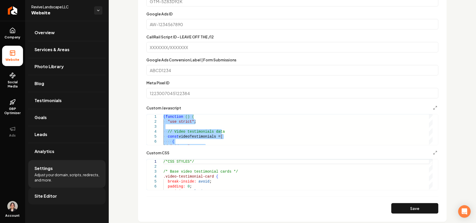
click at [57, 196] on link "Site Editor" at bounding box center [66, 196] width 77 height 17
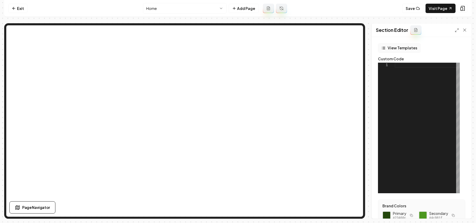
click at [410, 48] on button "View Templates" at bounding box center [399, 47] width 43 height 9
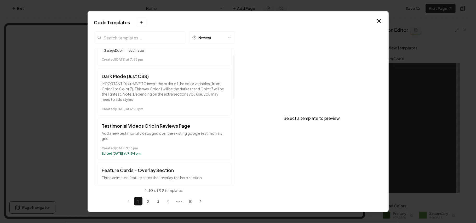
scroll to position [70, 0]
click at [161, 145] on div "Created October 8 at 9:13 pm Edited today at 9:54 pm" at bounding box center [164, 150] width 125 height 12
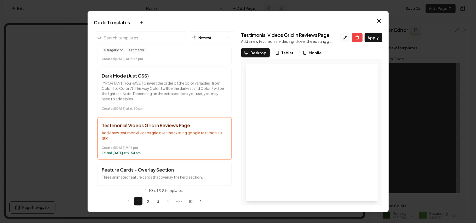
click at [343, 40] on button at bounding box center [345, 37] width 10 height 9
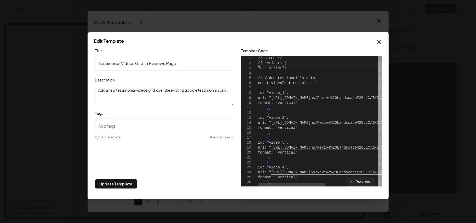
scroll to position [10, 0]
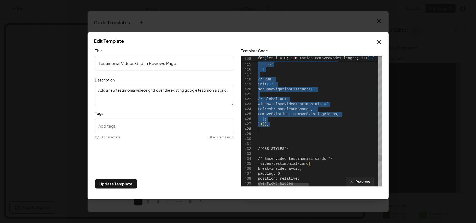
drag, startPoint x: 261, startPoint y: 63, endPoint x: 295, endPoint y: 130, distance: 74.9
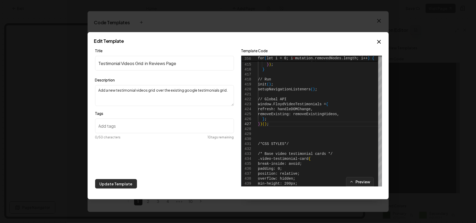
type textarea "**********"
click at [126, 182] on button "Update Template" at bounding box center [116, 183] width 42 height 9
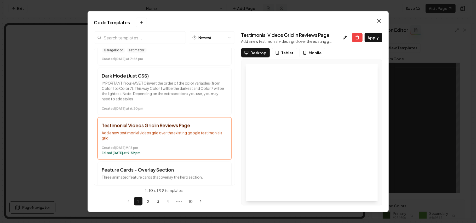
click at [378, 21] on icon "button" at bounding box center [379, 20] width 3 height 3
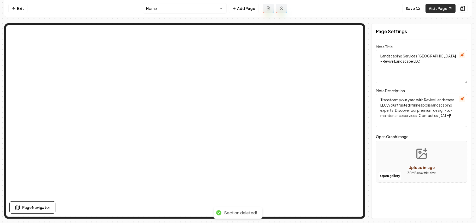
click at [436, 10] on link "Visit Page" at bounding box center [441, 8] width 30 height 9
click at [404, 4] on button "Save" at bounding box center [413, 8] width 21 height 9
click at [446, 13] on nav "Exit Home Add Page Save Visit Page" at bounding box center [238, 8] width 468 height 17
click at [442, 5] on link "Visit Page" at bounding box center [441, 8] width 30 height 9
